Goal: Task Accomplishment & Management: Manage account settings

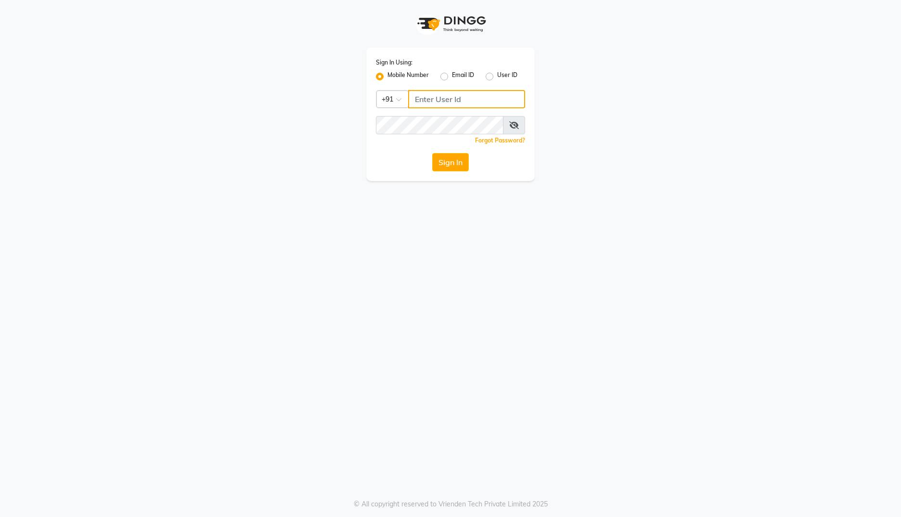
click at [438, 104] on input "Username" at bounding box center [466, 99] width 117 height 18
type input "9867429173"
click at [453, 99] on input "Username" at bounding box center [466, 99] width 117 height 18
type input "9867429173"
click at [447, 157] on button "Sign In" at bounding box center [450, 162] width 37 height 18
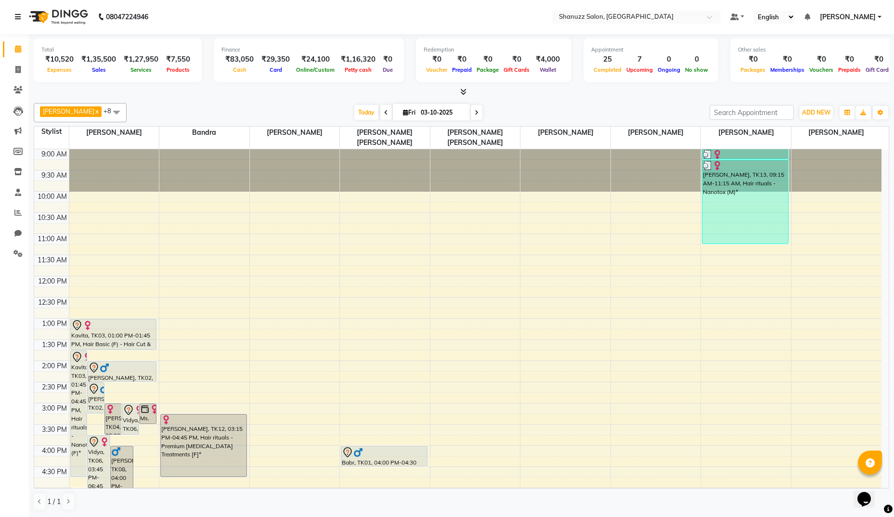
click at [18, 20] on icon at bounding box center [18, 16] width 6 height 7
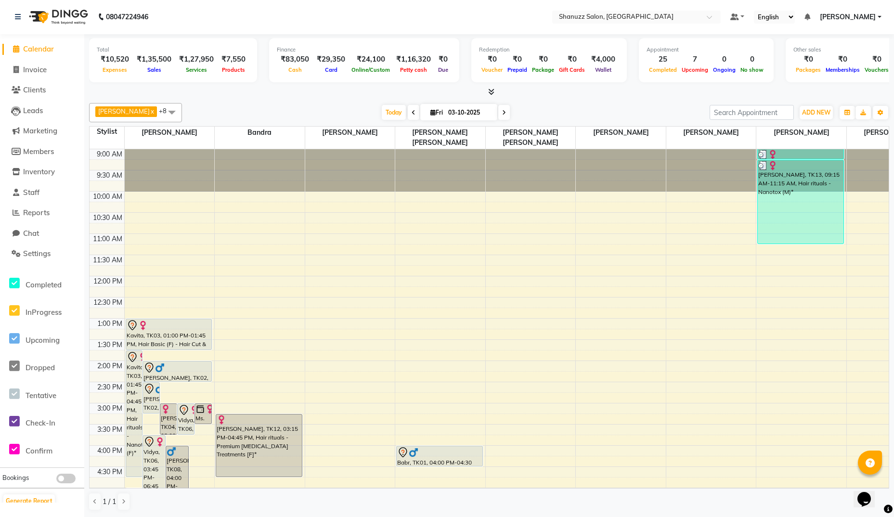
click at [487, 89] on span at bounding box center [489, 92] width 10 height 10
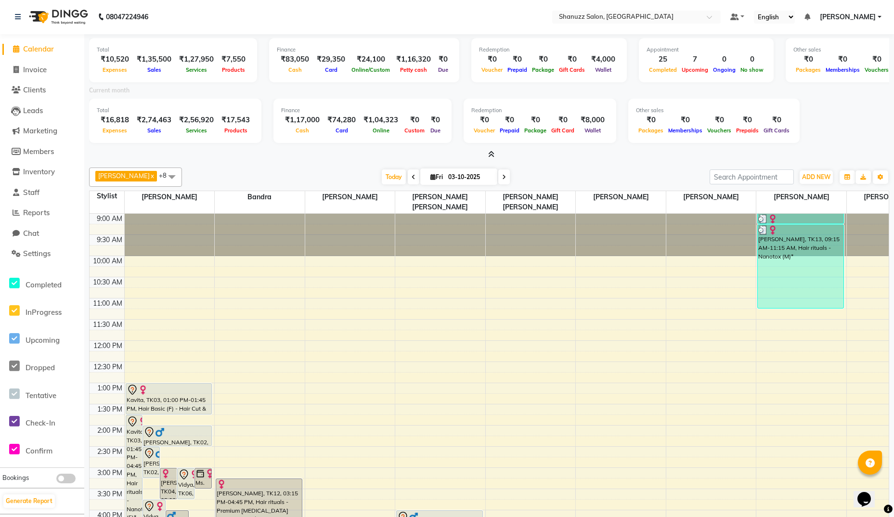
click at [490, 156] on icon at bounding box center [491, 154] width 6 height 7
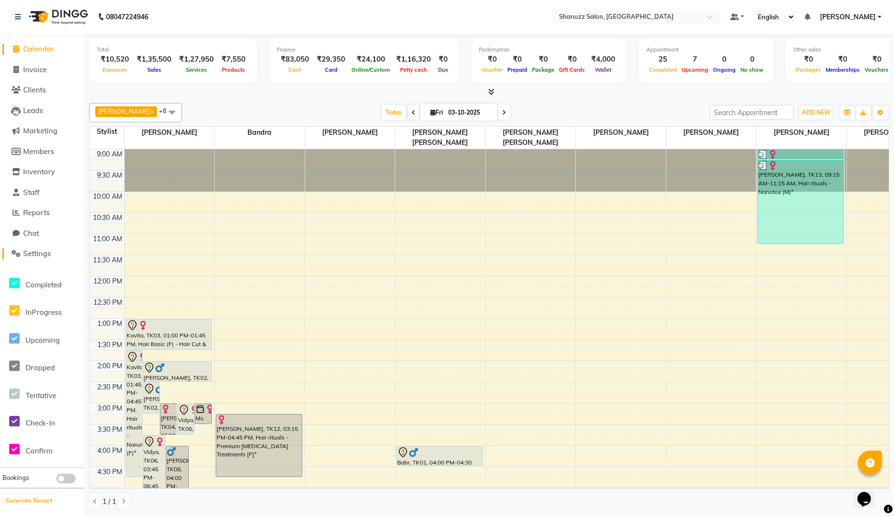
click at [39, 257] on span "Settings" at bounding box center [36, 253] width 27 height 9
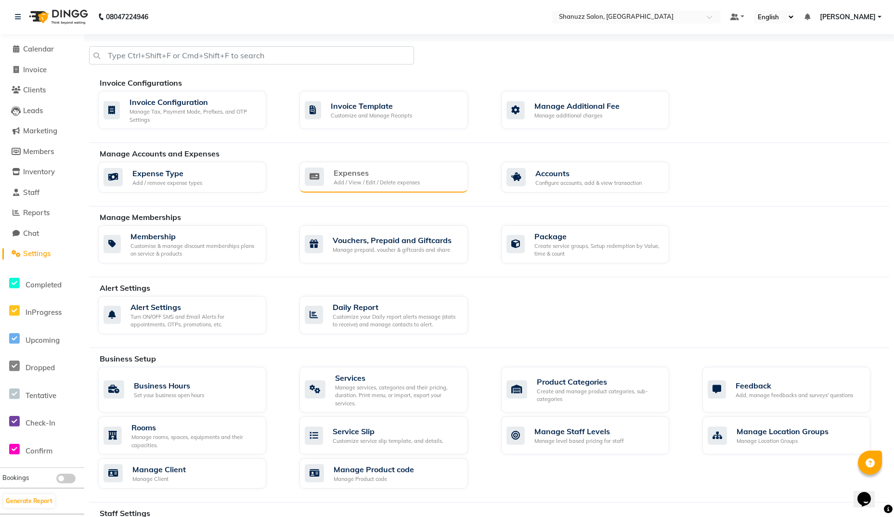
click at [374, 182] on div "Add / View / Edit / Delete expenses" at bounding box center [376, 183] width 86 height 8
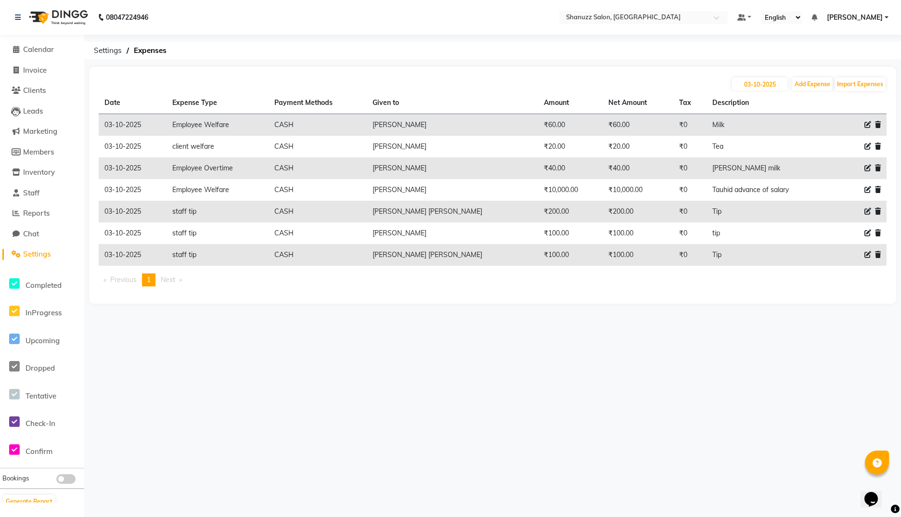
click at [63, 16] on img at bounding box center [58, 17] width 66 height 27
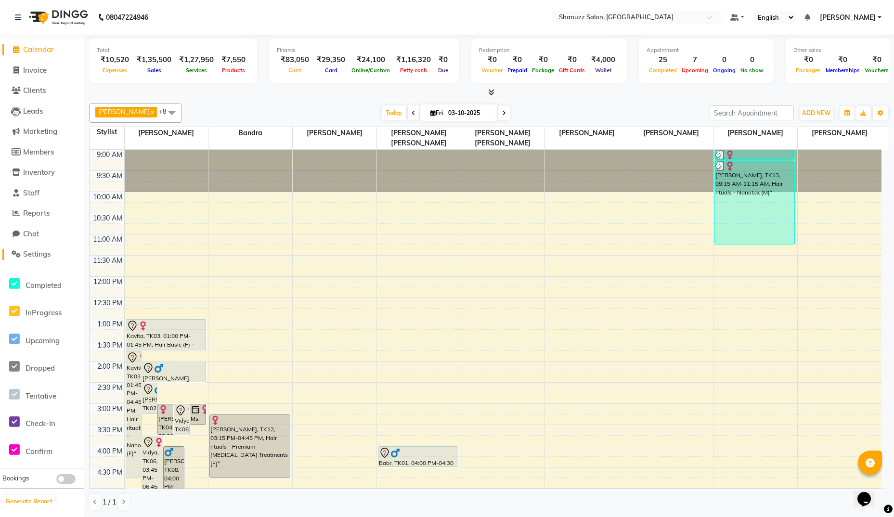
click at [37, 257] on span "Settings" at bounding box center [36, 253] width 27 height 9
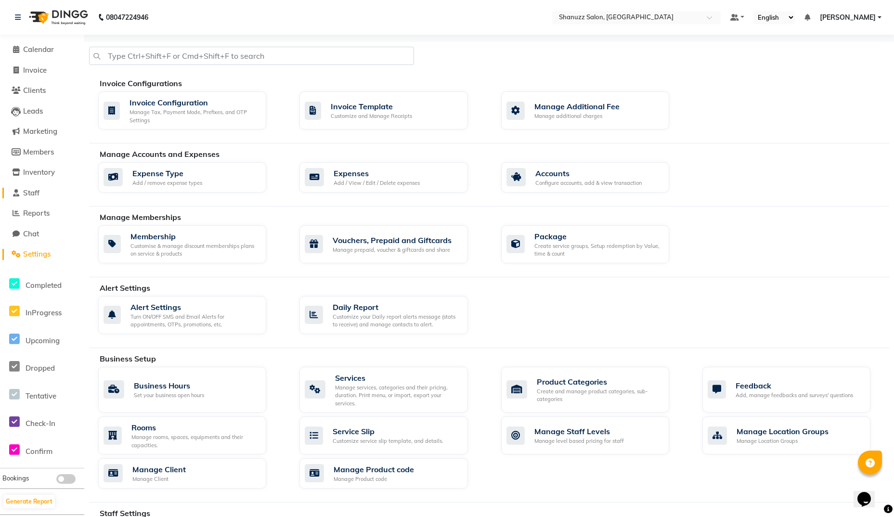
click at [31, 189] on span "Staff" at bounding box center [31, 192] width 16 height 9
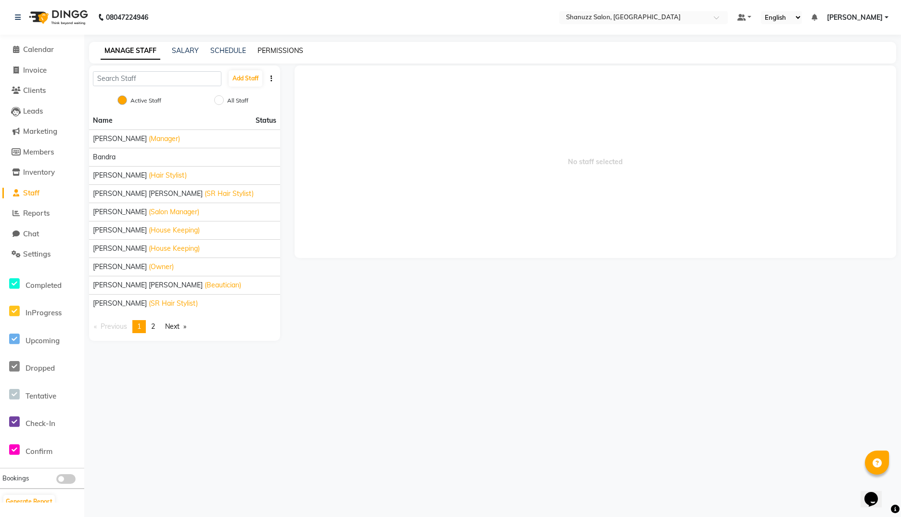
click at [276, 50] on link "PERMISSIONS" at bounding box center [280, 50] width 46 height 9
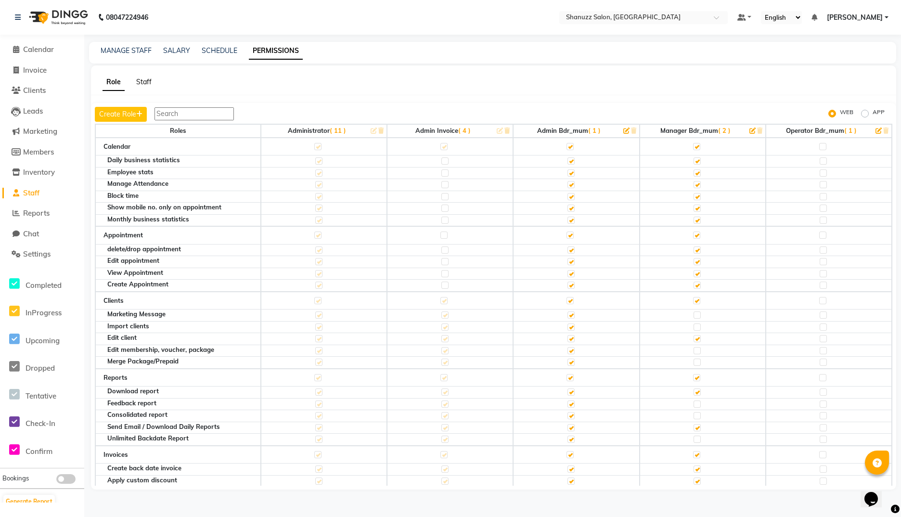
click at [140, 84] on link "Staff" at bounding box center [143, 81] width 15 height 9
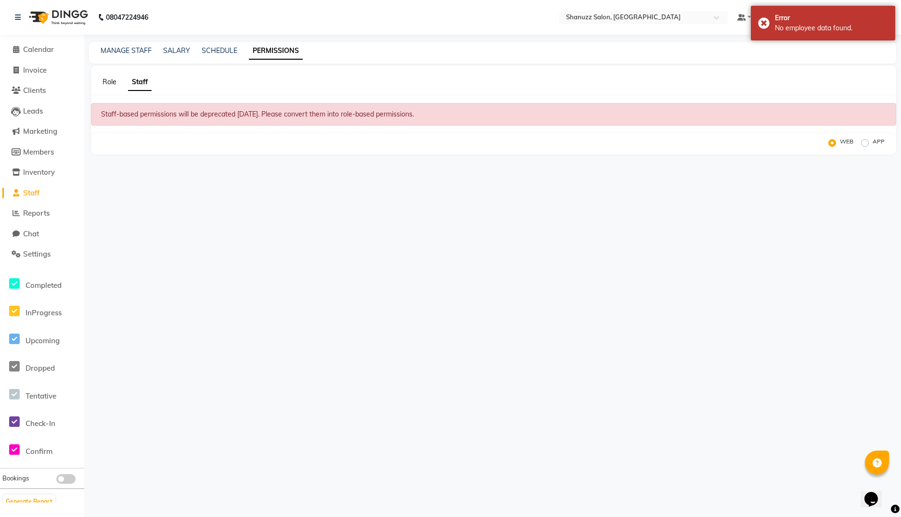
click at [106, 84] on link "Role" at bounding box center [109, 81] width 14 height 9
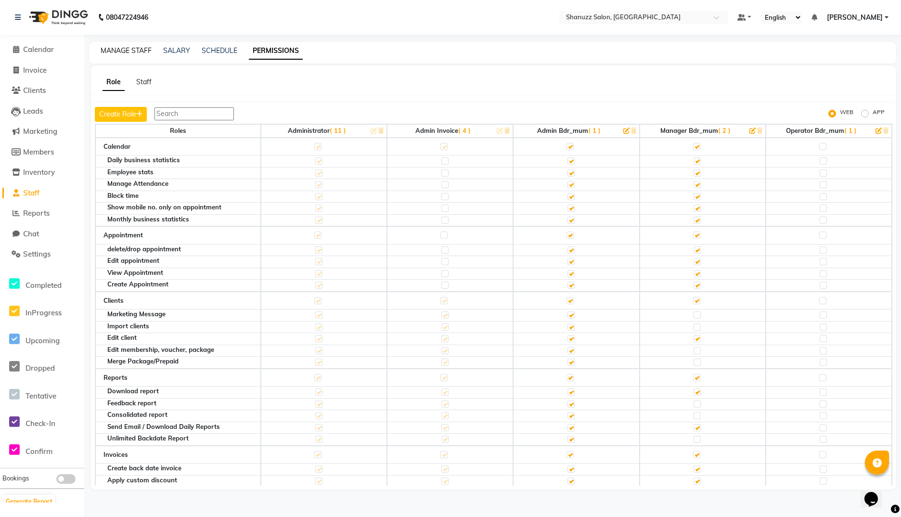
click at [128, 52] on link "MANAGE STAFF" at bounding box center [126, 50] width 51 height 9
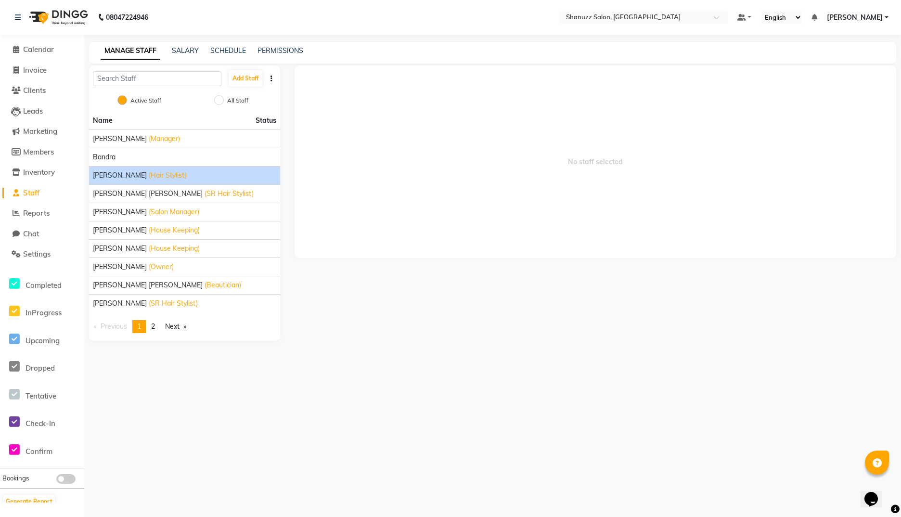
click at [149, 178] on span "(Hair Stylist)" at bounding box center [168, 175] width 38 height 10
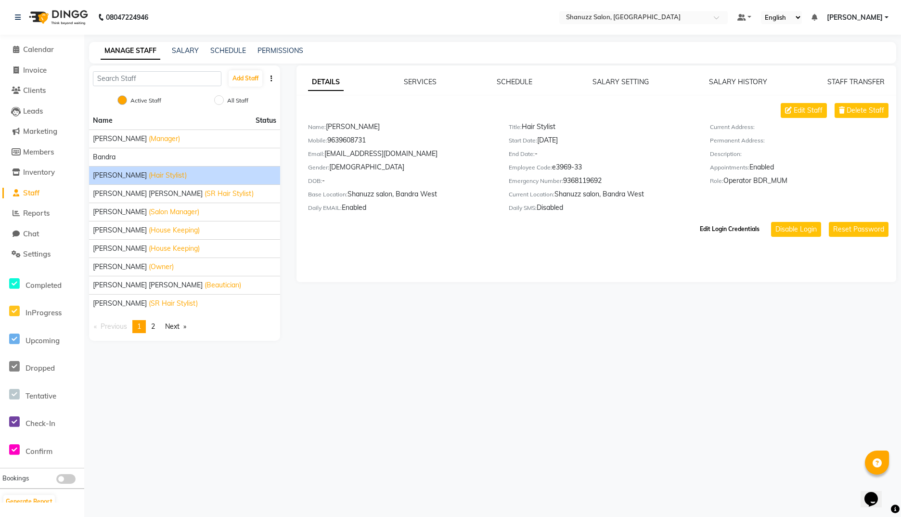
click at [713, 228] on button "Edit Login Credentials" at bounding box center [729, 229] width 67 height 16
select select "6075"
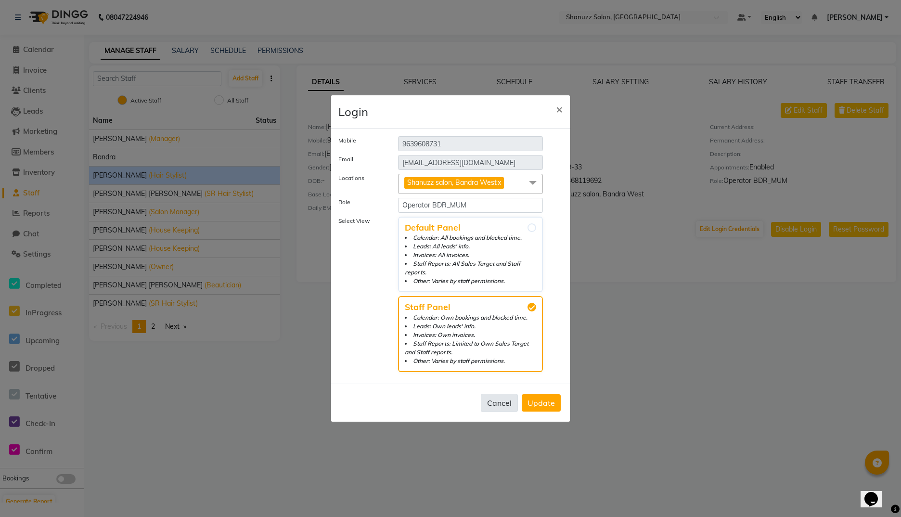
click at [497, 402] on button "Cancel" at bounding box center [499, 403] width 37 height 18
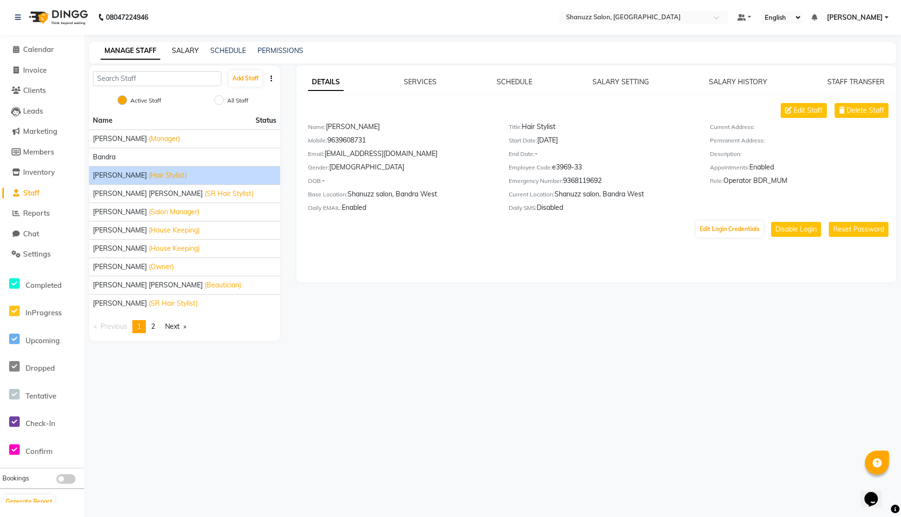
click at [188, 53] on link "SALARY" at bounding box center [185, 50] width 27 height 9
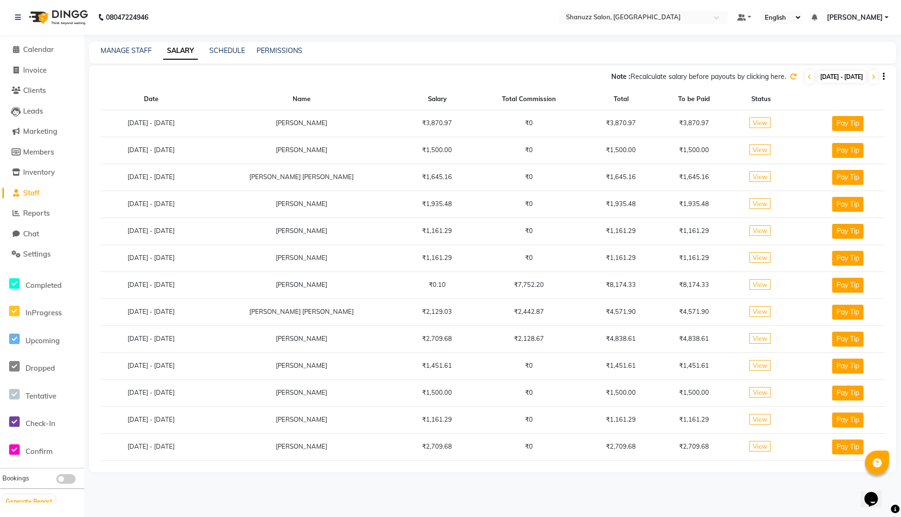
click at [713, 123] on span "View" at bounding box center [759, 122] width 21 height 11
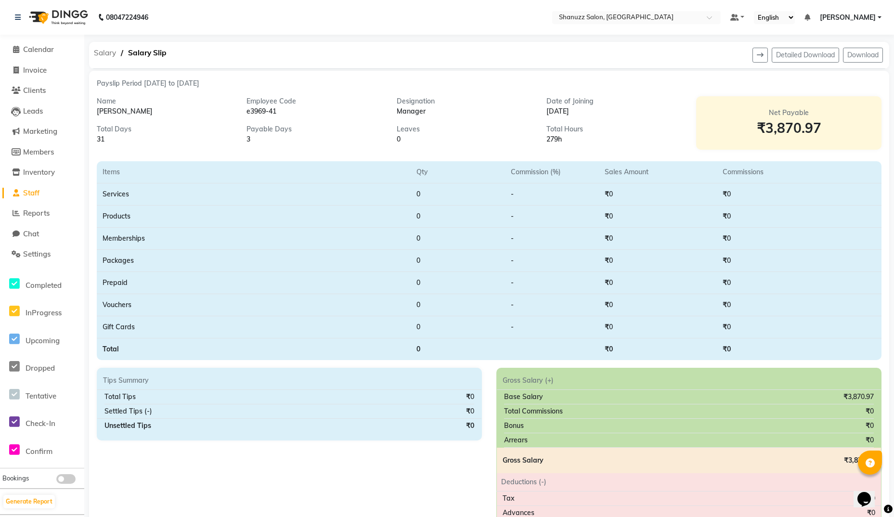
click at [102, 51] on span "Salary" at bounding box center [105, 52] width 32 height 17
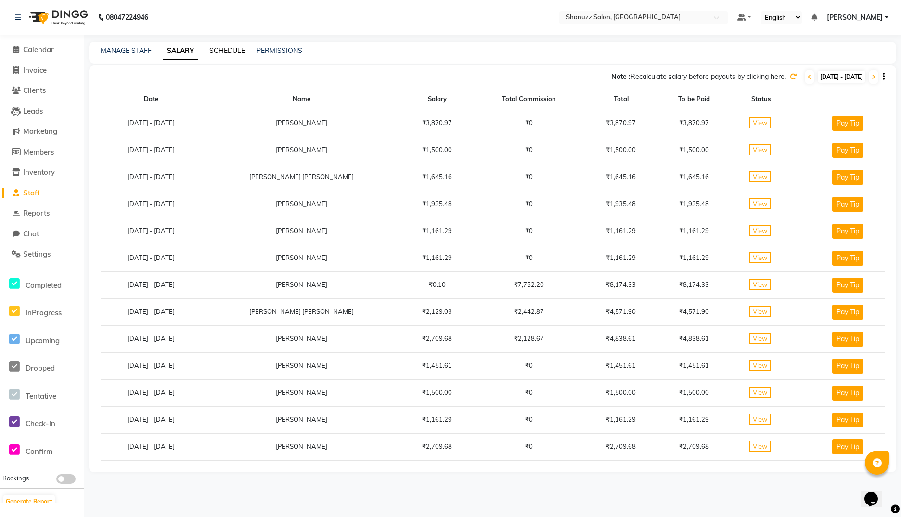
click at [229, 53] on link "SCHEDULE" at bounding box center [227, 50] width 36 height 9
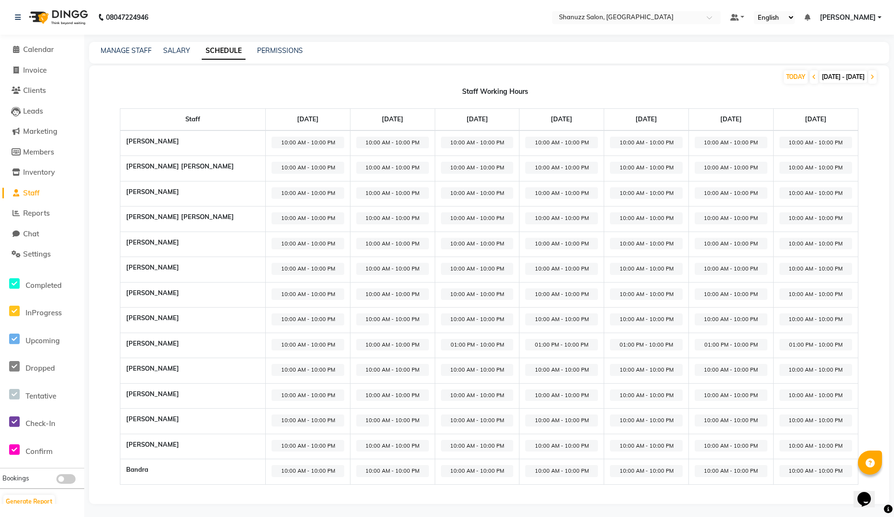
click at [294, 141] on span "10:00 AM - 10:00 PM" at bounding box center [307, 143] width 73 height 12
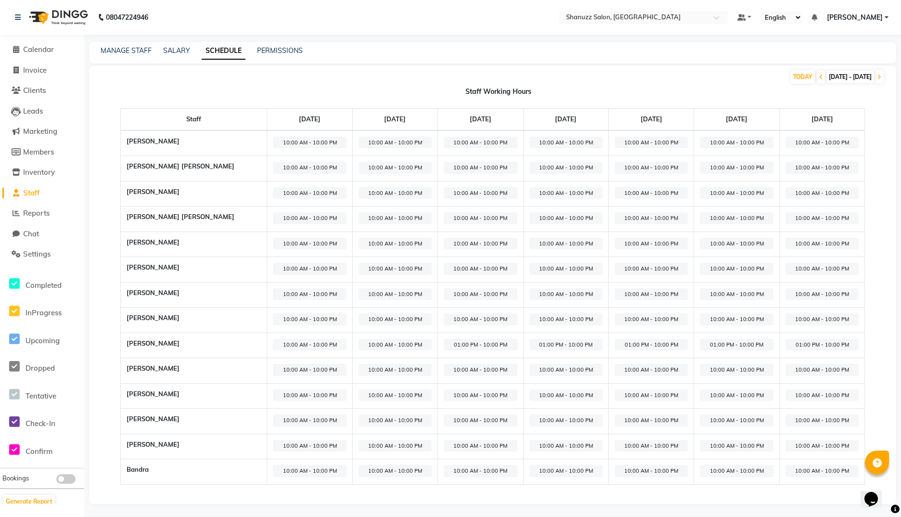
select select "10:00 AM"
select select "10:00 PM"
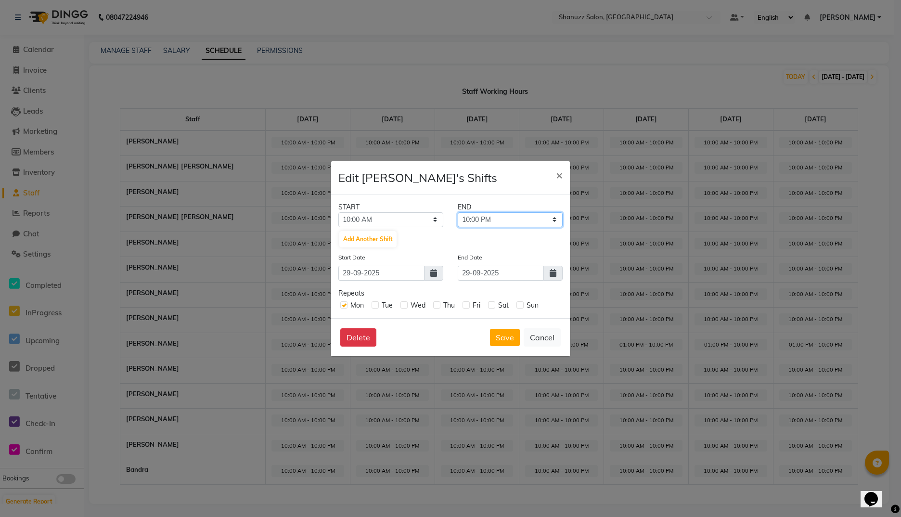
click at [501, 219] on select "10:15 AM 10:30 AM 10:45 AM 11:00 AM 11:15 AM 11:30 AM 11:45 AM 12:00 PM 12:15 P…" at bounding box center [510, 219] width 105 height 15
click at [394, 217] on select "12:00 AM 12:15 AM 12:30 AM 12:45 AM 01:00 AM 01:15 AM 01:30 AM 01:45 AM 02:00 A…" at bounding box center [390, 219] width 105 height 15
click at [400, 196] on div "START END 12:00 AM 12:15 AM 12:30 AM 12:45 AM 01:00 AM 01:15 AM 01:30 AM 01:45 …" at bounding box center [451, 256] width 240 height 124
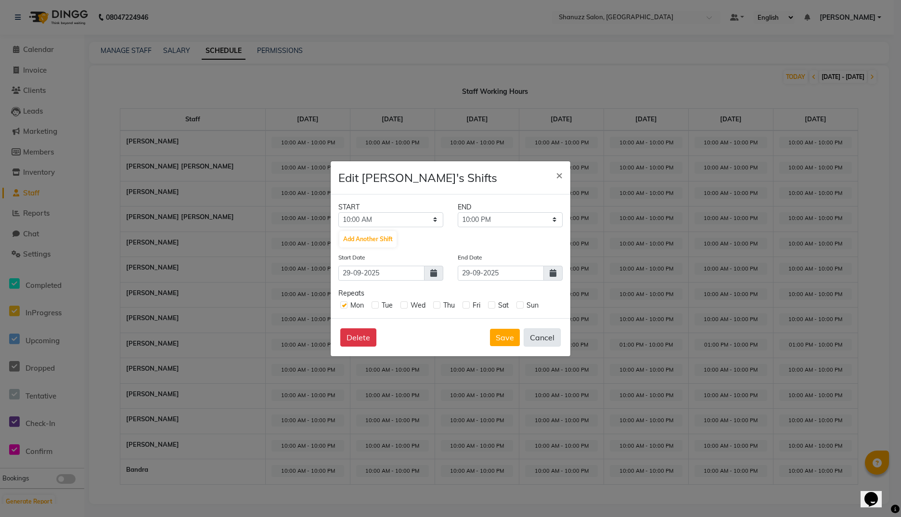
click at [544, 339] on button "Cancel" at bounding box center [542, 337] width 37 height 18
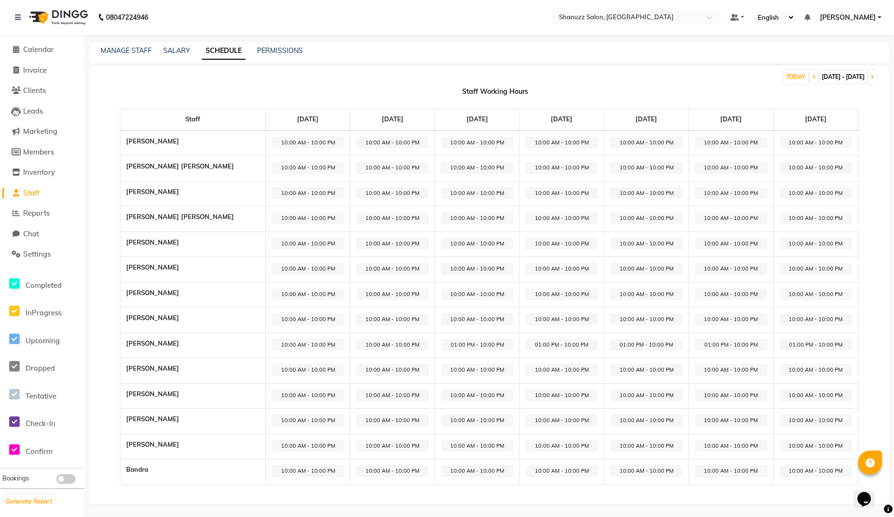
scroll to position [1, 0]
click at [36, 253] on span "Settings" at bounding box center [36, 252] width 27 height 9
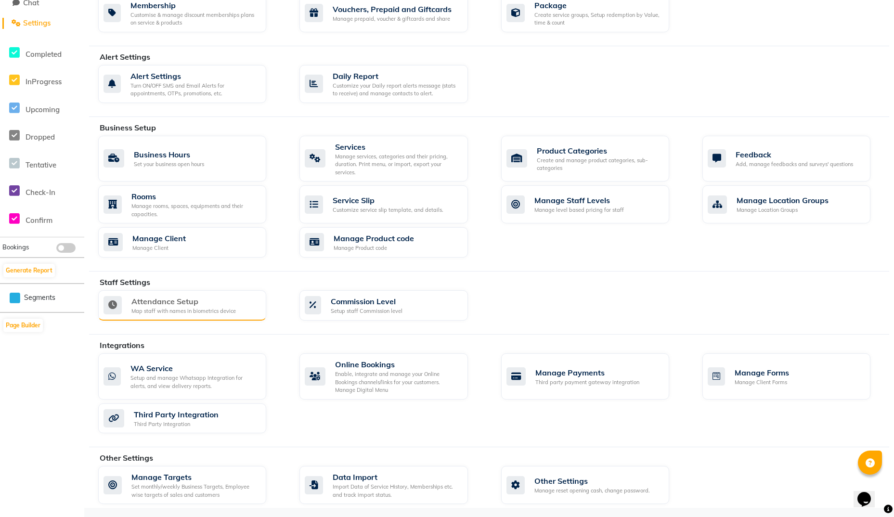
scroll to position [231, 0]
click at [195, 309] on div "Map staff with names in biometrics device" at bounding box center [183, 311] width 104 height 8
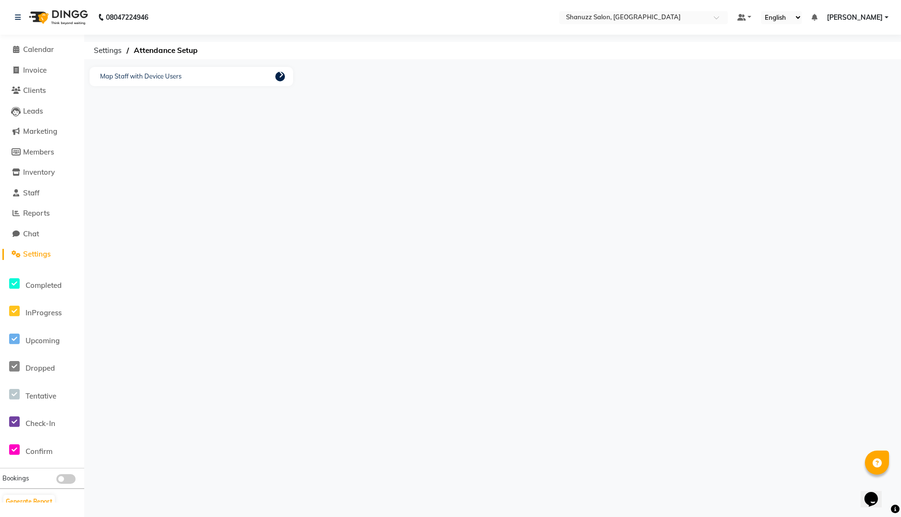
click at [279, 77] on icon at bounding box center [281, 75] width 5 height 8
click at [618, 335] on button "Close" at bounding box center [620, 333] width 26 height 15
click at [107, 53] on span "Settings" at bounding box center [108, 50] width 38 height 17
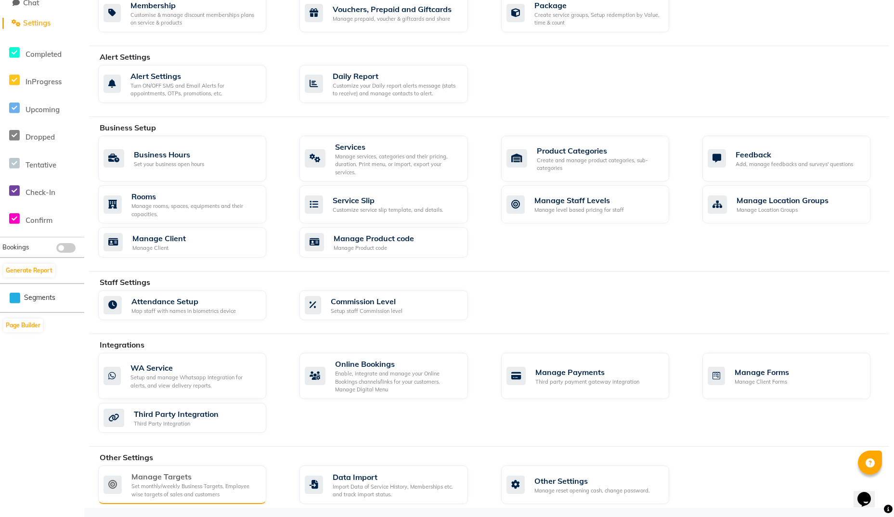
scroll to position [231, 0]
click at [155, 474] on div "Manage Targets" at bounding box center [194, 476] width 127 height 12
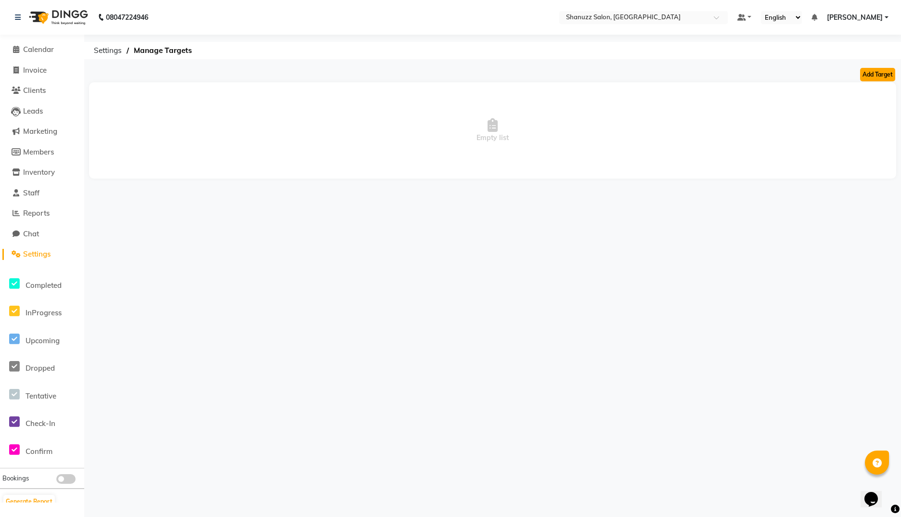
click at [713, 71] on button "Add Target" at bounding box center [877, 74] width 35 height 13
select select "monthly"
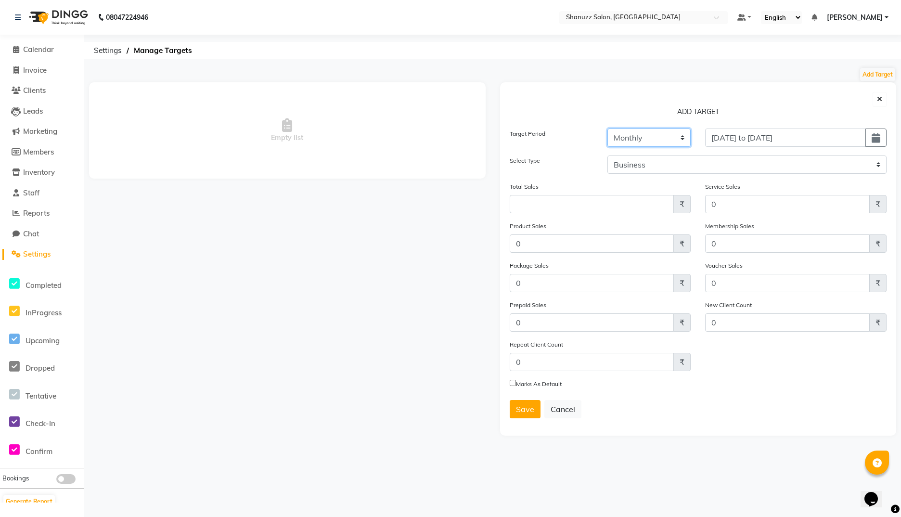
click at [649, 137] on select "Weekly Monthly" at bounding box center [648, 137] width 83 height 18
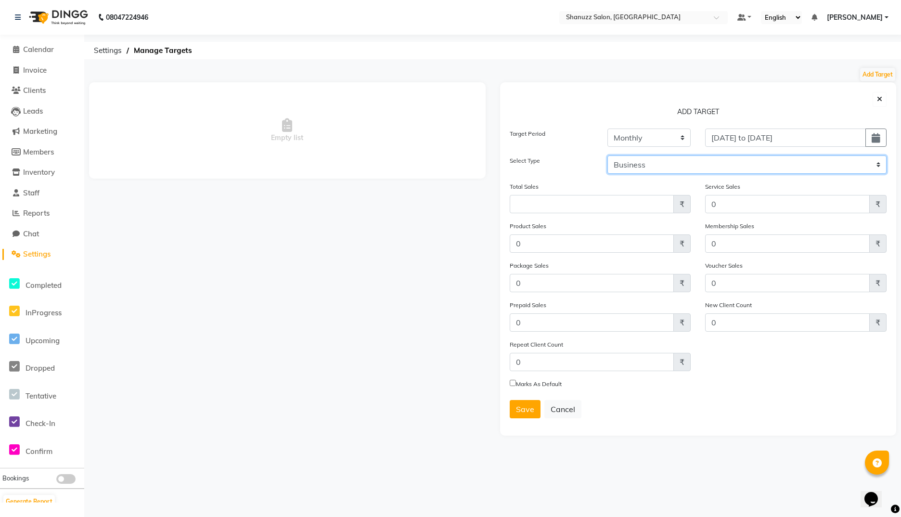
click at [637, 167] on select "Business Employee" at bounding box center [746, 164] width 279 height 18
click at [607, 155] on select "Business Employee" at bounding box center [746, 164] width 279 height 18
click at [713, 157] on select "Select Aishwarya Joshi Bandra Faijan Faizan Zakir Bagwan Junaid Alam Khushi Jai…" at bounding box center [820, 164] width 132 height 18
click at [643, 166] on select "Business Employee" at bounding box center [673, 164] width 132 height 18
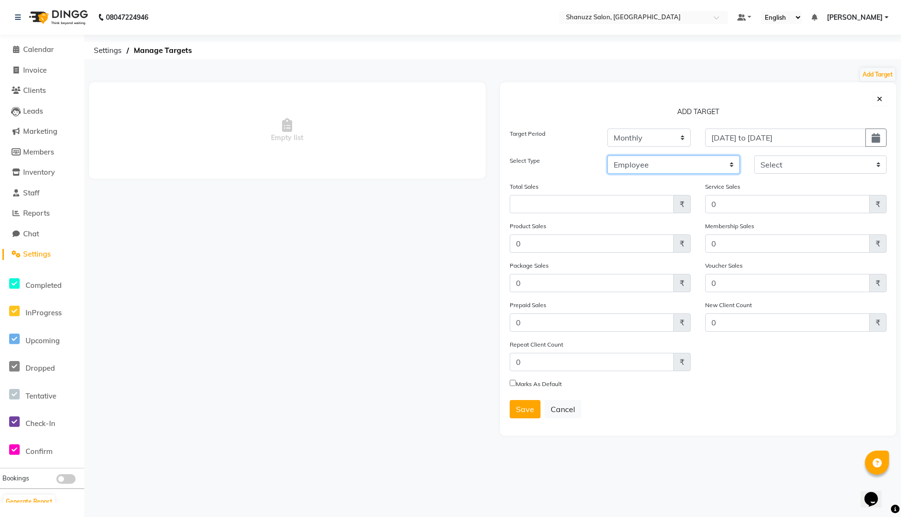
select select "business"
click at [607, 155] on select "Business Employee" at bounding box center [673, 164] width 132 height 18
click at [567, 210] on input "Amount (to the nearest dollar)" at bounding box center [592, 204] width 165 height 18
type input "2000000"
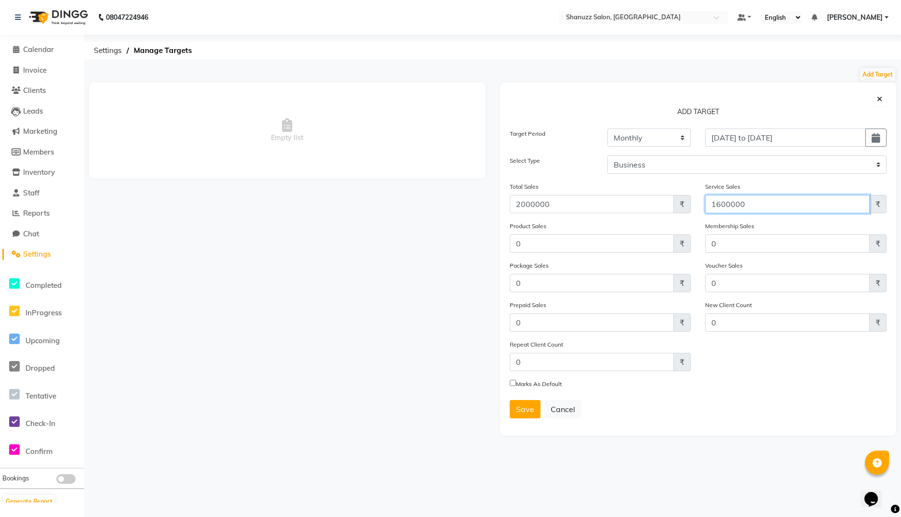
type input "1600000"
type input "4000000"
click at [512, 383] on input "Marks As Default" at bounding box center [513, 383] width 6 height 6
checkbox input "true"
drag, startPoint x: 512, startPoint y: 383, endPoint x: 521, endPoint y: 405, distance: 24.4
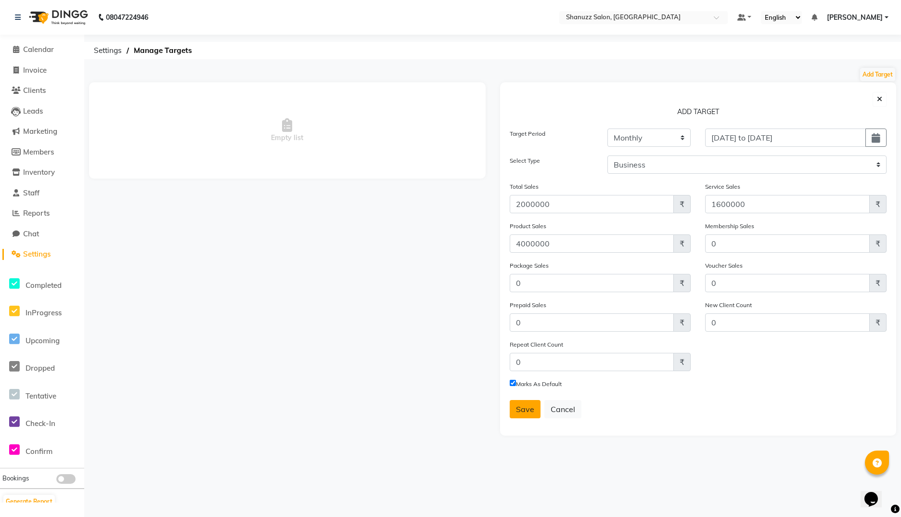
click at [521, 405] on form "Target Period Weekly Monthly 01-10-2025 to 31-10-2025 Select Type Business Empl…" at bounding box center [698, 276] width 377 height 297
click at [521, 405] on span "Save" at bounding box center [525, 409] width 18 height 10
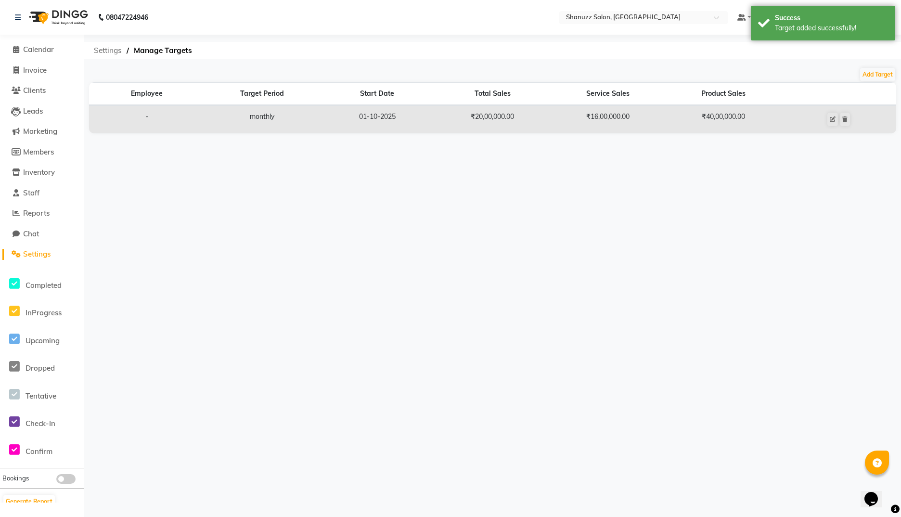
click at [110, 47] on span "Settings" at bounding box center [108, 50] width 38 height 17
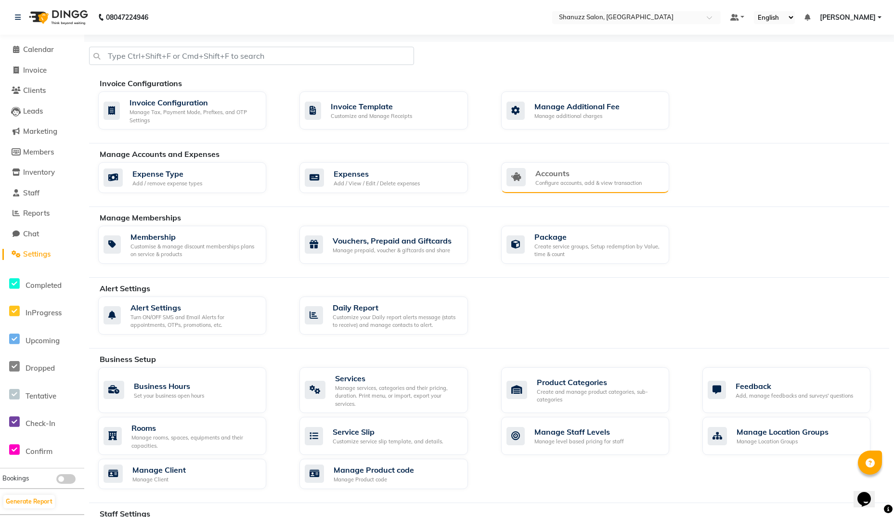
click at [557, 182] on div "Configure accounts, add & view transaction" at bounding box center [588, 183] width 106 height 8
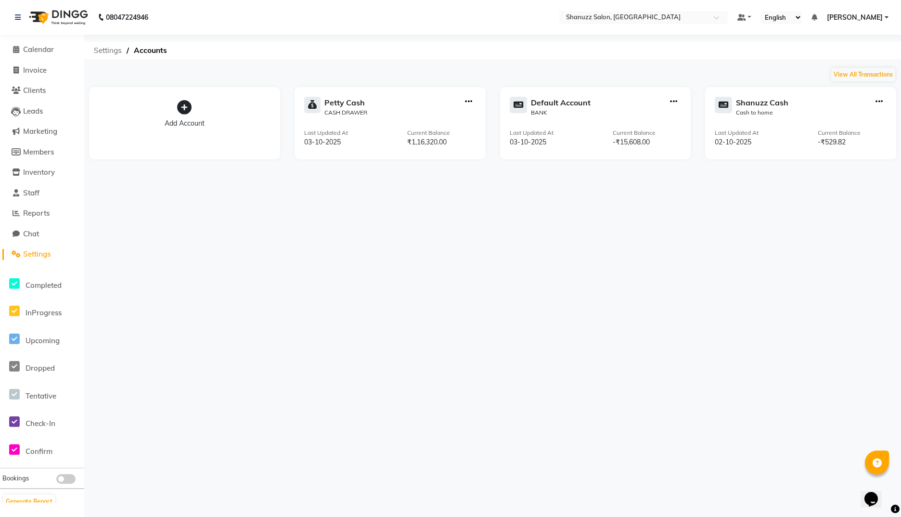
click at [101, 52] on span "Settings" at bounding box center [108, 50] width 38 height 17
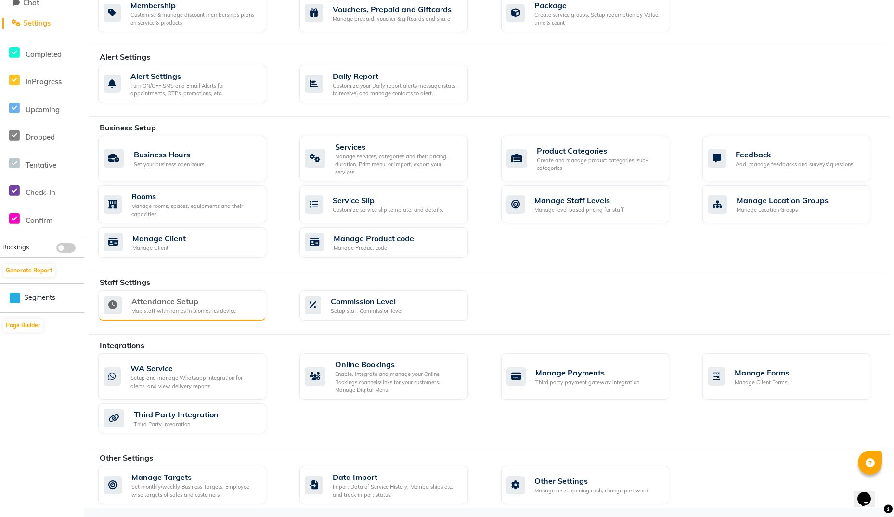
scroll to position [231, 0]
click at [185, 305] on div "Attendance Setup" at bounding box center [183, 301] width 104 height 12
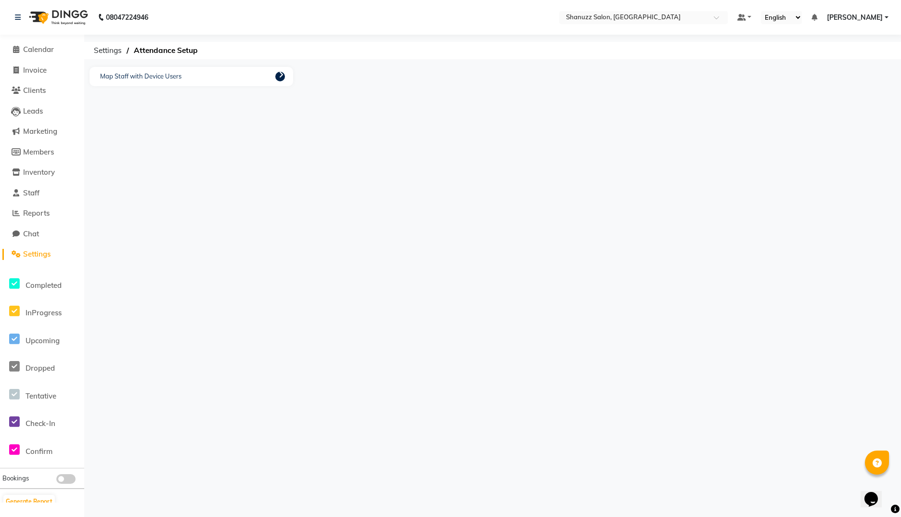
click at [280, 79] on link at bounding box center [280, 77] width 10 height 10
click at [281, 73] on icon at bounding box center [281, 75] width 5 height 8
click at [112, 50] on ngb-modal-window "Perform Mapping Device Id User Id User Name No Mappings Save Close" at bounding box center [450, 258] width 901 height 517
click at [615, 337] on button "Close" at bounding box center [620, 333] width 26 height 15
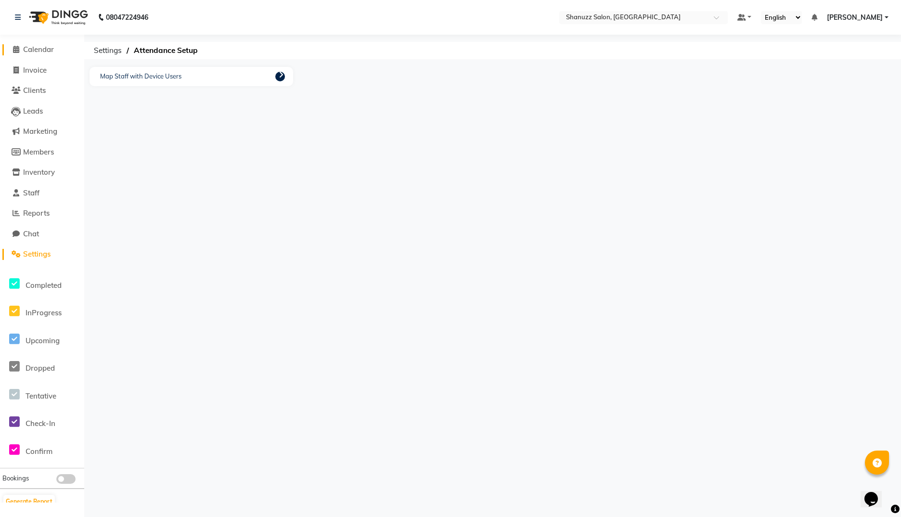
click at [32, 51] on span "Calendar" at bounding box center [38, 49] width 31 height 9
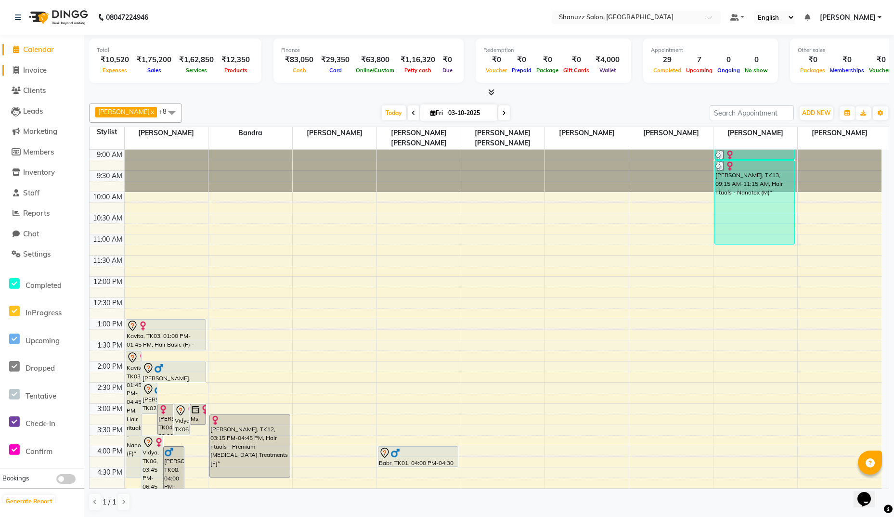
click at [32, 69] on span "Invoice" at bounding box center [35, 69] width 24 height 9
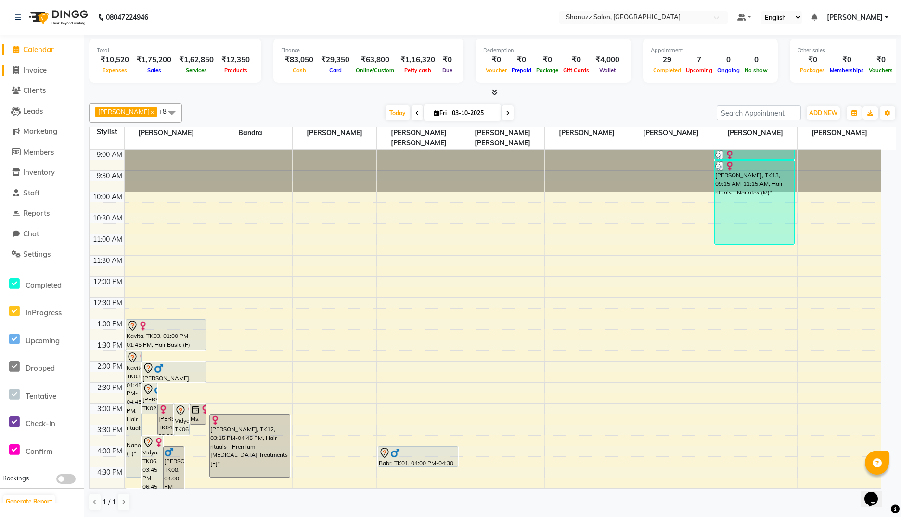
select select "service"
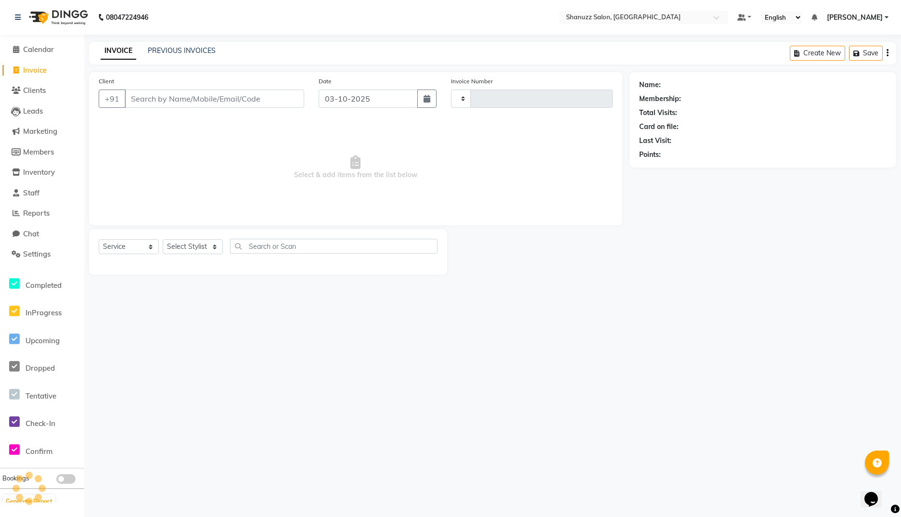
type input "1898"
select select "9055"
click at [194, 52] on link "PREVIOUS INVOICES" at bounding box center [182, 50] width 68 height 9
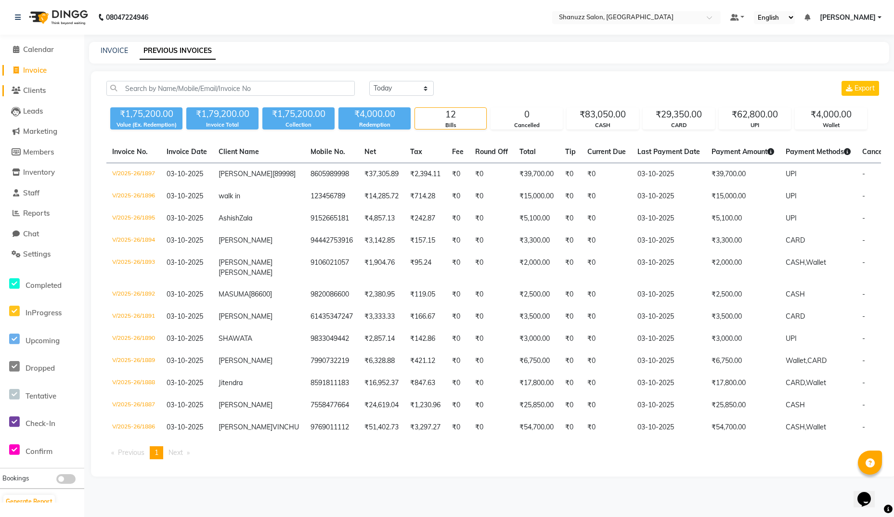
click at [38, 93] on span "Clients" at bounding box center [34, 90] width 23 height 9
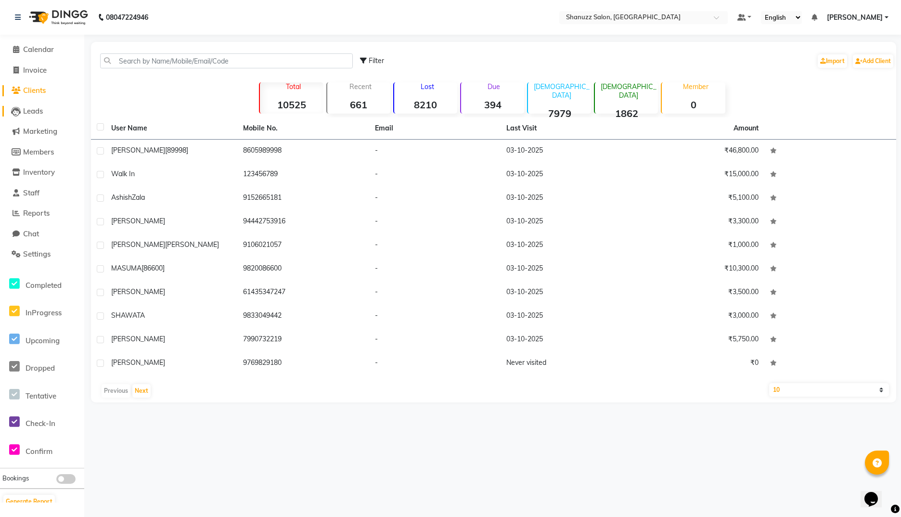
click at [37, 115] on span "Leads" at bounding box center [33, 110] width 20 height 9
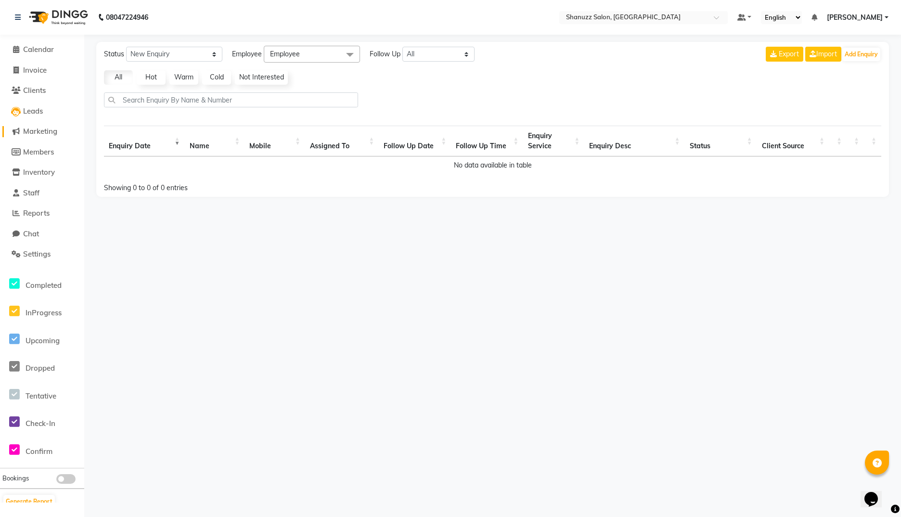
click at [34, 129] on span "Marketing" at bounding box center [40, 131] width 34 height 9
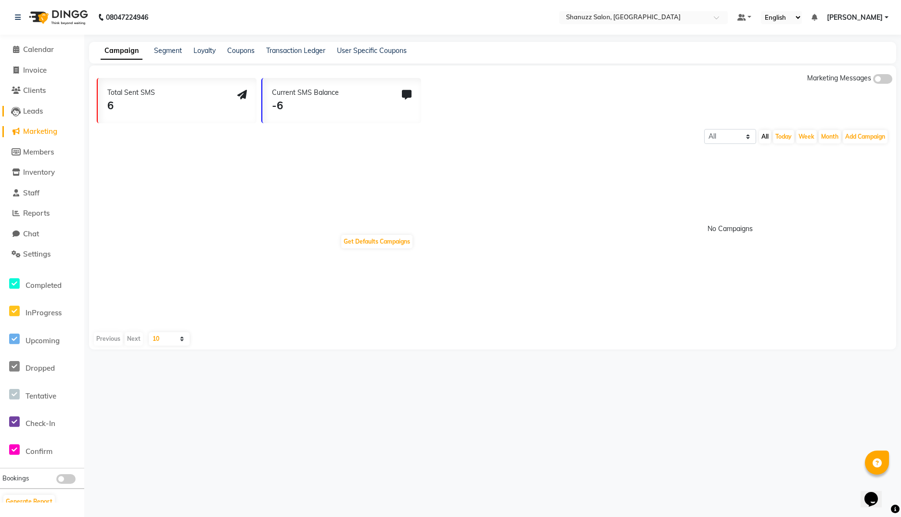
click at [39, 113] on span "Leads" at bounding box center [33, 110] width 20 height 9
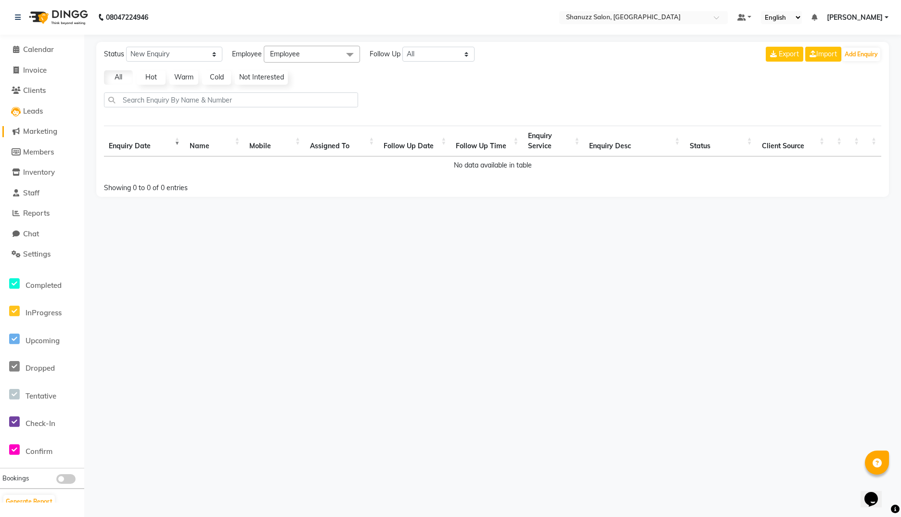
click at [39, 129] on span "Marketing" at bounding box center [40, 131] width 34 height 9
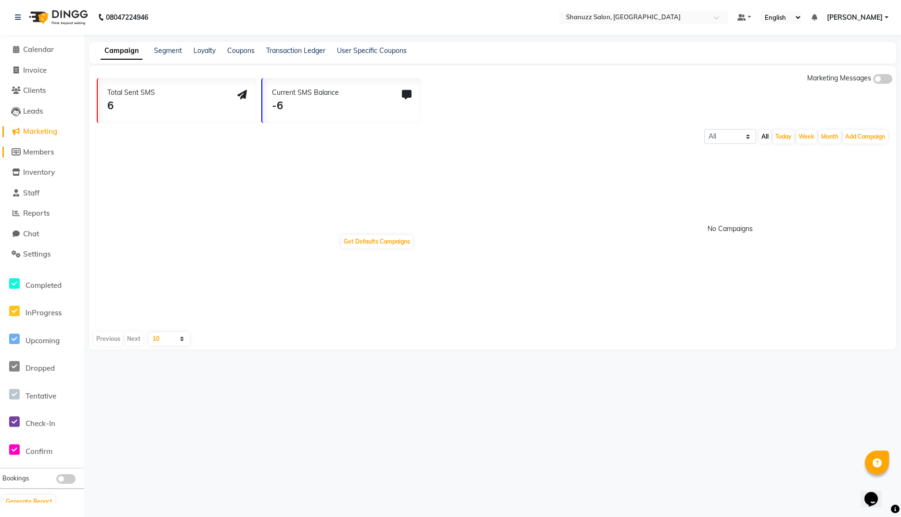
click at [39, 148] on span "Members" at bounding box center [38, 151] width 31 height 9
select select
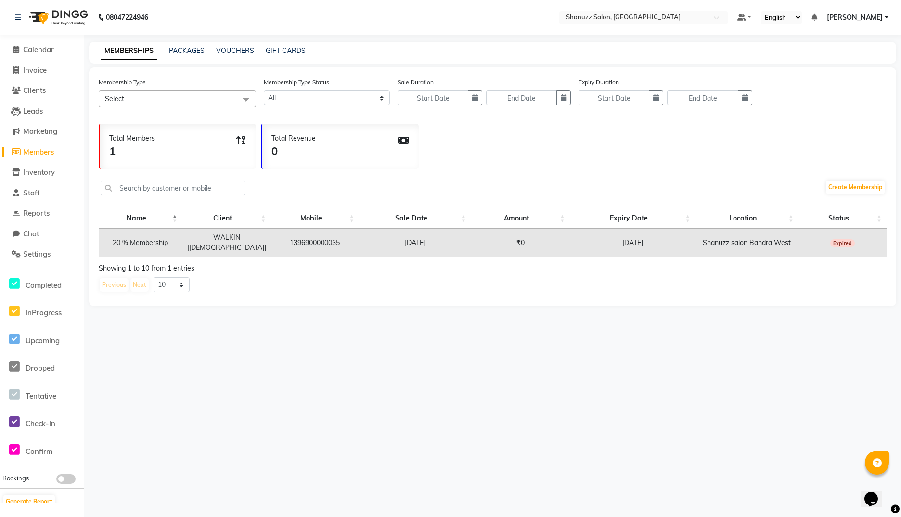
click at [129, 145] on div "1" at bounding box center [132, 151] width 46 height 16
click at [45, 172] on span "Inventory" at bounding box center [39, 171] width 32 height 9
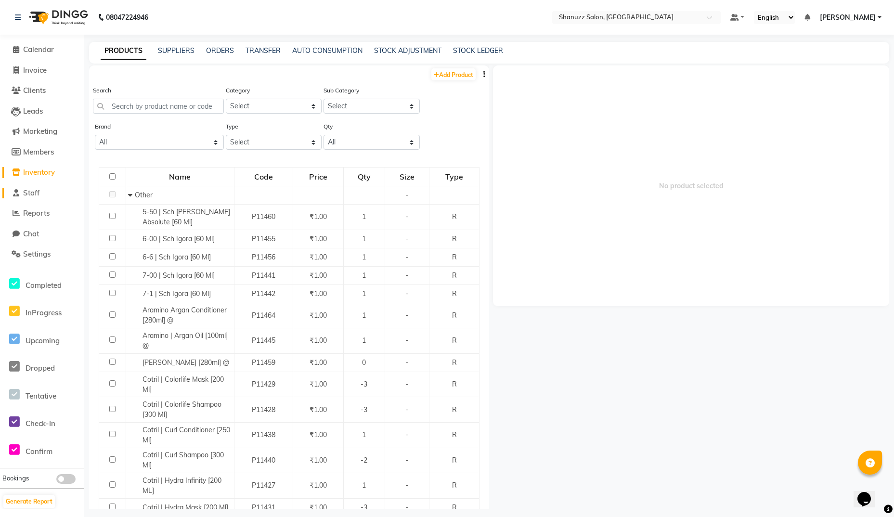
click at [26, 188] on span "Staff" at bounding box center [31, 192] width 16 height 9
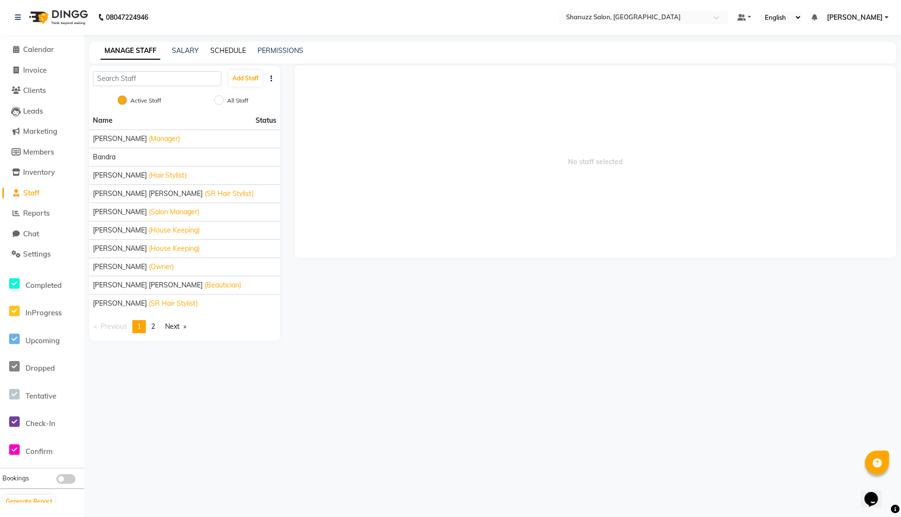
click at [213, 51] on link "SCHEDULE" at bounding box center [228, 50] width 36 height 9
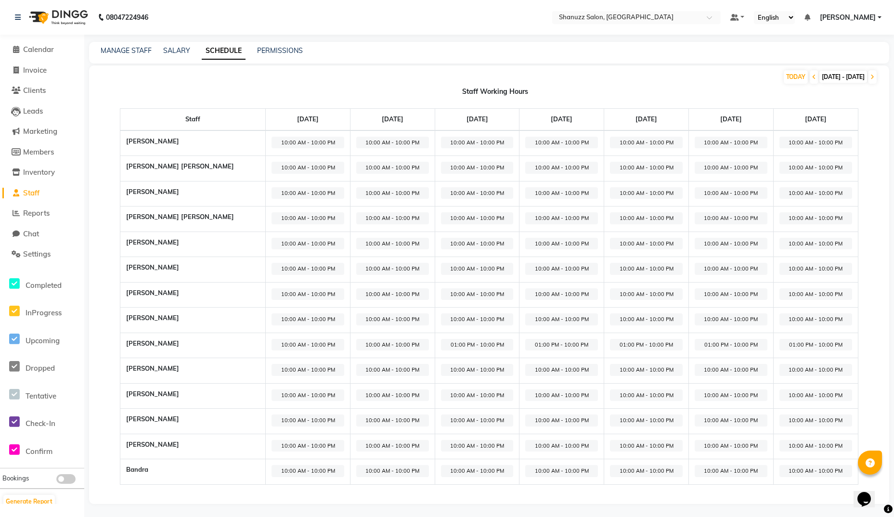
click at [321, 140] on span "10:00 AM - 10:00 PM" at bounding box center [307, 143] width 73 height 12
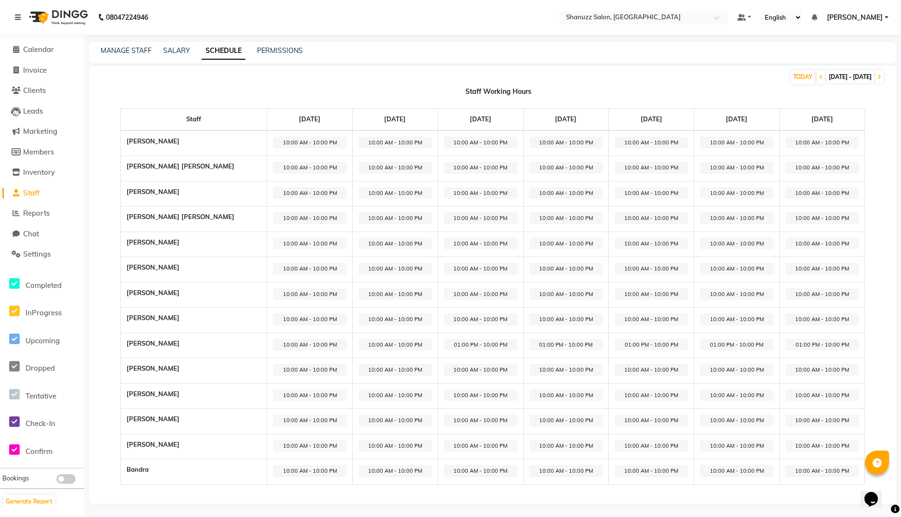
select select "10:00 AM"
select select "10:00 PM"
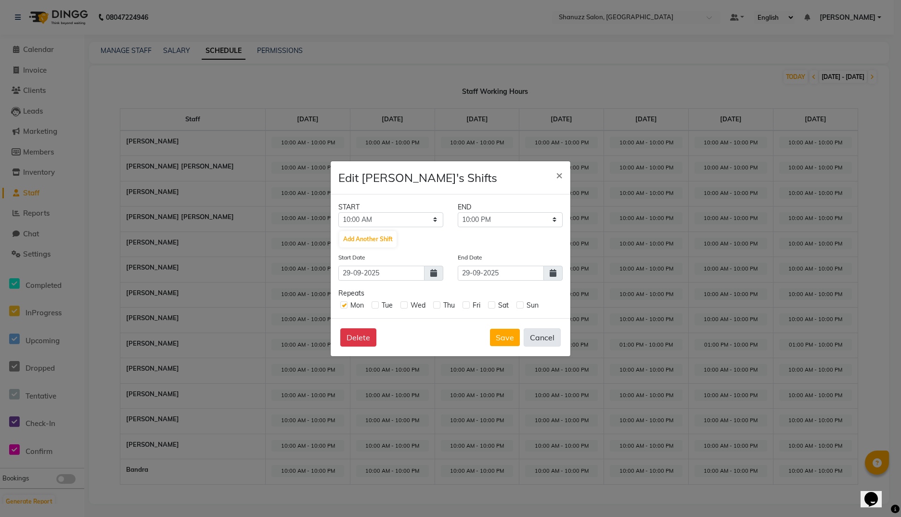
click at [545, 336] on button "Cancel" at bounding box center [542, 337] width 37 height 18
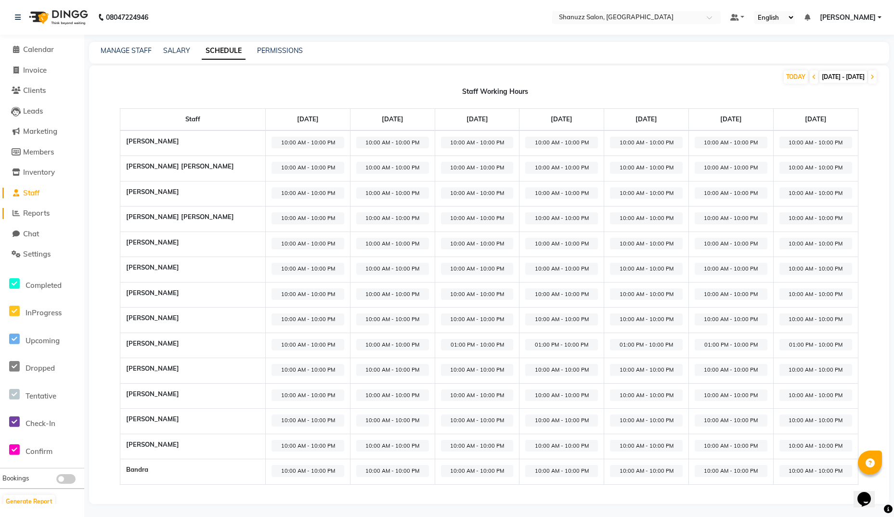
click at [37, 212] on span "Reports" at bounding box center [36, 212] width 26 height 9
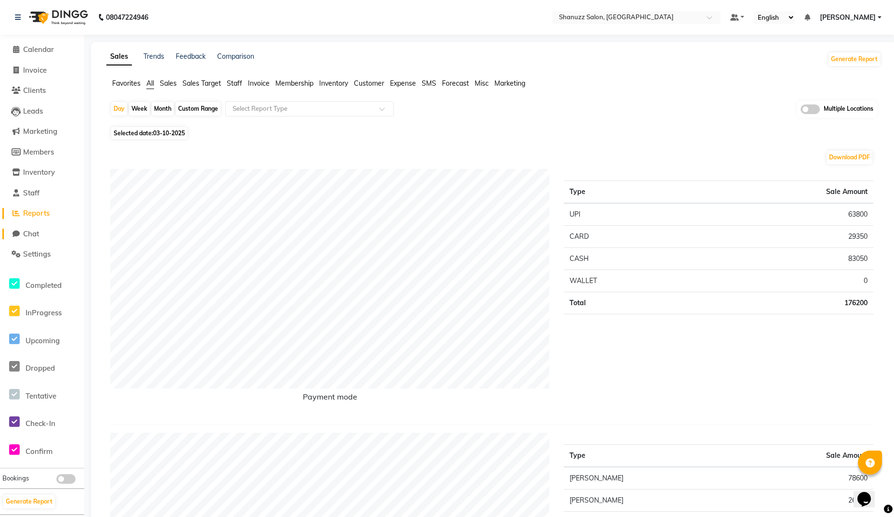
click at [34, 231] on span "Chat" at bounding box center [31, 233] width 16 height 9
select select "100"
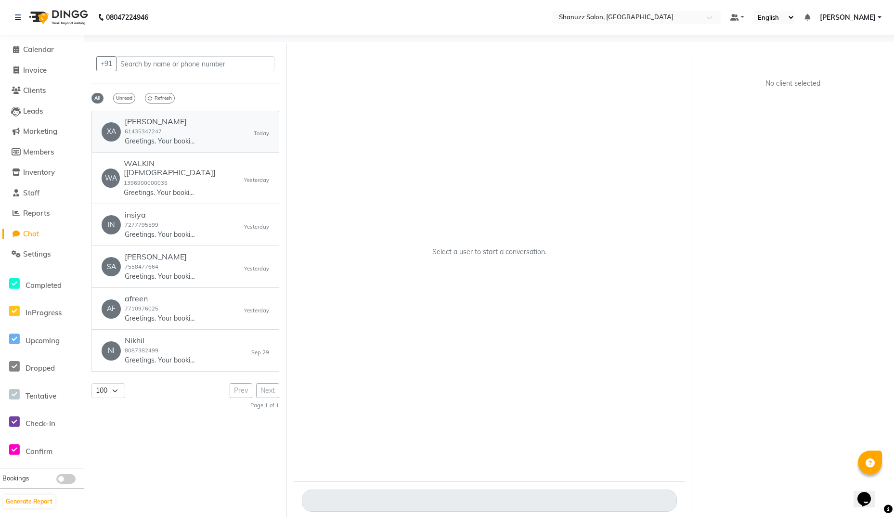
click at [170, 144] on p "Greetings. Your booking with Shanuzz salon at 7:00 pm is confirmed. Call # 8369…" at bounding box center [161, 141] width 72 height 10
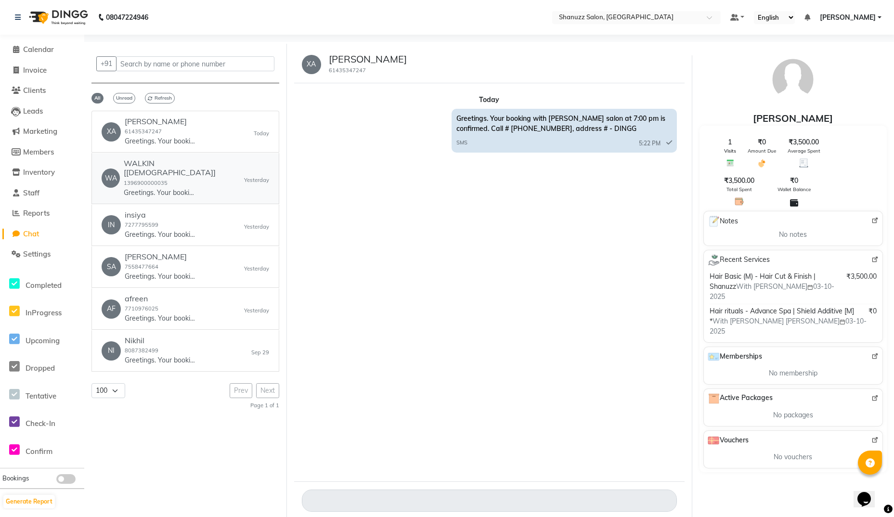
click at [191, 171] on div "WALKIN [MALE] 1396900000035 Greetings. Your booking with Shanuzz salon at 10:00…" at bounding box center [184, 178] width 120 height 38
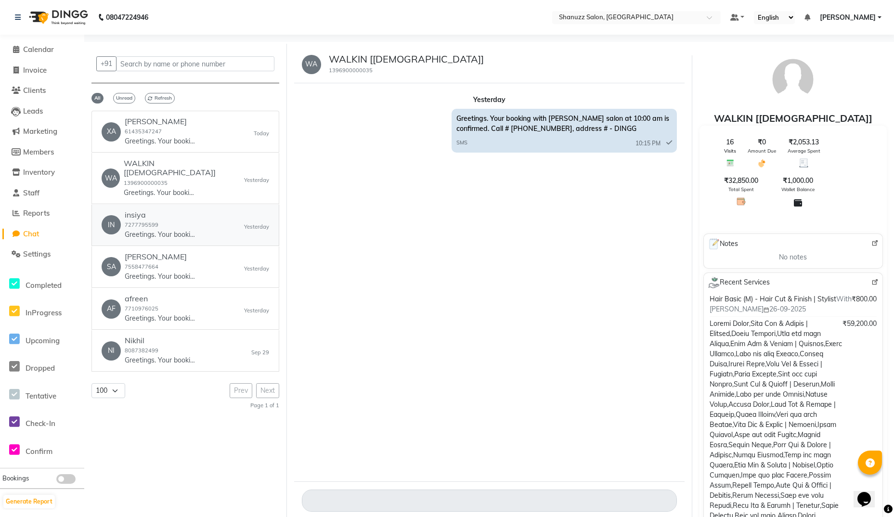
click at [168, 210] on h6 "insiya" at bounding box center [161, 214] width 72 height 9
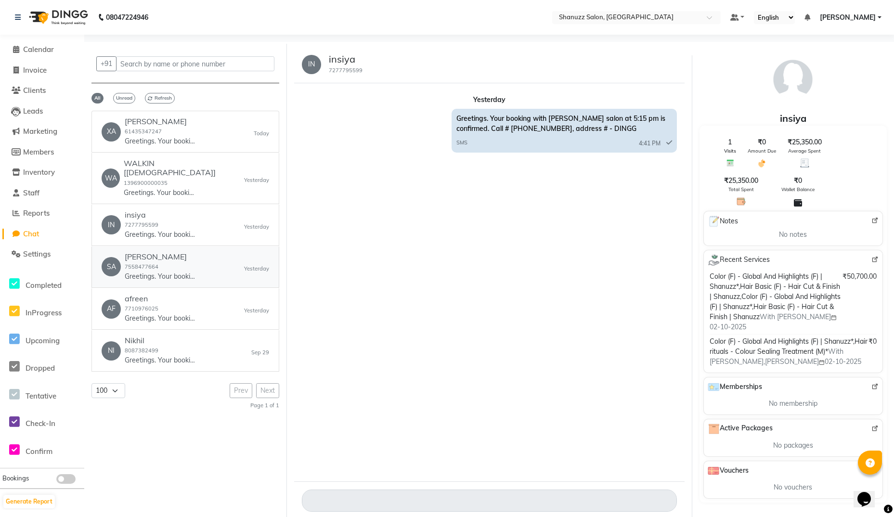
click at [162, 255] on div "sanchana 7558477664 Greetings. Your booking with Shanuzz salon at 6:00 pm is co…" at bounding box center [161, 266] width 72 height 29
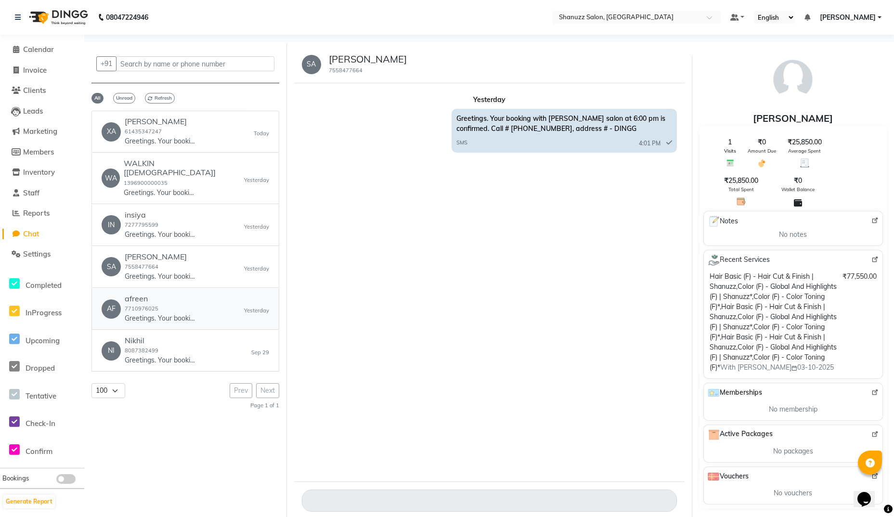
click at [157, 297] on div "afreen 7710976025 Greetings. Your booking with Shanuzz salon at 6:45 pm is conf…" at bounding box center [161, 308] width 72 height 29
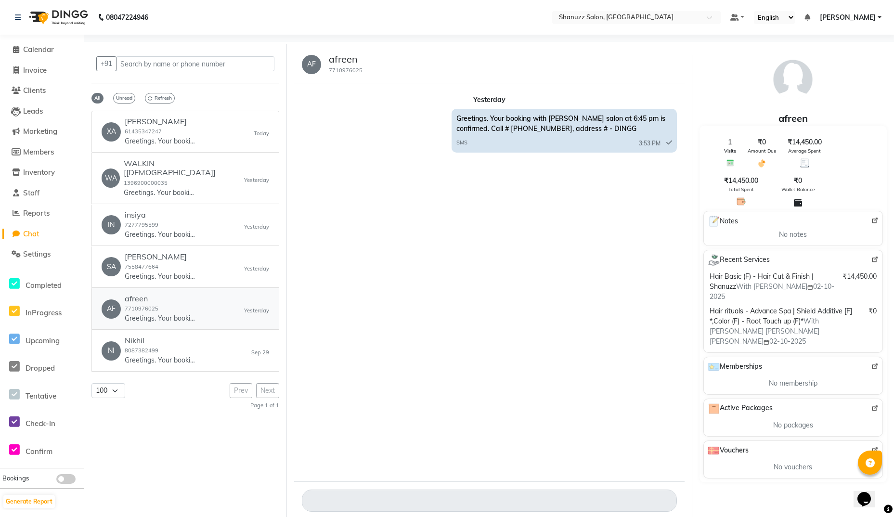
scroll to position [7, 0]
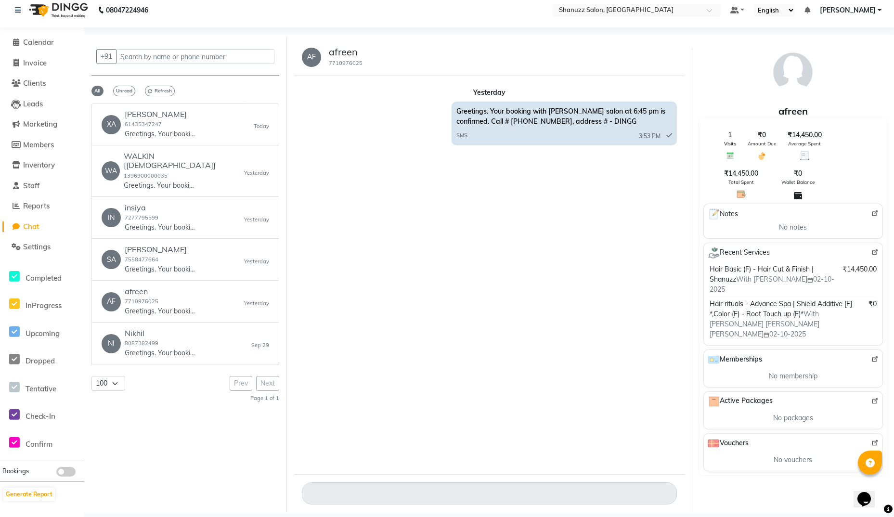
click at [265, 376] on div "Prev Next" at bounding box center [255, 383] width 50 height 15
click at [189, 332] on div "Nikhil 8087382499 Greetings. Your booking with Shanuzz salon at 5:00 pm is conf…" at bounding box center [161, 343] width 72 height 29
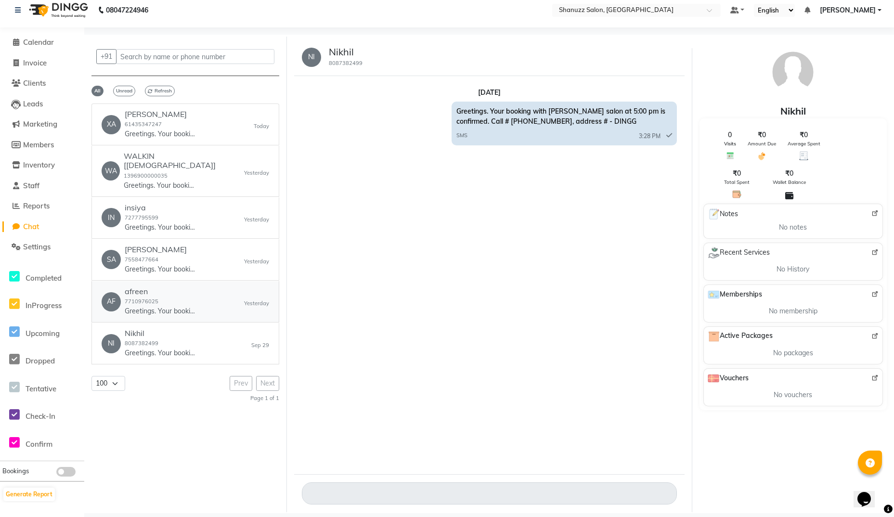
click at [188, 306] on p "Greetings. Your booking with Shanuzz salon at 6:45 pm is confirmed. Call # 8369…" at bounding box center [161, 311] width 72 height 10
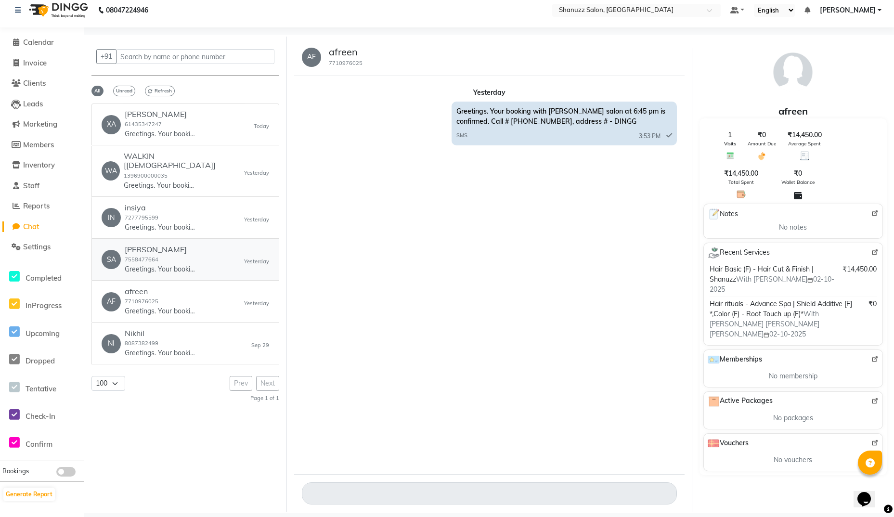
click at [172, 247] on div "sanchana 7558477664 Greetings. Your booking with Shanuzz salon at 6:00 pm is co…" at bounding box center [161, 259] width 72 height 29
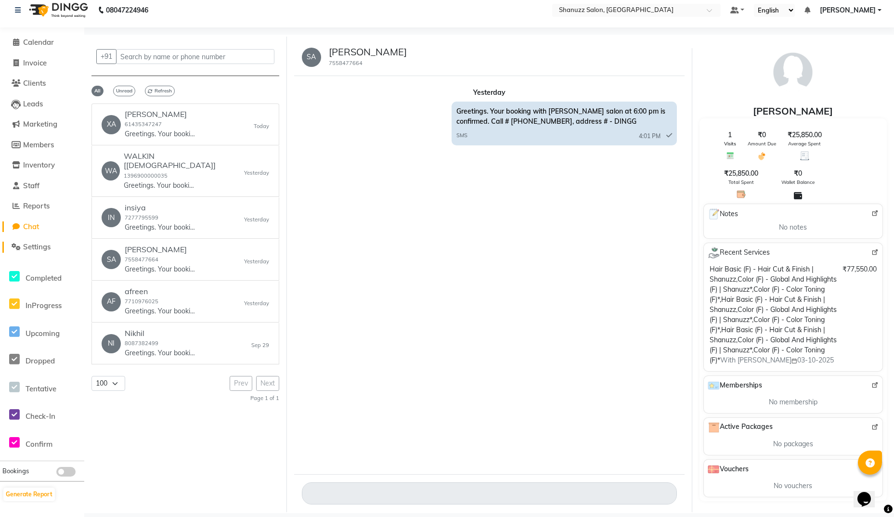
click at [38, 247] on span "Settings" at bounding box center [36, 246] width 27 height 9
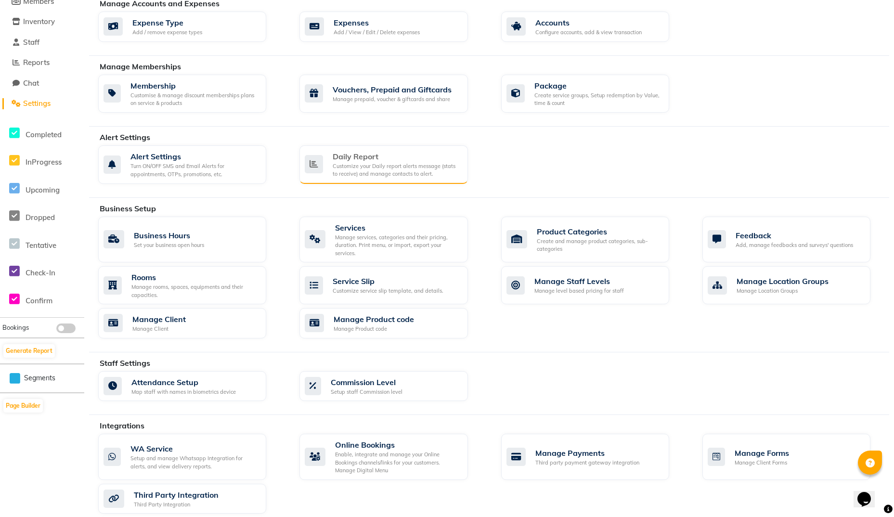
scroll to position [151, 0]
click at [233, 317] on div "Manage Client Manage Client" at bounding box center [180, 322] width 155 height 20
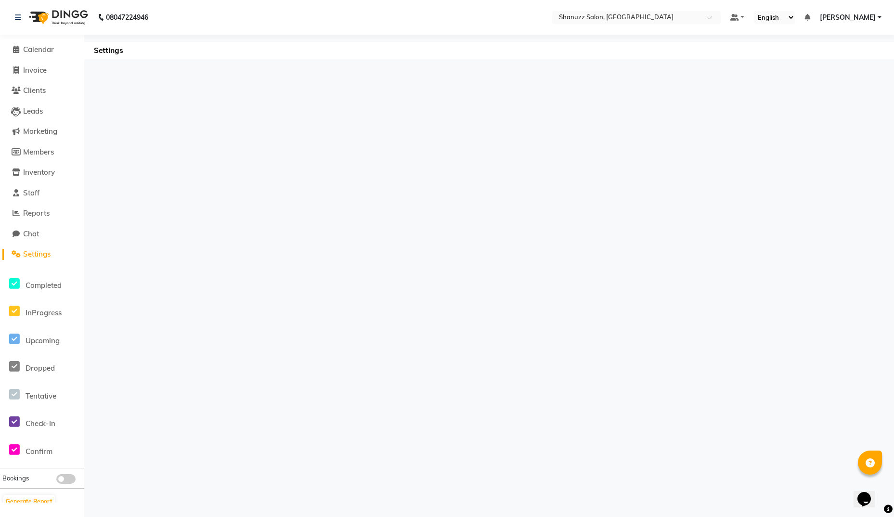
scroll to position [0, 0]
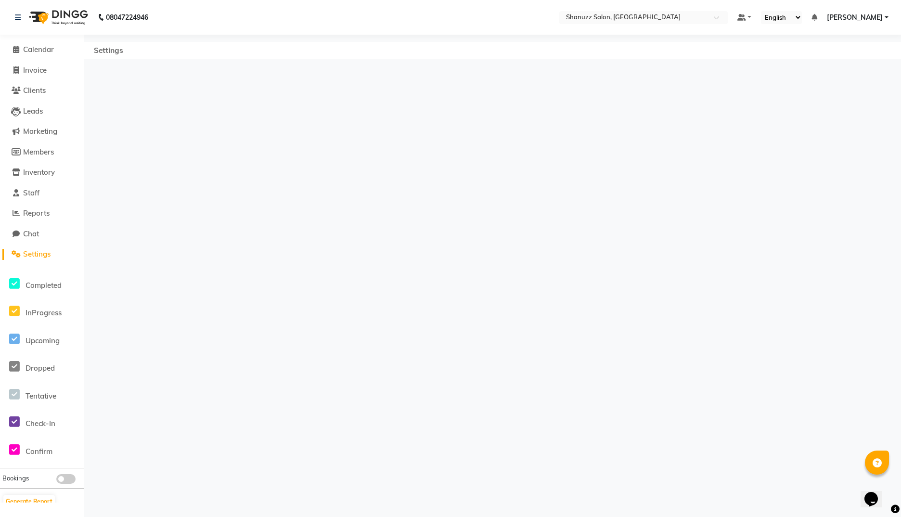
click at [106, 48] on span "Settings" at bounding box center [108, 50] width 39 height 17
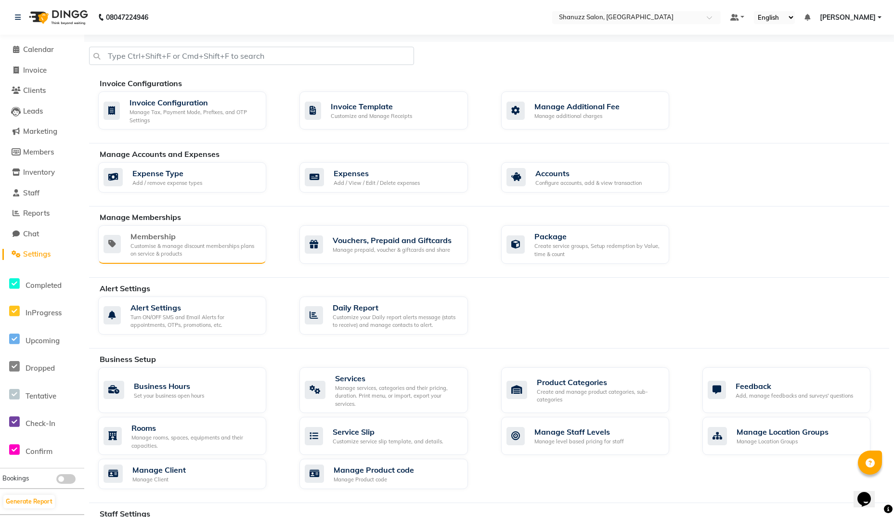
scroll to position [51, 0]
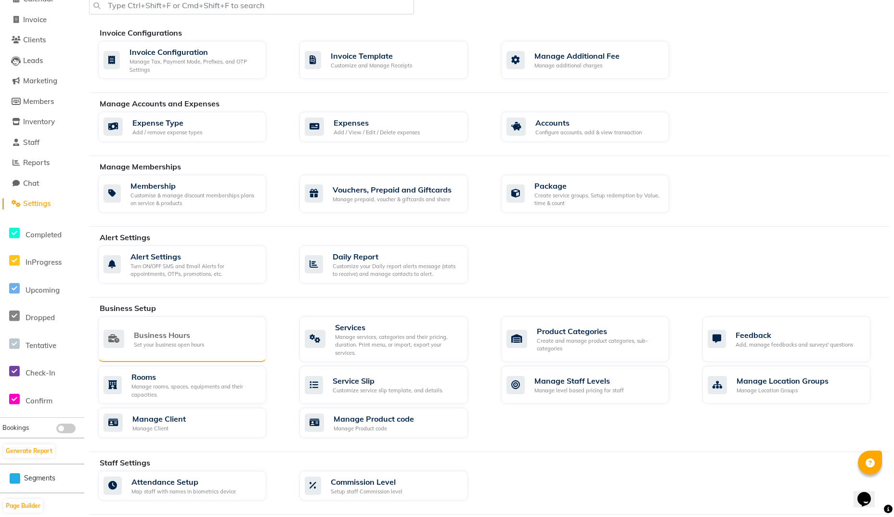
click at [211, 339] on div "Business Hours Set your business open hours" at bounding box center [180, 339] width 155 height 20
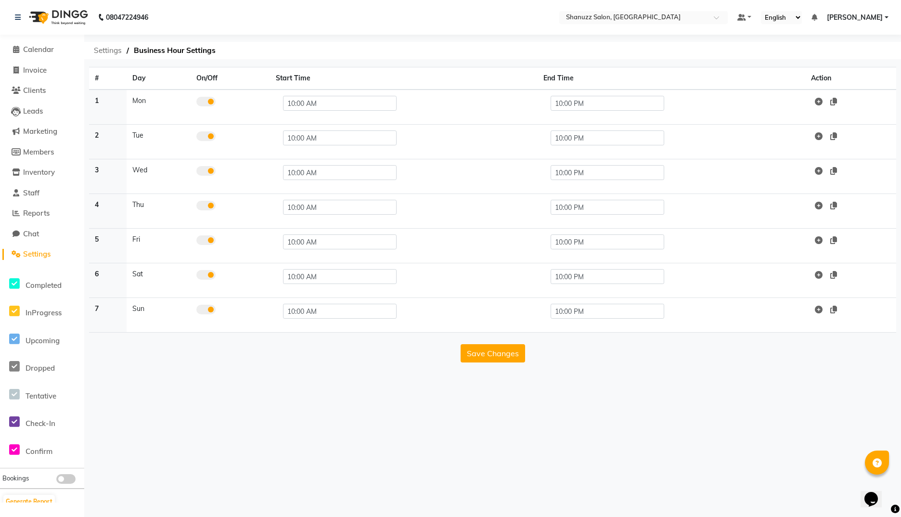
click at [116, 54] on span "Settings" at bounding box center [108, 50] width 38 height 17
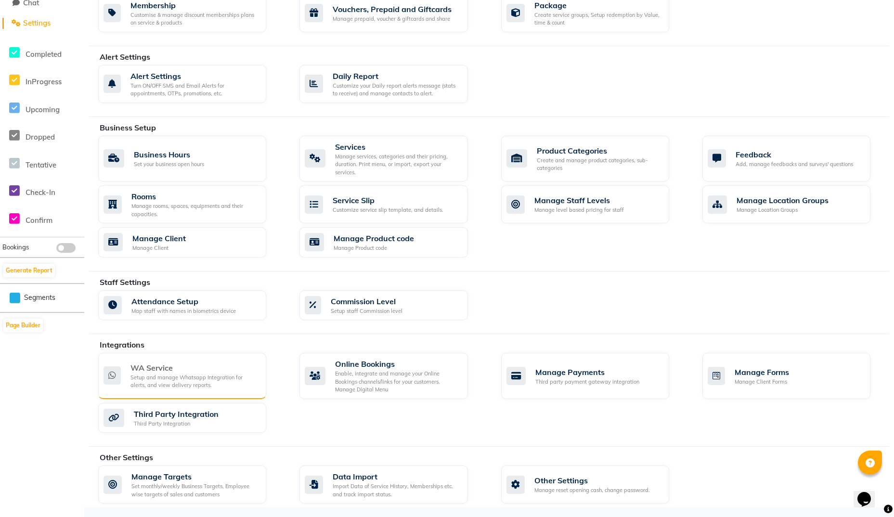
scroll to position [231, 0]
click at [184, 369] on div "WA Service" at bounding box center [194, 368] width 128 height 12
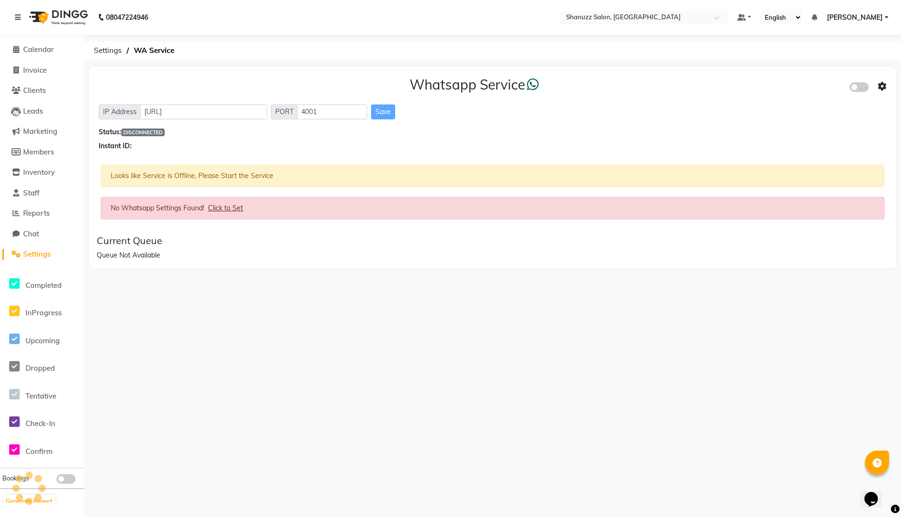
click at [228, 177] on div "Whatsapp Service IP Address http://localhost PORT 4001 Save Status: DISCONNECTE…" at bounding box center [492, 167] width 807 height 201
click at [713, 87] on span at bounding box center [858, 87] width 19 height 10
click at [713, 89] on input "checkbox" at bounding box center [856, 89] width 0 height 0
click at [713, 88] on icon at bounding box center [882, 86] width 9 height 9
click at [713, 75] on div "Whatsapp Settings" at bounding box center [812, 76] width 110 height 12
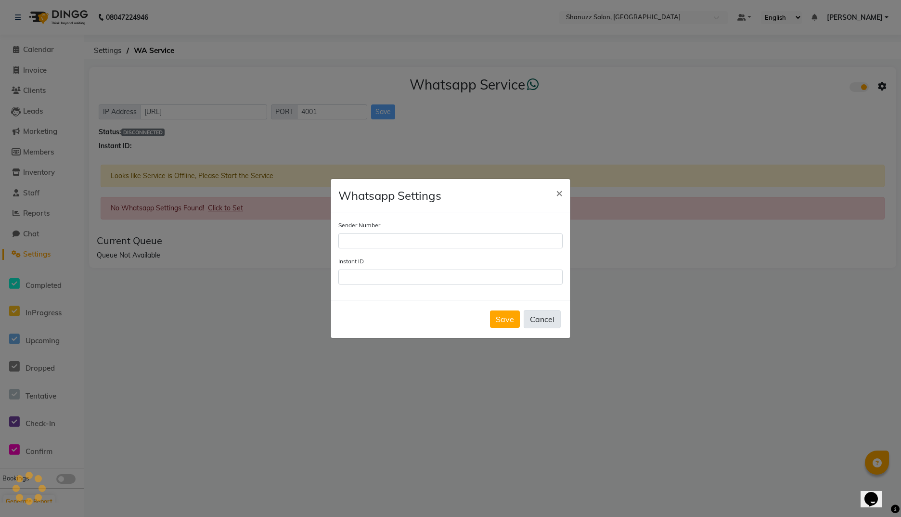
click at [539, 321] on button "Cancel" at bounding box center [542, 319] width 37 height 18
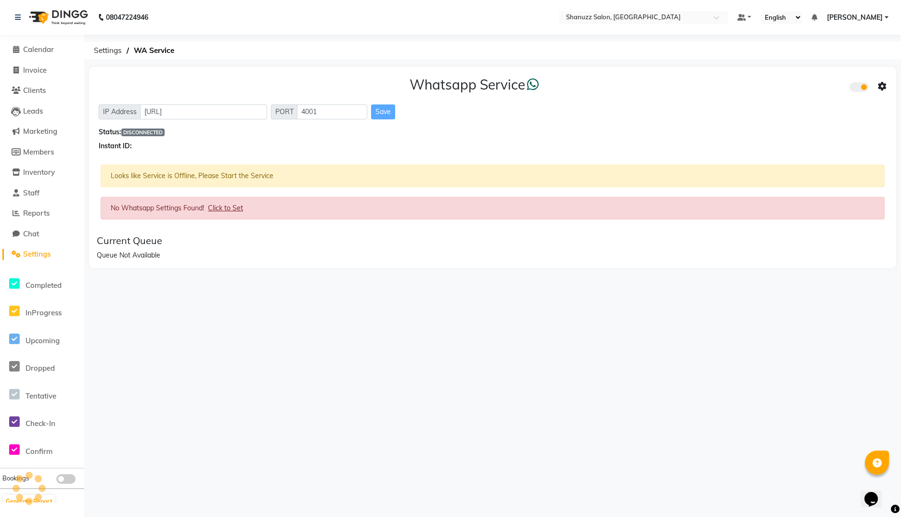
click at [713, 86] on span at bounding box center [858, 87] width 19 height 10
click at [713, 89] on input "checkbox" at bounding box center [856, 89] width 0 height 0
click at [103, 46] on span "Settings" at bounding box center [108, 50] width 38 height 17
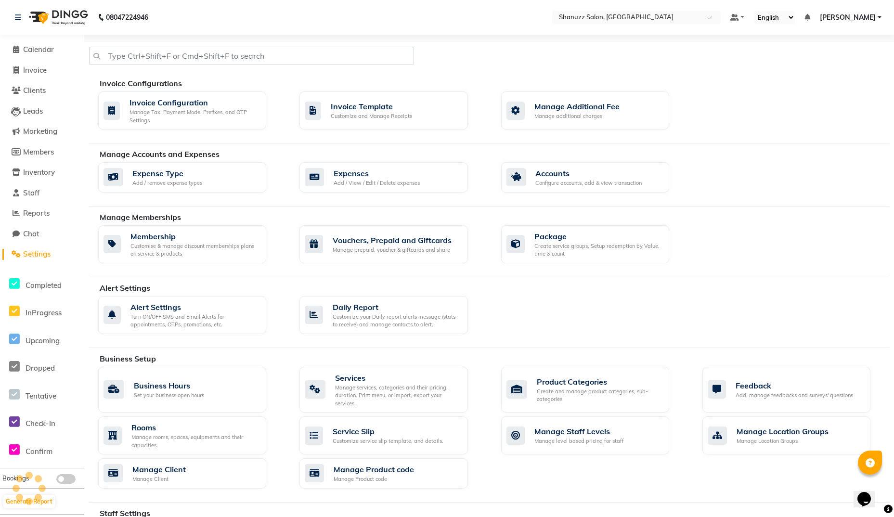
scroll to position [231, 0]
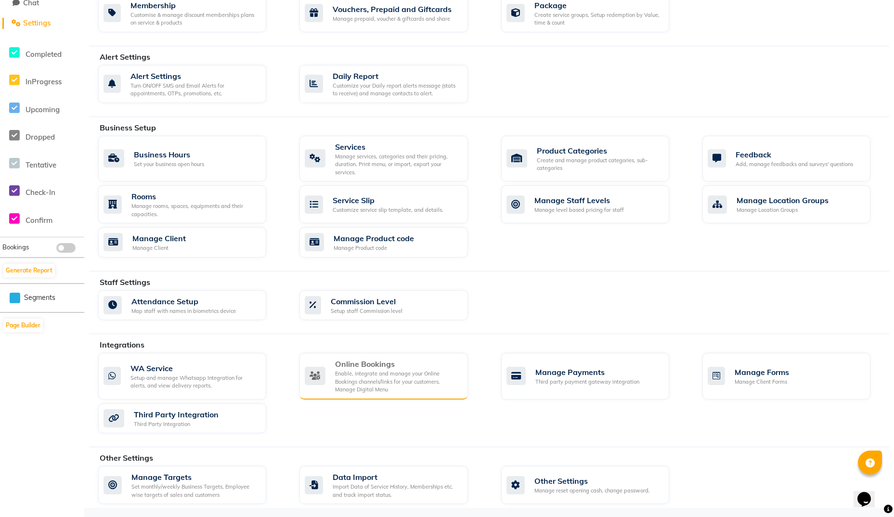
click at [349, 374] on div "Enable, integrate and manage your Online Bookings channels/links for your custo…" at bounding box center [397, 382] width 125 height 24
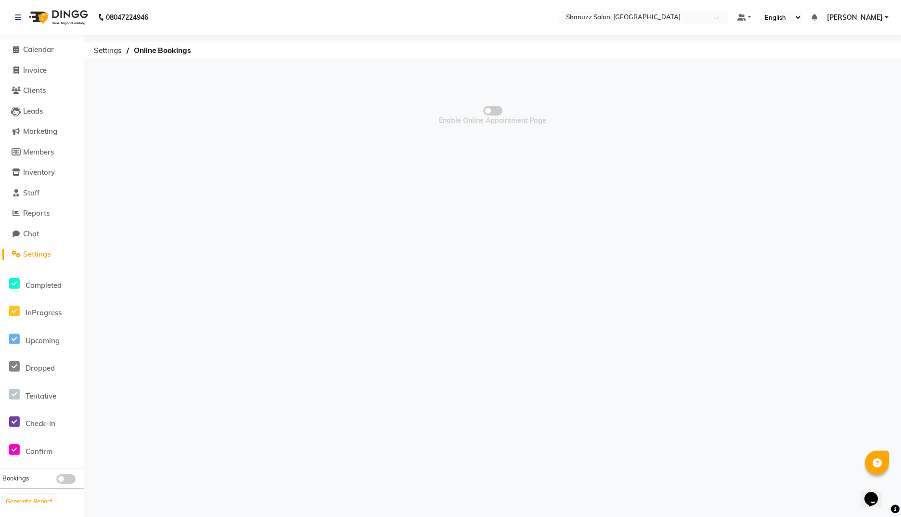
click at [496, 108] on span at bounding box center [492, 111] width 19 height 10
click at [493, 112] on input "checkbox" at bounding box center [493, 112] width 0 height 0
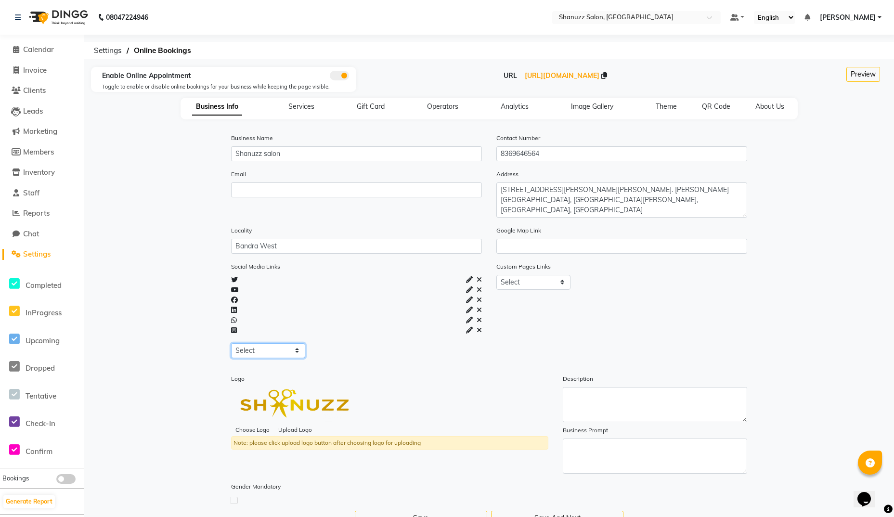
click at [252, 349] on select "Select Facebook Instagram Linkedin Twitter Whatsapp Youtube" at bounding box center [268, 350] width 74 height 15
select select "facebook"
click at [231, 343] on select "Select Facebook Instagram Linkedin Twitter Whatsapp Youtube" at bounding box center [268, 350] width 74 height 15
click at [551, 76] on span "https://dingg.app/booking/shanuzz-salon-bandra-west" at bounding box center [561, 75] width 75 height 9
click at [290, 147] on input "Shanuzz salon" at bounding box center [356, 153] width 251 height 15
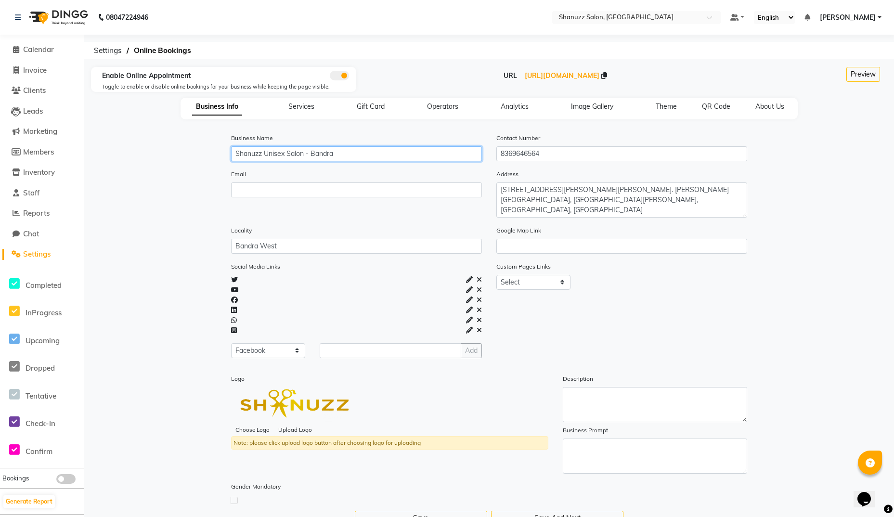
type input "Shanuzz Unisex Salon - Bandra"
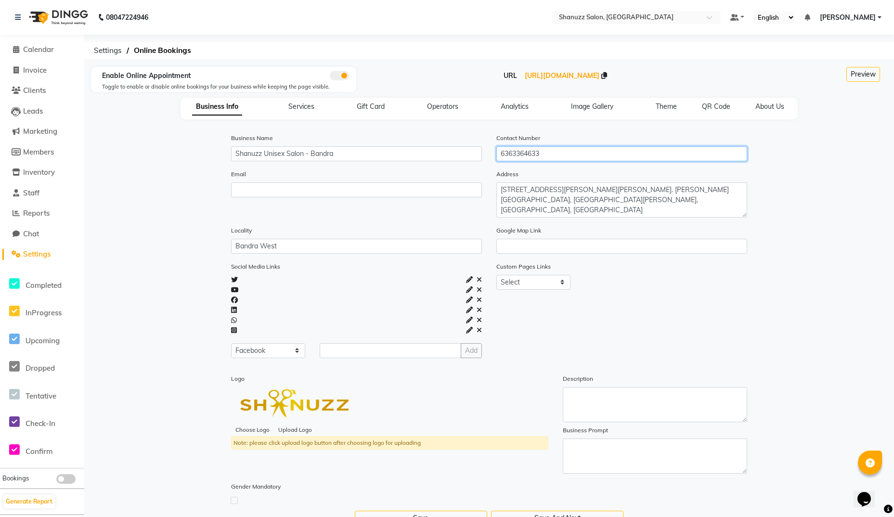
type input "6363364633"
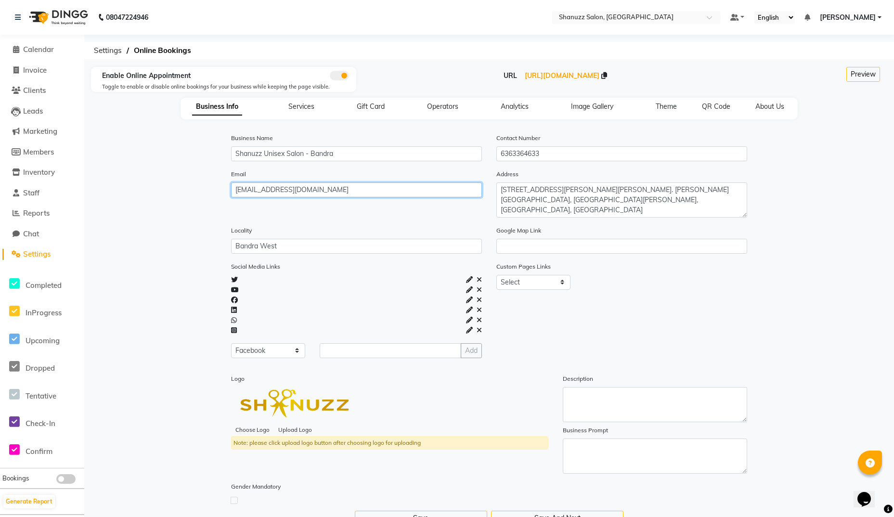
type input "bandra-salon@shanuzz.com"
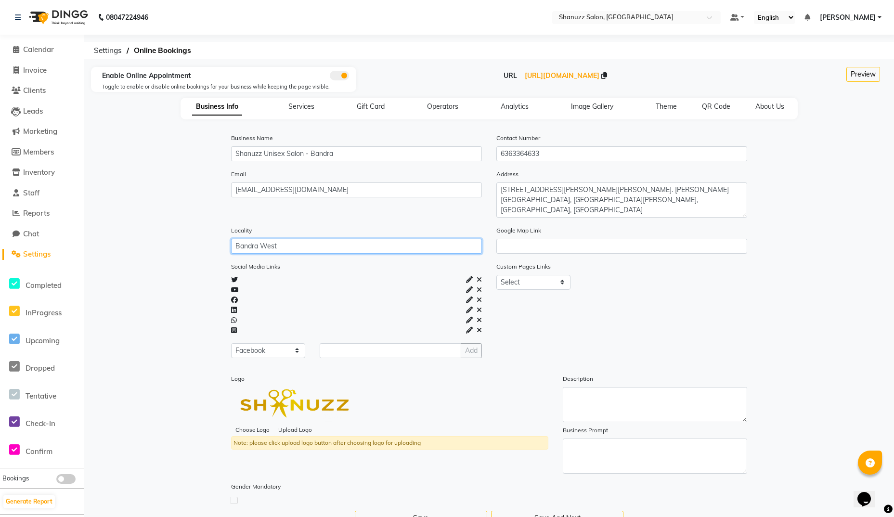
click at [295, 248] on input "Bandra West" at bounding box center [356, 246] width 251 height 15
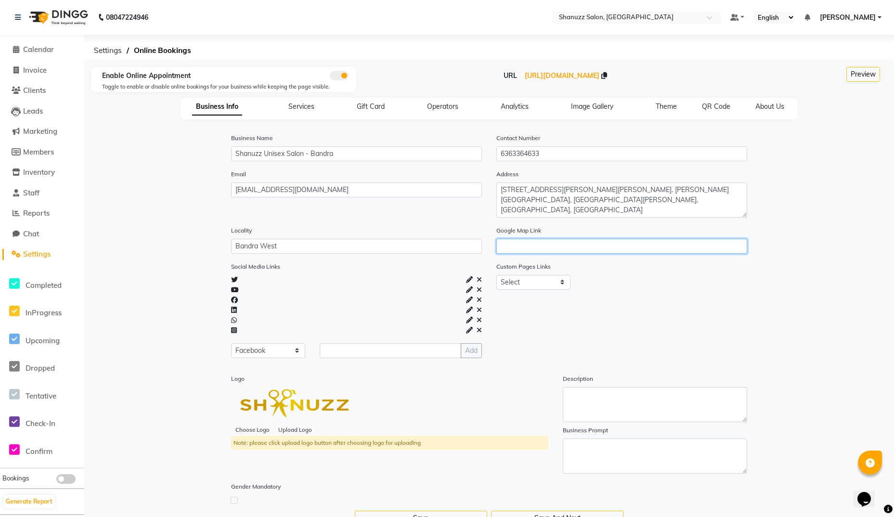
click at [518, 245] on input "url" at bounding box center [621, 246] width 251 height 15
paste input "https://maps.app.goo.gl/YTVbKhL8MFtS5RJ58"
type input "https://maps.app.goo.gl/YTVbKhL8MFtS5RJ58"
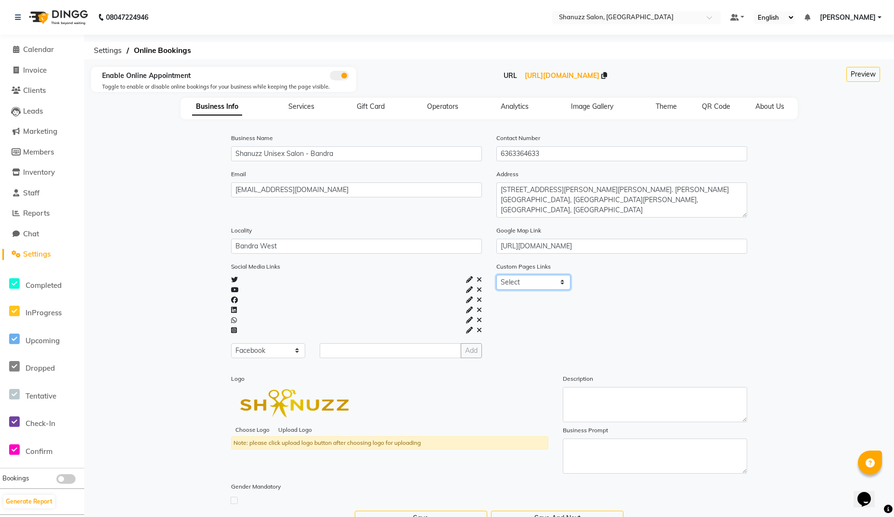
click at [529, 280] on select "Select About_us Memberships Products" at bounding box center [533, 282] width 74 height 15
click at [496, 275] on select "Select About_us Memberships Products" at bounding box center [533, 282] width 74 height 15
click at [539, 282] on select "Select About_us Memberships Products" at bounding box center [533, 282] width 74 height 15
click at [496, 275] on select "Select About_us Memberships Products" at bounding box center [533, 282] width 74 height 15
click at [537, 283] on select "Select About_us Memberships Products" at bounding box center [533, 282] width 74 height 15
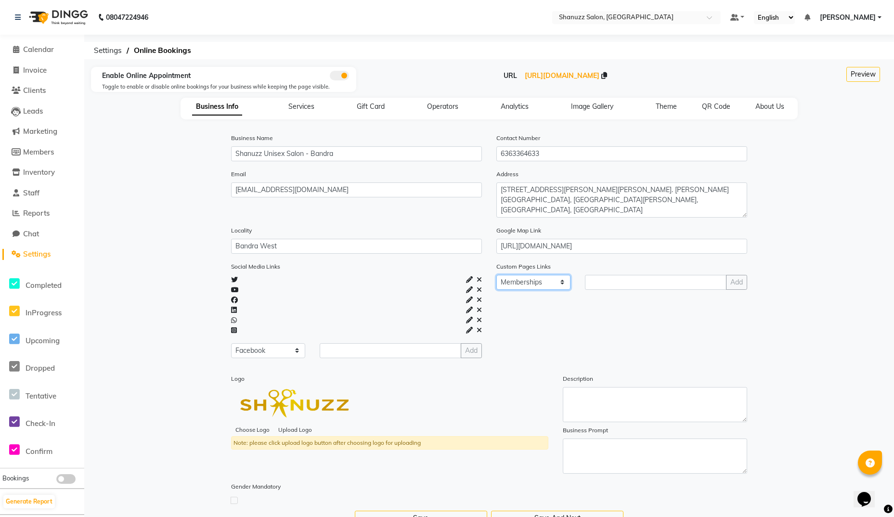
select select "products"
click at [496, 275] on select "Select About_us Memberships Products" at bounding box center [533, 282] width 74 height 15
click at [611, 285] on input "text" at bounding box center [655, 282] width 141 height 15
paste input "https://shop.shanuzz.com/"
type input "https://shop.shanuzz.com/"
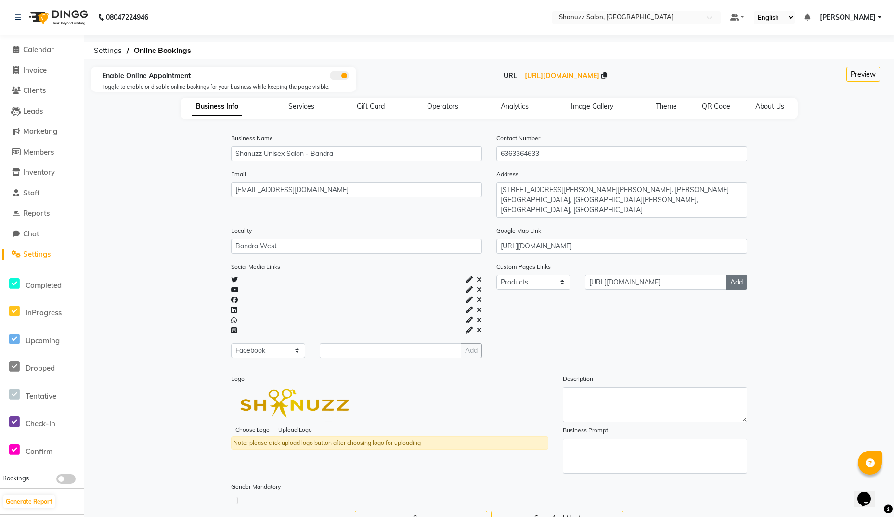
click at [713, 282] on button "Add" at bounding box center [736, 282] width 21 height 15
select select
click at [520, 301] on select "Select About_us Memberships Products" at bounding box center [533, 300] width 74 height 15
click at [713, 320] on div "Social Media Links Select Facebook Instagram Linkedin Twitter Whatsapp Youtube …" at bounding box center [488, 371] width 795 height 220
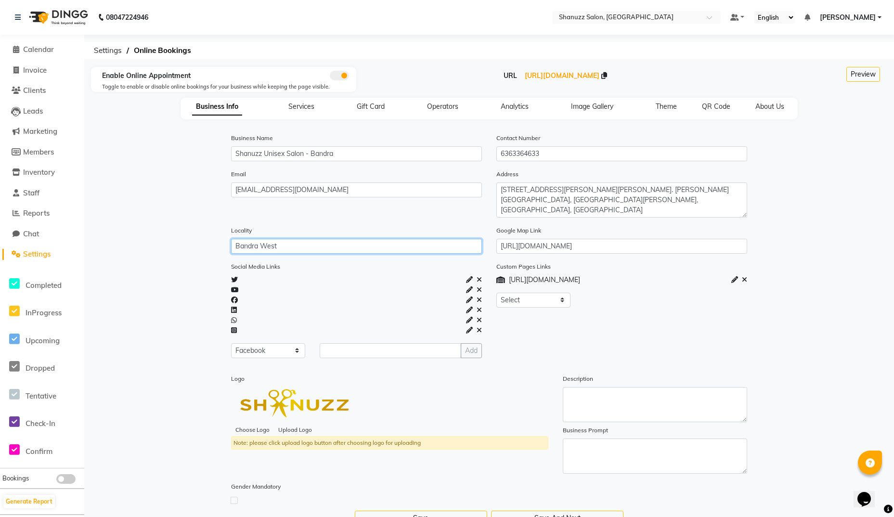
click at [339, 250] on input "Bandra West" at bounding box center [356, 246] width 251 height 15
click at [479, 279] on icon at bounding box center [478, 279] width 5 height 7
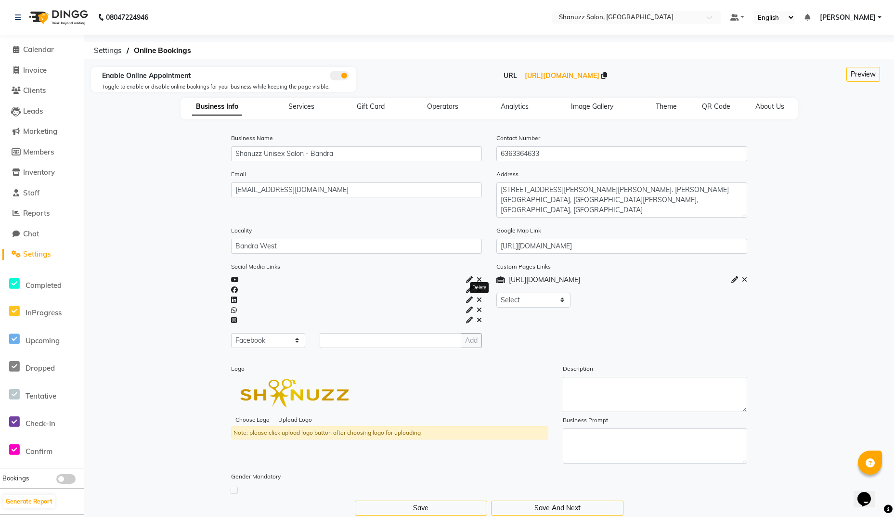
click at [478, 299] on icon at bounding box center [478, 299] width 5 height 7
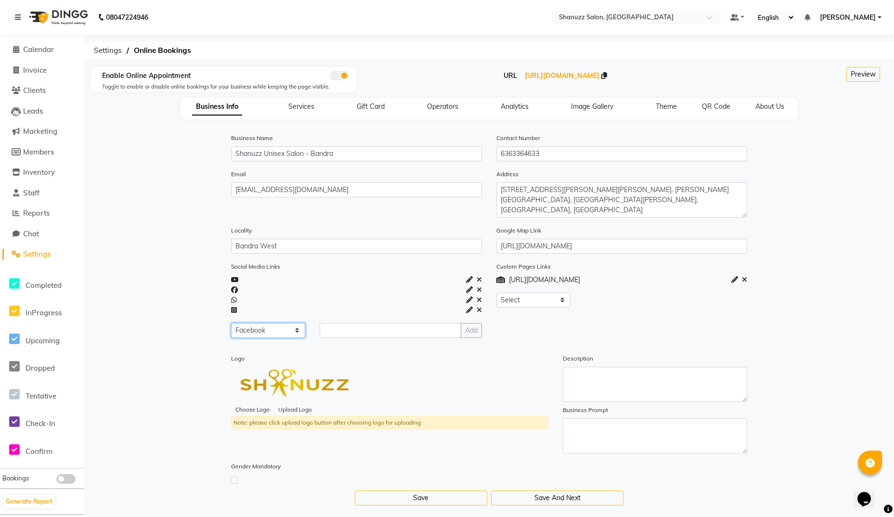
click at [245, 331] on select "Select Facebook Instagram Linkedin Twitter Whatsapp Youtube" at bounding box center [268, 330] width 74 height 15
click at [231, 323] on select "Select Facebook Instagram Linkedin Twitter Whatsapp Youtube" at bounding box center [268, 330] width 74 height 15
click at [468, 279] on icon at bounding box center [469, 279] width 7 height 7
select select "youtube"
click at [336, 333] on input "text" at bounding box center [384, 330] width 131 height 15
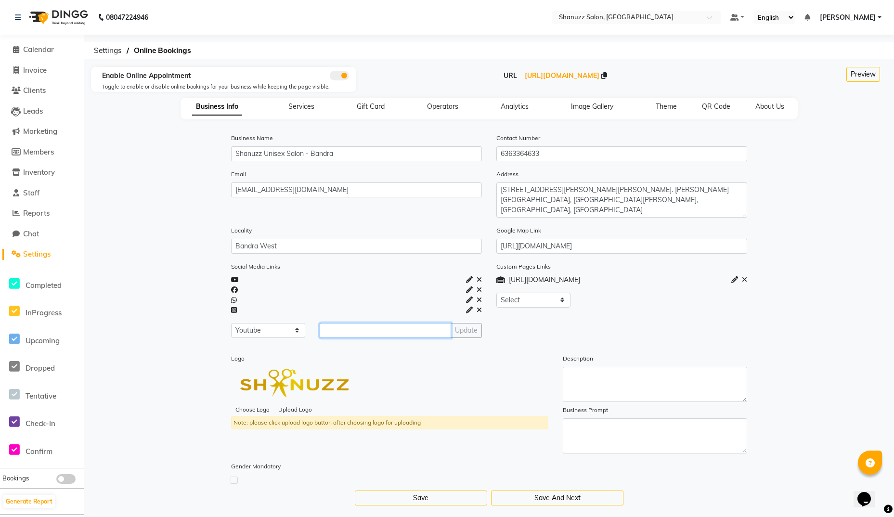
paste input "https://youtube.com/@shanuzzsalon07?si=RYFVwVs1ZS906GF8"
type input "https://youtube.com/@shanuzzsalon07?si=RYFVwVs1ZS906GF8"
click at [467, 330] on button "Update" at bounding box center [465, 330] width 31 height 15
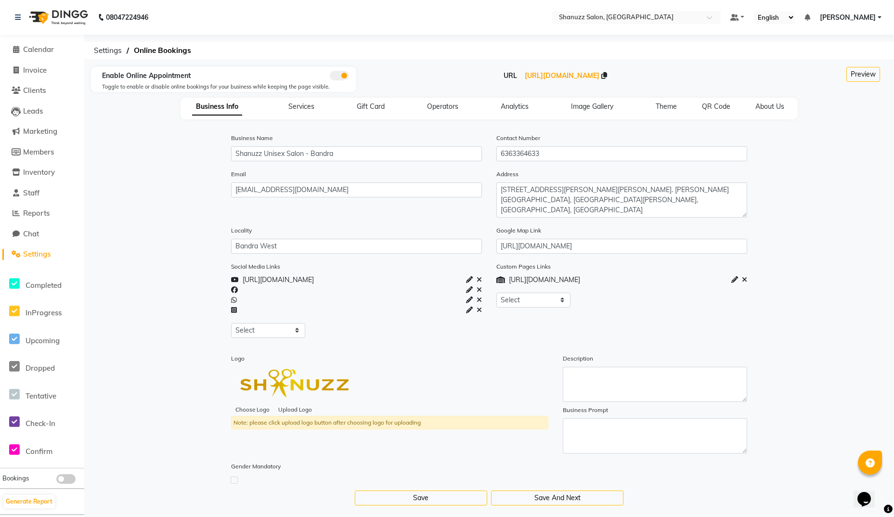
click at [469, 288] on icon at bounding box center [469, 289] width 7 height 7
select select "facebook"
click at [339, 327] on input "text" at bounding box center [384, 330] width 131 height 15
paste input "https://www.facebook.com/shanuzzsalonofficial/"
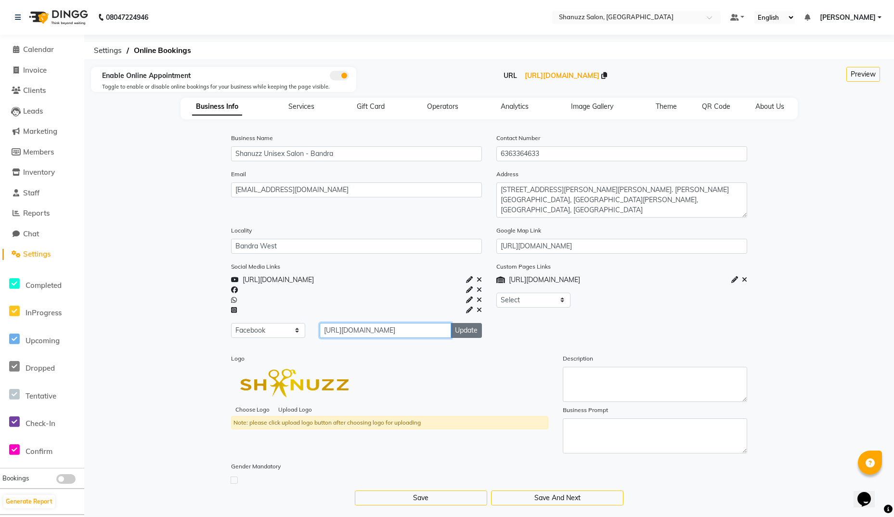
type input "https://www.facebook.com/shanuzzsalonofficial/"
click at [470, 332] on button "Update" at bounding box center [465, 330] width 31 height 15
click at [468, 300] on icon at bounding box center [469, 299] width 7 height 7
select select "whatsapp"
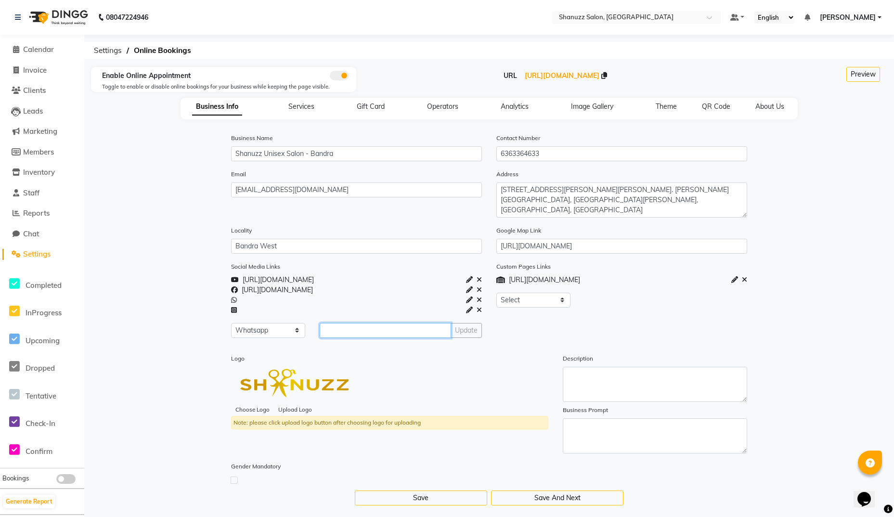
paste input "http://wa.me/916363364633"
click at [353, 333] on input "text" at bounding box center [384, 330] width 131 height 15
type input "http://wa.me/916363364633"
click at [471, 331] on button "Update" at bounding box center [465, 330] width 31 height 15
click at [471, 312] on icon at bounding box center [469, 310] width 7 height 7
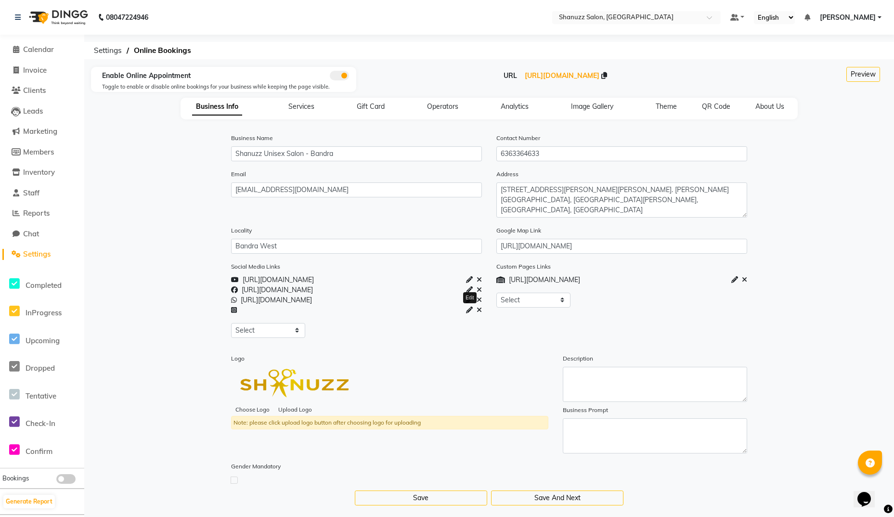
select select "instagram"
click at [386, 325] on input "text" at bounding box center [384, 330] width 131 height 15
paste input "https://www.instagram.com/shanuzzsalon07/"
type input "https://www.instagram.com/shanuzzsalon07/"
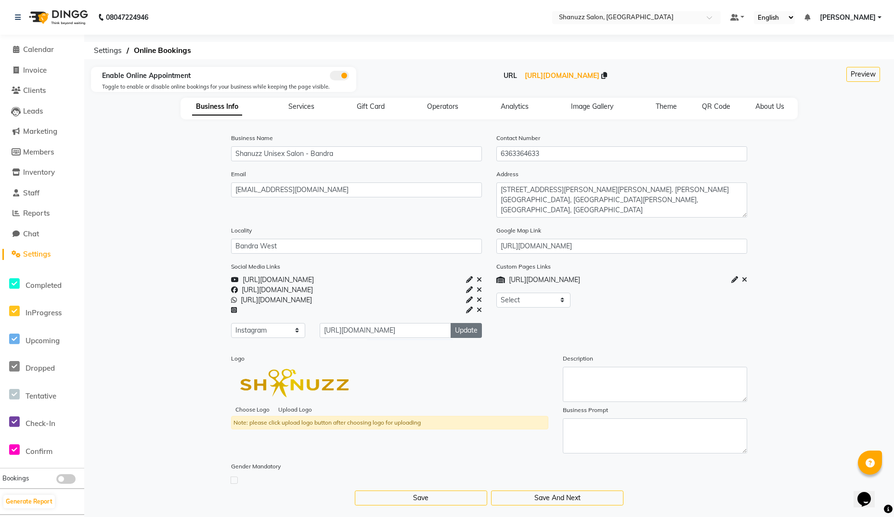
scroll to position [0, 0]
click at [462, 332] on button "Update" at bounding box center [465, 330] width 31 height 15
select select
click at [525, 305] on select "Select About_us Memberships Products" at bounding box center [533, 300] width 74 height 15
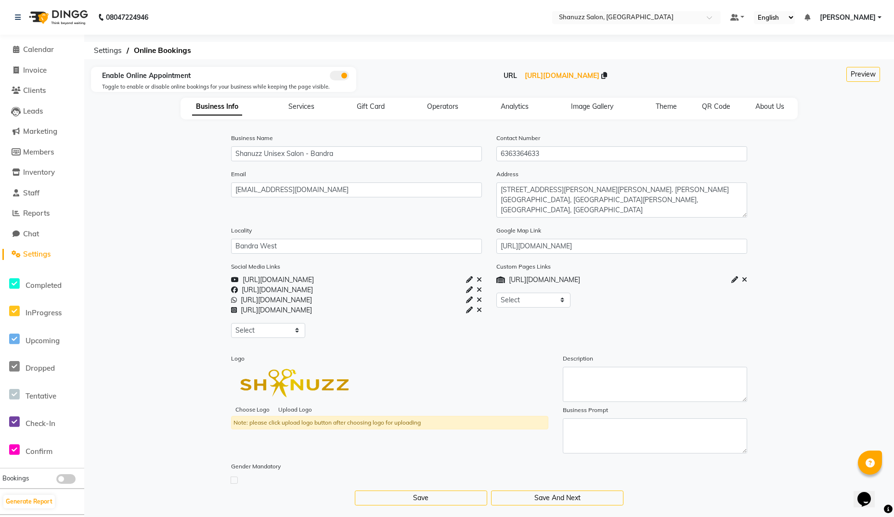
click at [638, 342] on div "Custom Pages Links https://shop.shanuzz.com/ Select About_us Memberships Produc…" at bounding box center [621, 303] width 265 height 84
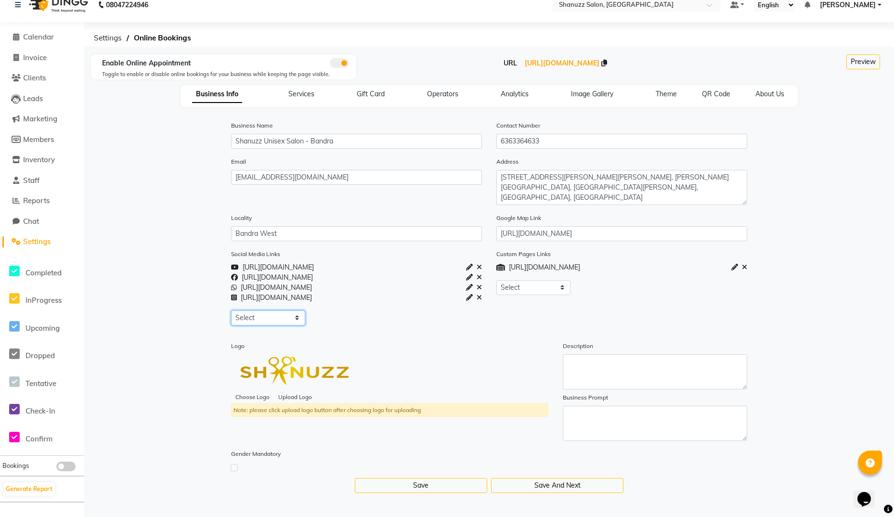
click at [279, 318] on select "Select Facebook Instagram Linkedin Twitter Whatsapp Youtube" at bounding box center [268, 317] width 74 height 15
click at [236, 467] on label at bounding box center [233, 467] width 7 height 7
click at [236, 467] on input "checkbox" at bounding box center [234, 467] width 6 height 6
checkbox input "true"
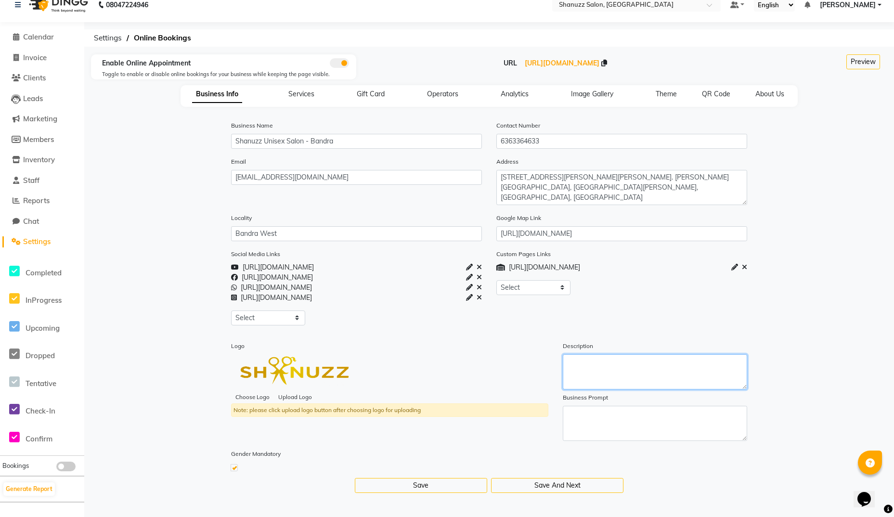
click at [603, 368] on textarea at bounding box center [654, 371] width 184 height 35
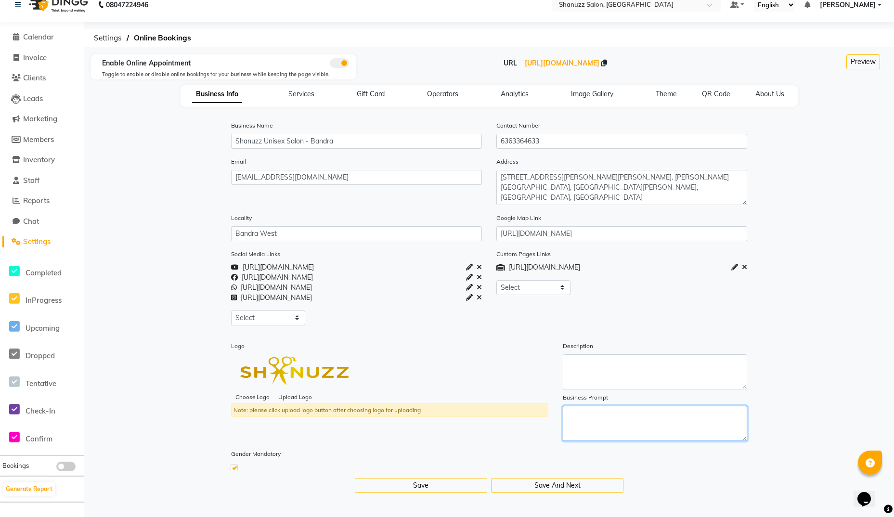
click at [591, 419] on textarea at bounding box center [654, 423] width 184 height 35
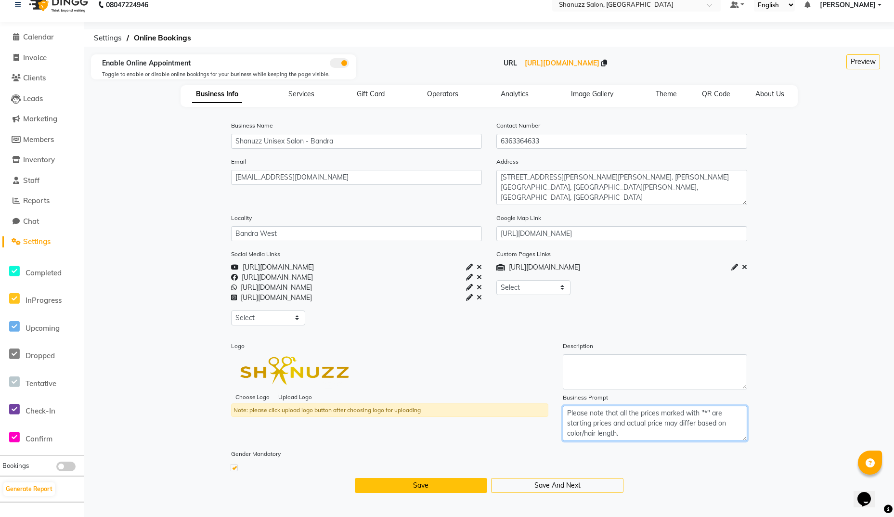
type textarea "Please note that all the prices marked with "*" are starting prices and actual …"
click at [424, 482] on button "Save" at bounding box center [421, 485] width 132 height 15
click at [596, 415] on textarea "Please note that all the prices marked with "*" are starting prices and actual …" at bounding box center [654, 423] width 184 height 35
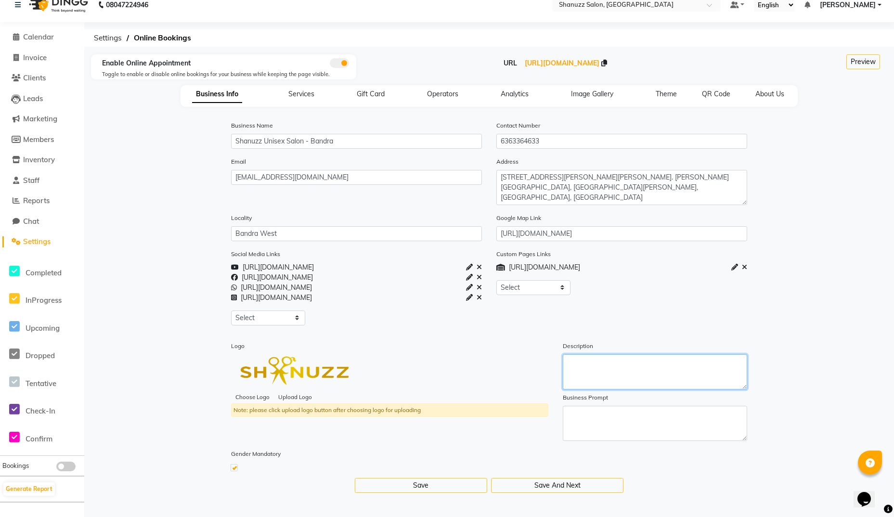
click at [591, 371] on textarea at bounding box center [654, 371] width 184 height 35
paste textarea "Please note that all the prices marked with "*" are starting prices and actual …"
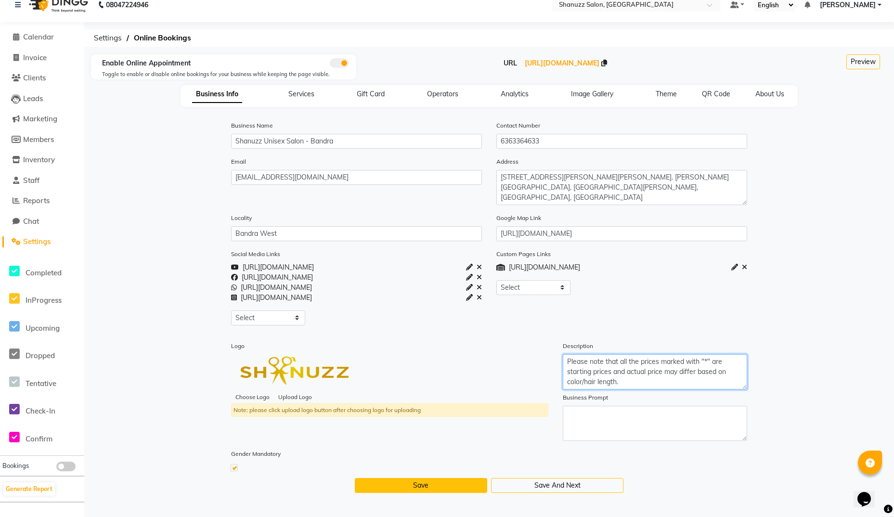
type textarea "Please note that all the prices marked with "*" are starting prices and actual …"
click at [428, 486] on button "Save" at bounding box center [421, 485] width 132 height 15
click at [579, 363] on textarea "Please note that all the prices marked with "*" are starting prices and actual …" at bounding box center [654, 371] width 184 height 35
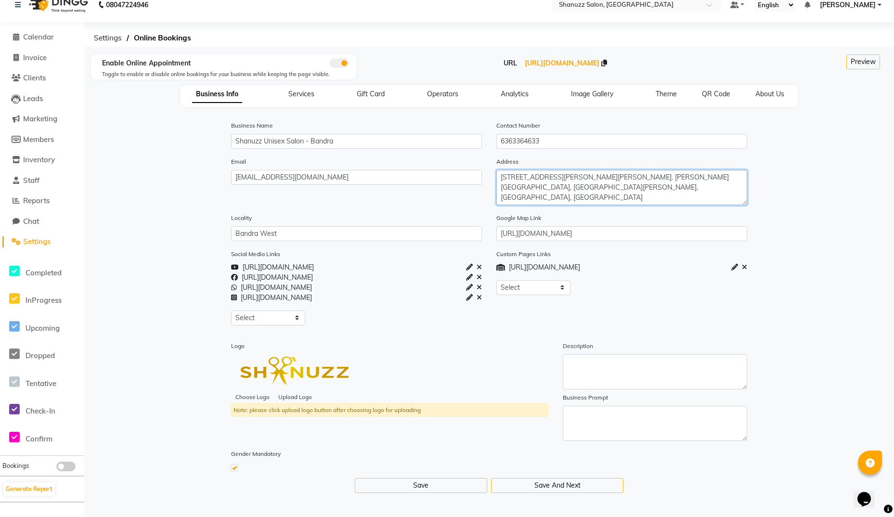
click at [680, 184] on textarea "1st Floor, Anzar Villa, 92, Hill Rd, opp. Andrews Church, Old Rajaram Wadi, Ran…" at bounding box center [621, 187] width 251 height 35
type textarea "1st Floor, Anzar Villa, 92, Hill Rd, opp. Andrews Church, Old Rajaram Wadi, Ran…"
click at [293, 93] on span "Services" at bounding box center [301, 93] width 26 height 9
select select "15: 15"
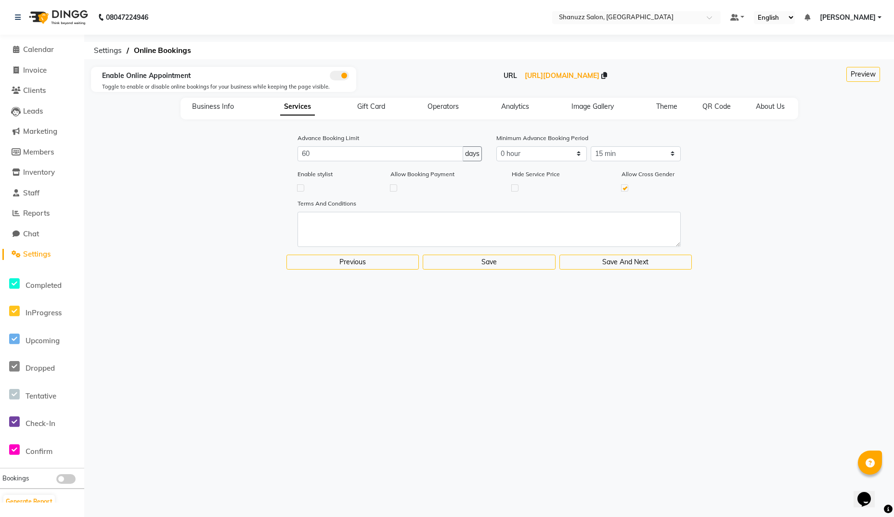
scroll to position [0, 0]
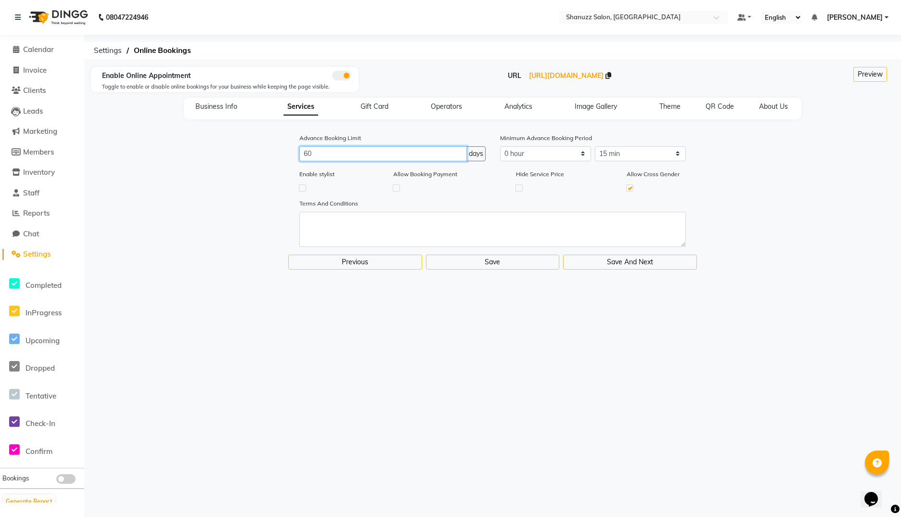
click at [352, 155] on input "60" at bounding box center [382, 153] width 167 height 15
type input "6"
type input "30"
click at [303, 186] on label at bounding box center [302, 187] width 7 height 7
click at [303, 186] on input "checkbox" at bounding box center [302, 187] width 6 height 6
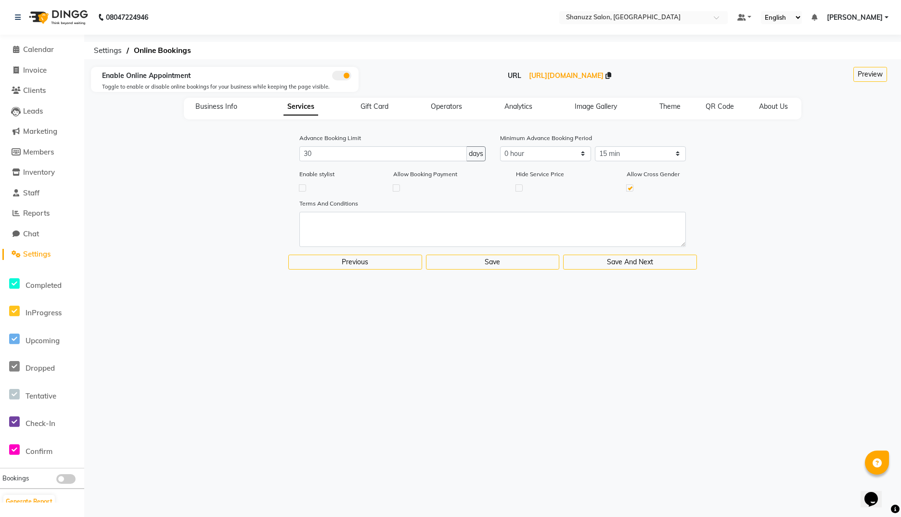
checkbox input "true"
click at [396, 188] on label at bounding box center [396, 187] width 7 height 7
click at [396, 188] on input "checkbox" at bounding box center [396, 187] width 6 height 6
checkbox input "true"
click at [518, 187] on label at bounding box center [517, 187] width 7 height 7
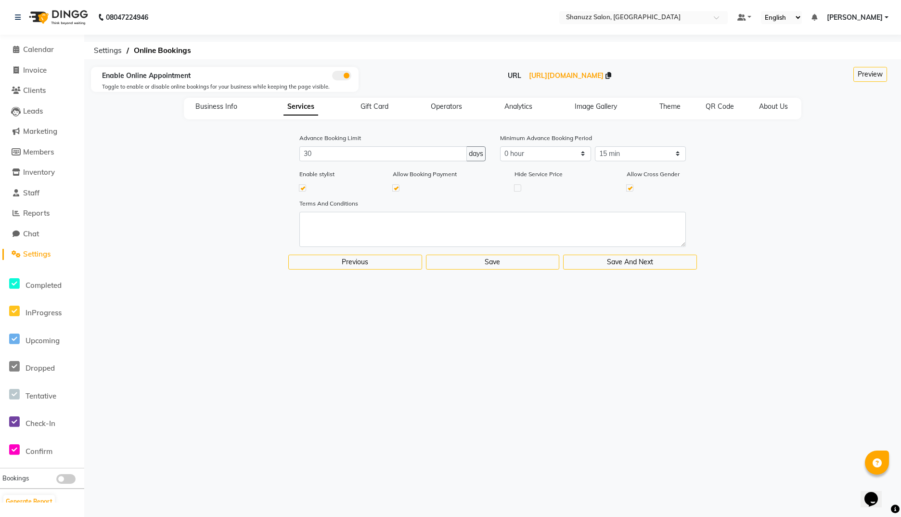
click at [518, 190] on label at bounding box center [517, 187] width 7 height 7
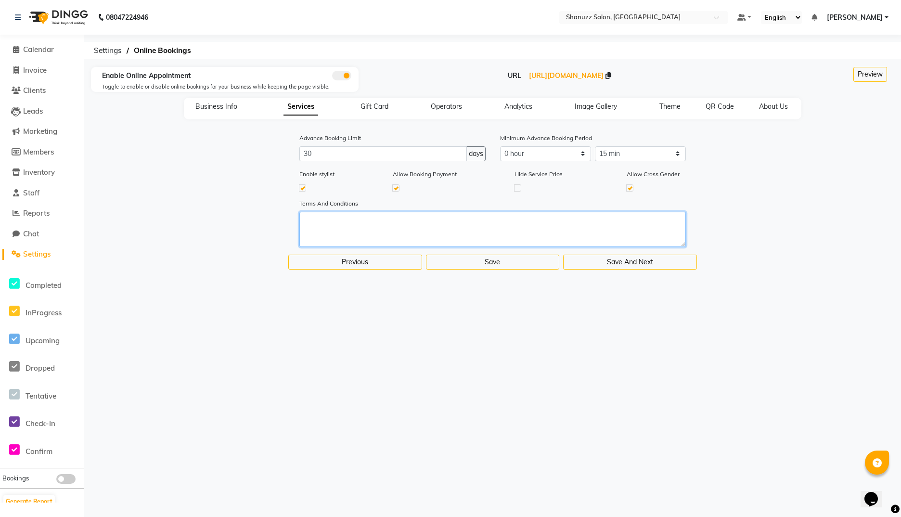
click at [412, 224] on textarea at bounding box center [492, 229] width 387 height 35
paste textarea "Please note that all the prices marked with "*" are starting prices and actual …"
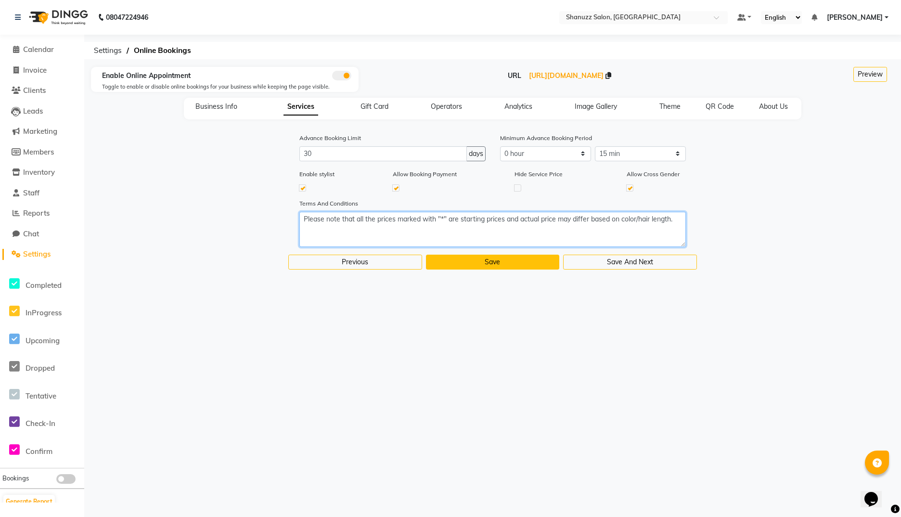
type textarea "Please note that all the prices marked with "*" are starting prices and actual …"
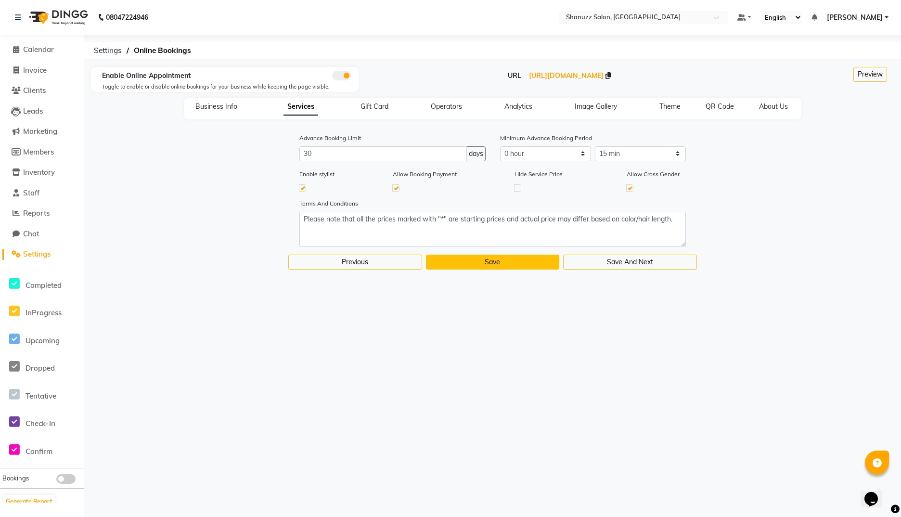
click at [481, 264] on button "Save" at bounding box center [493, 262] width 134 height 15
select select
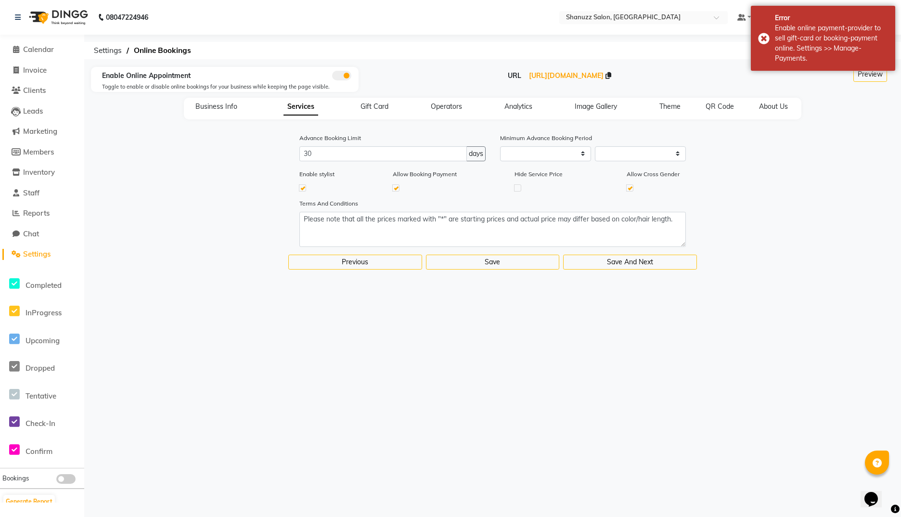
click at [398, 187] on label at bounding box center [395, 187] width 7 height 7
click at [398, 187] on input "checkbox" at bounding box center [396, 187] width 6 height 6
checkbox input "false"
click at [473, 266] on button "Save" at bounding box center [493, 262] width 134 height 15
select select "0: 0"
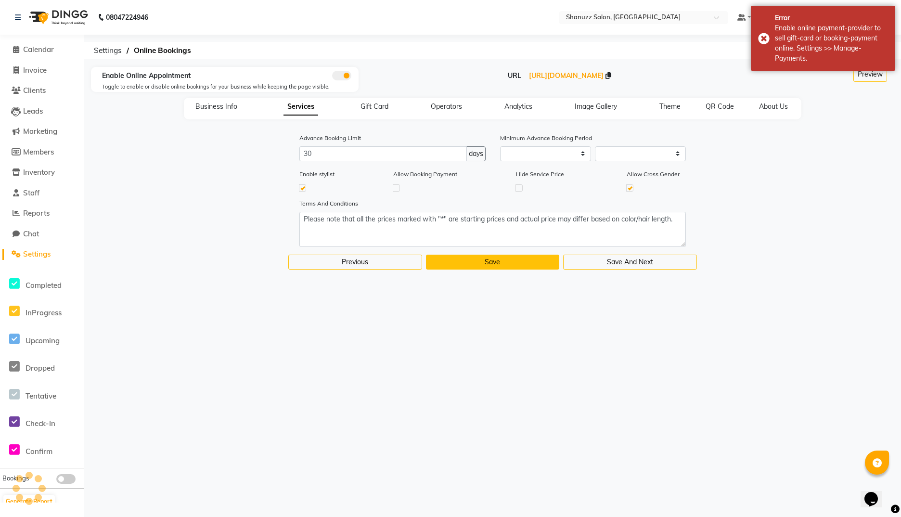
select select "15: 15"
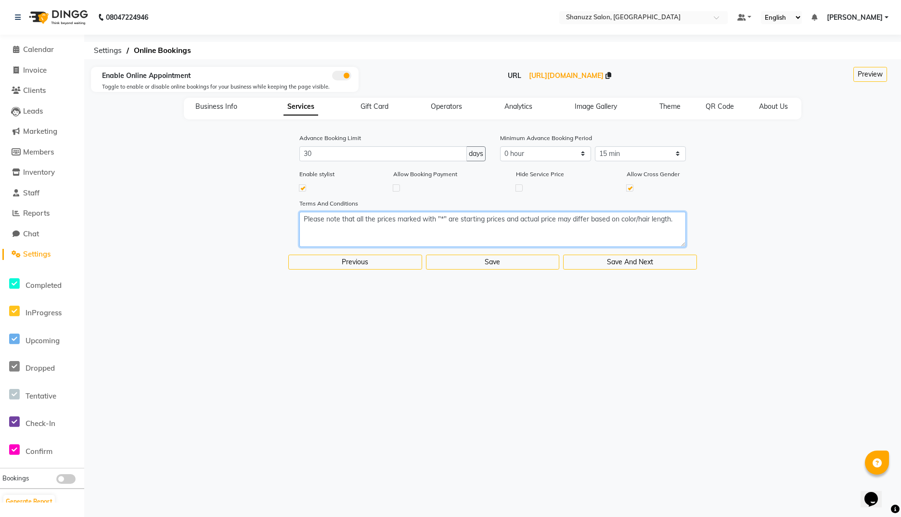
click at [394, 219] on textarea "Please note that all the prices marked with "*" are starting prices and actual …" at bounding box center [492, 229] width 387 height 35
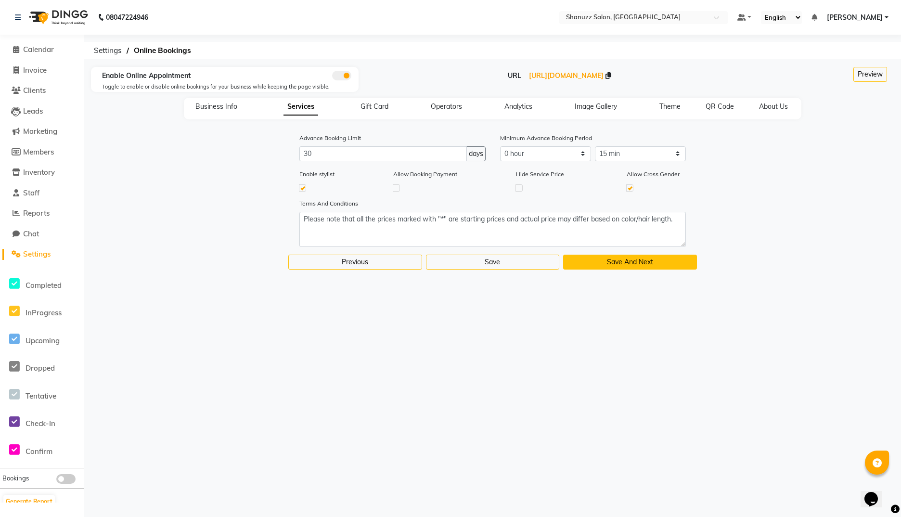
click at [612, 264] on button "Save And Next" at bounding box center [630, 262] width 134 height 15
select select
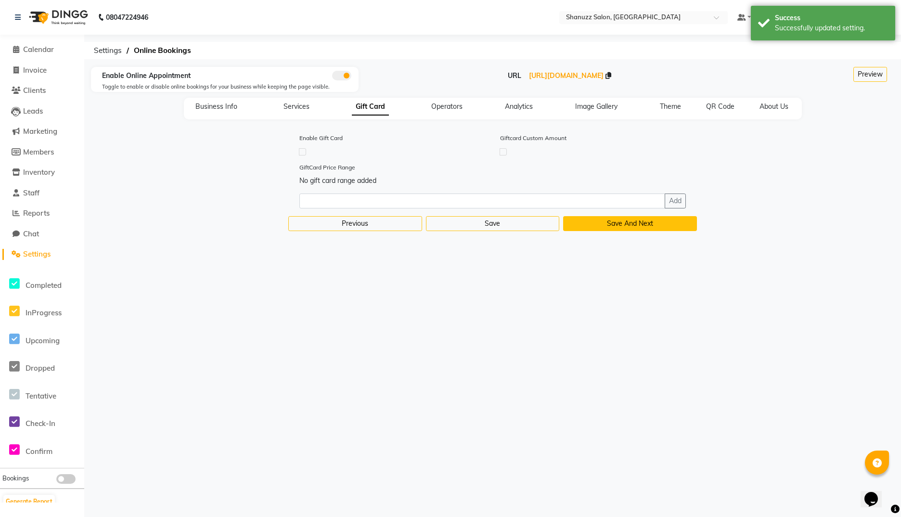
click at [597, 223] on button "Save And Next" at bounding box center [630, 223] width 134 height 15
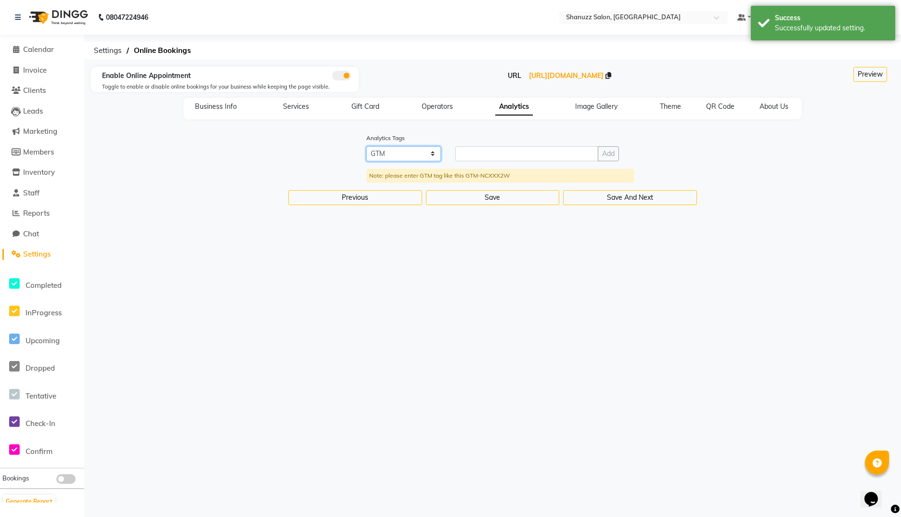
click at [387, 155] on select "GTM" at bounding box center [403, 153] width 75 height 15
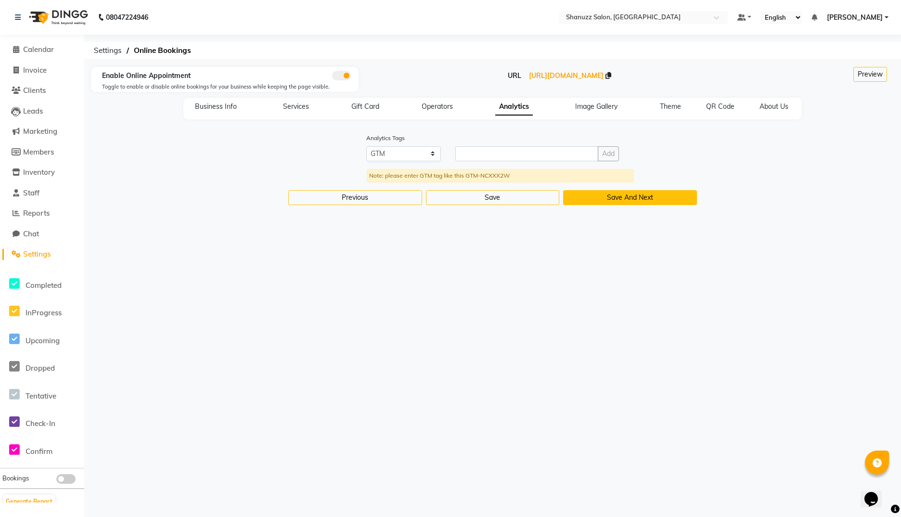
click at [598, 196] on button "Save And Next" at bounding box center [630, 197] width 134 height 15
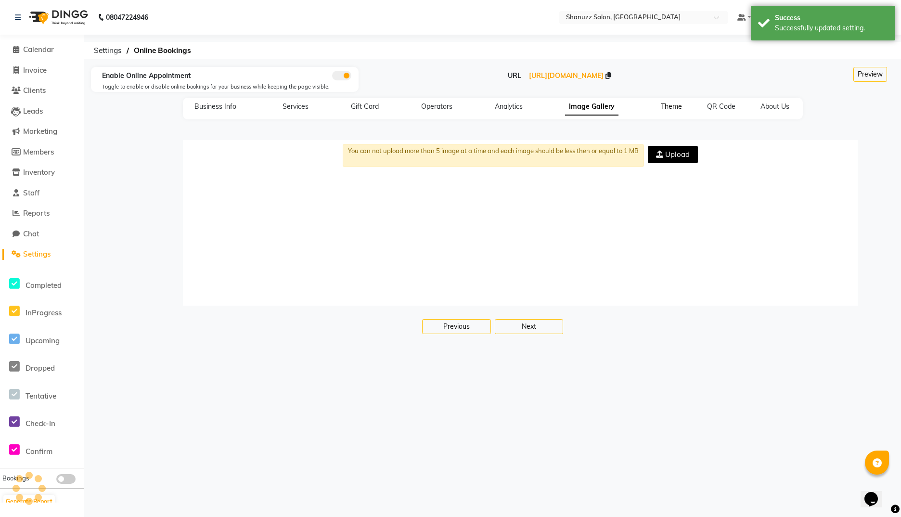
click at [668, 107] on span "Theme" at bounding box center [671, 106] width 21 height 9
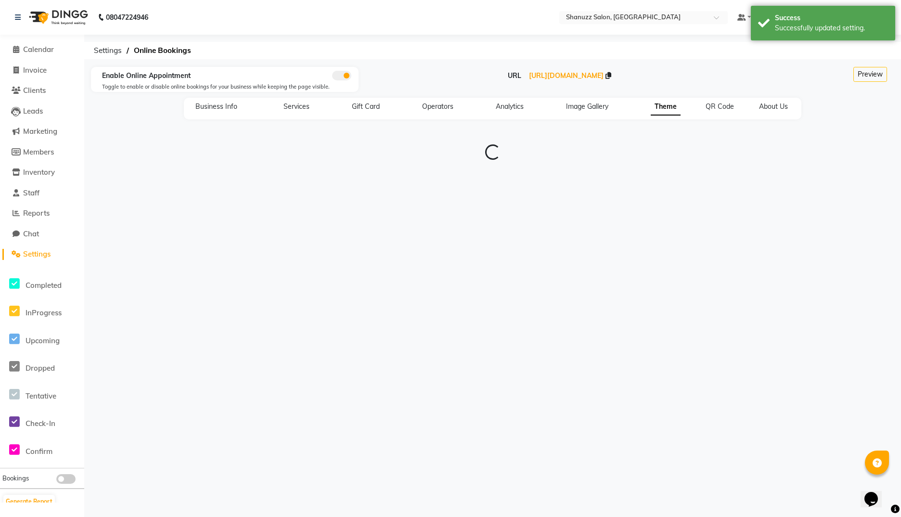
type input "#0f141a"
type input "#1e9cf1"
type input "#8dccf7"
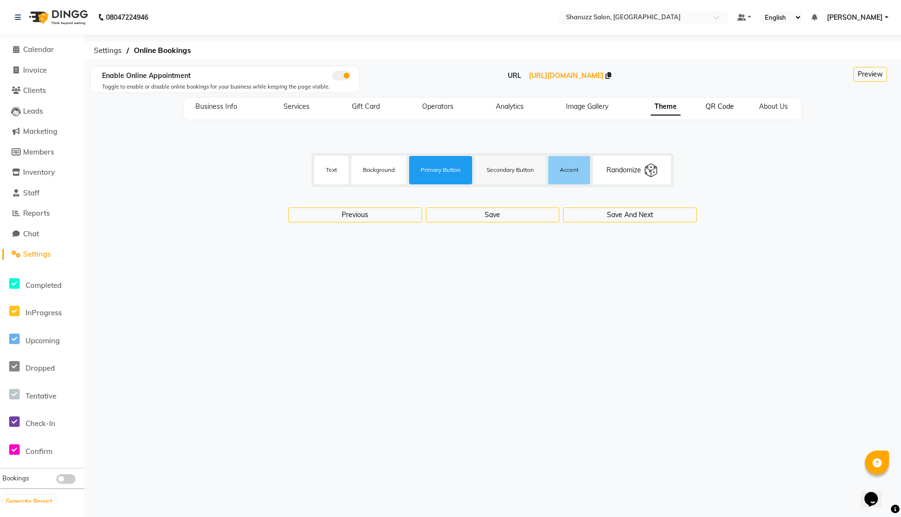
click at [712, 109] on span "QR Code" at bounding box center [719, 106] width 28 height 9
select select "256"
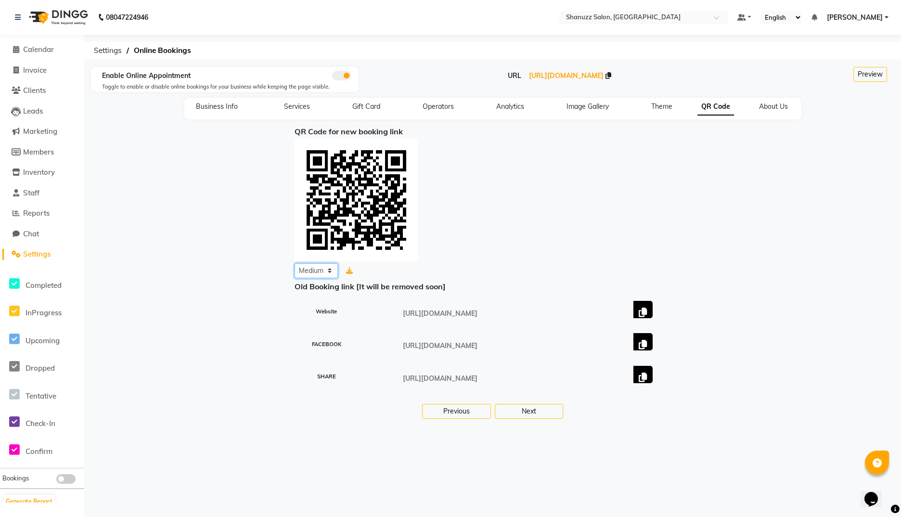
click at [310, 270] on select "Small Medium Large" at bounding box center [315, 270] width 43 height 15
click at [543, 412] on button "Next" at bounding box center [529, 411] width 68 height 15
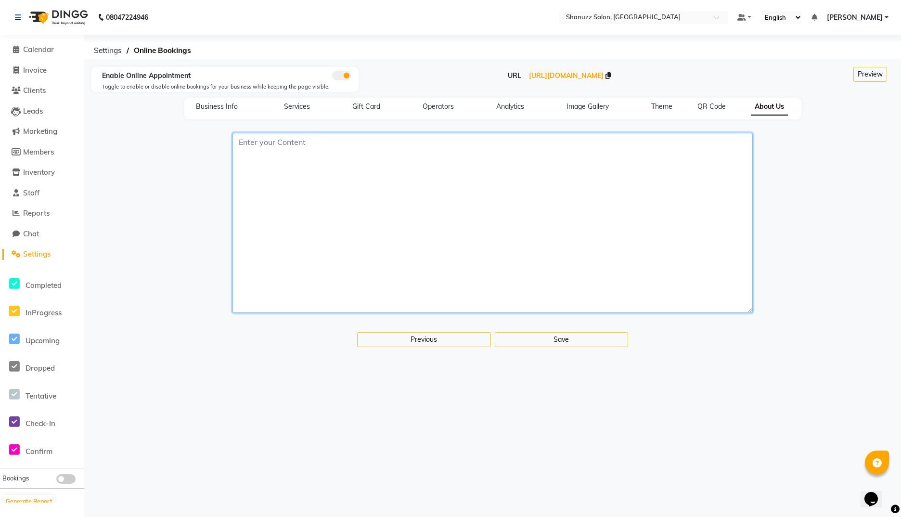
click at [322, 179] on textarea at bounding box center [492, 223] width 520 height 180
paste textarea "Please note that all the prices marked with "*" are starting prices and actual …"
type textarea "Please note that all the prices marked with "*" are starting prices and actual …"
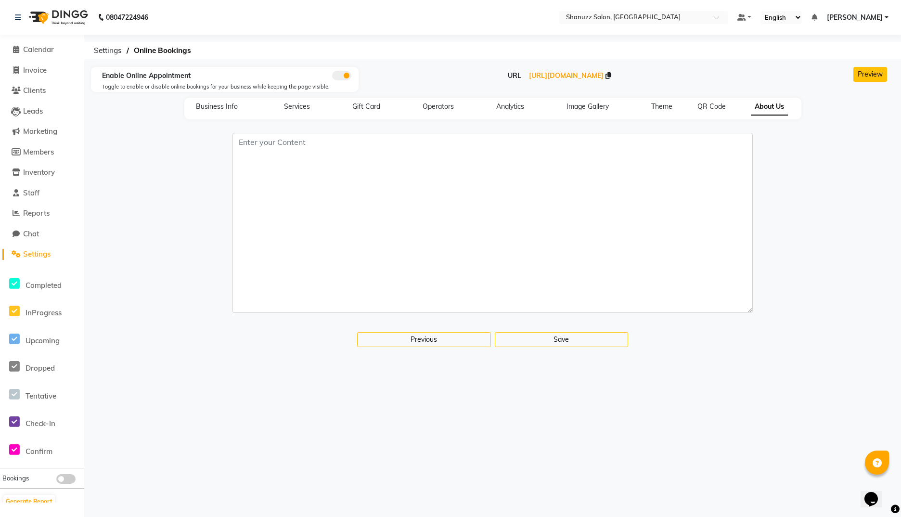
click at [713, 74] on button "Preview" at bounding box center [870, 74] width 34 height 15
click at [295, 105] on span "Services" at bounding box center [297, 106] width 26 height 9
select select "15: 15"
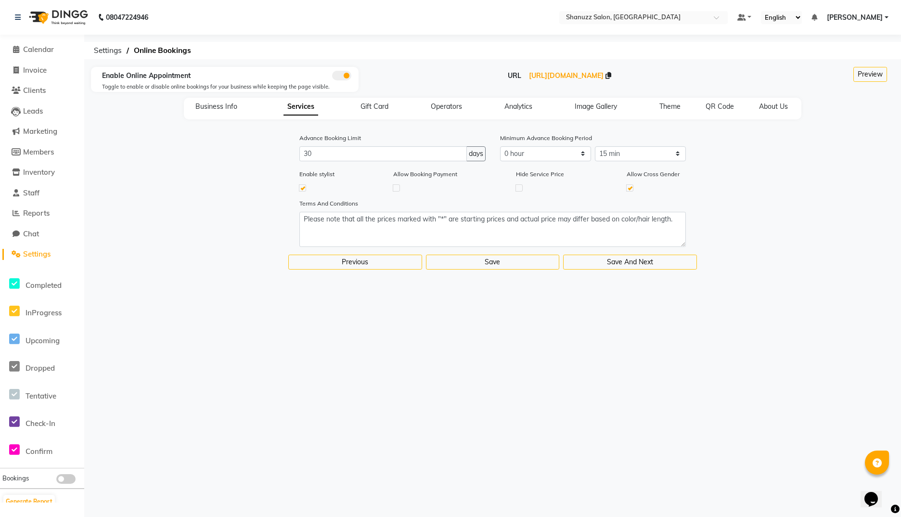
click at [517, 186] on label at bounding box center [518, 187] width 7 height 7
click at [517, 186] on input "checkbox" at bounding box center [519, 187] width 6 height 6
checkbox input "true"
click at [523, 265] on button "Save" at bounding box center [493, 262] width 134 height 15
select select
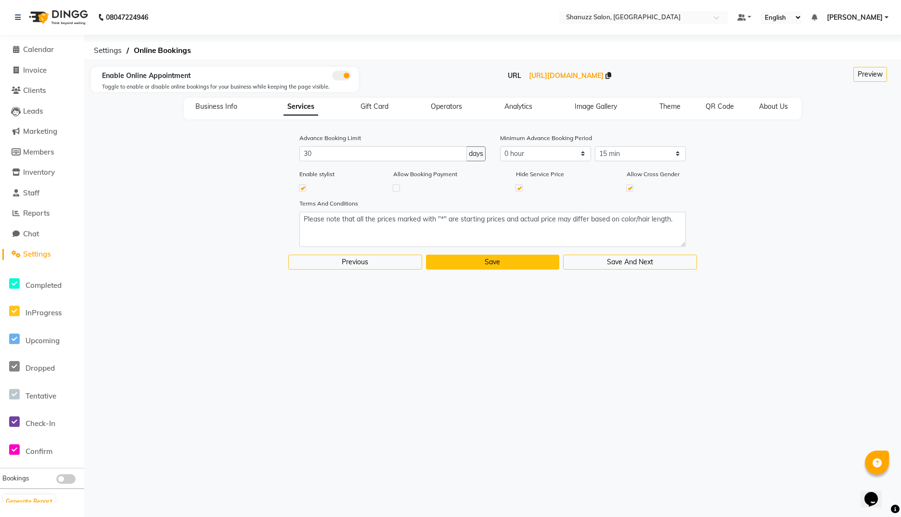
select select
select select "0: 0"
select select "15: 15"
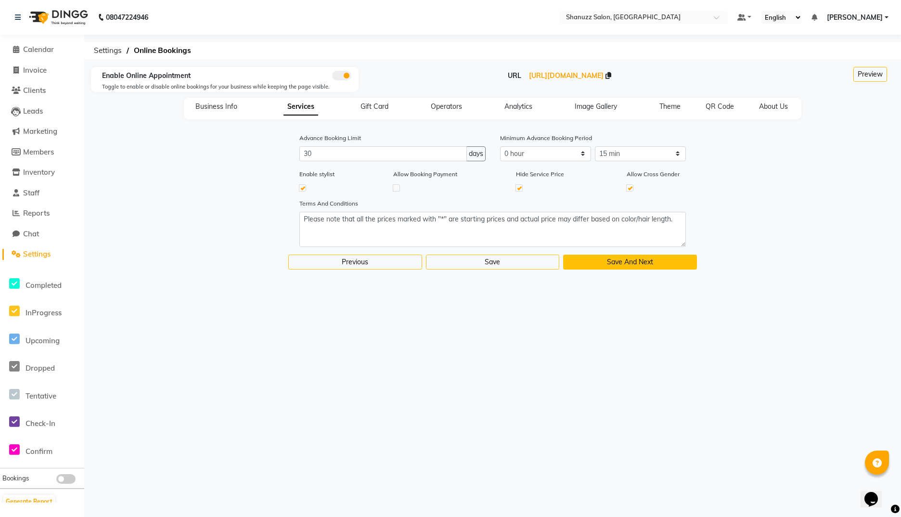
click at [608, 263] on button "Save And Next" at bounding box center [630, 262] width 134 height 15
select select
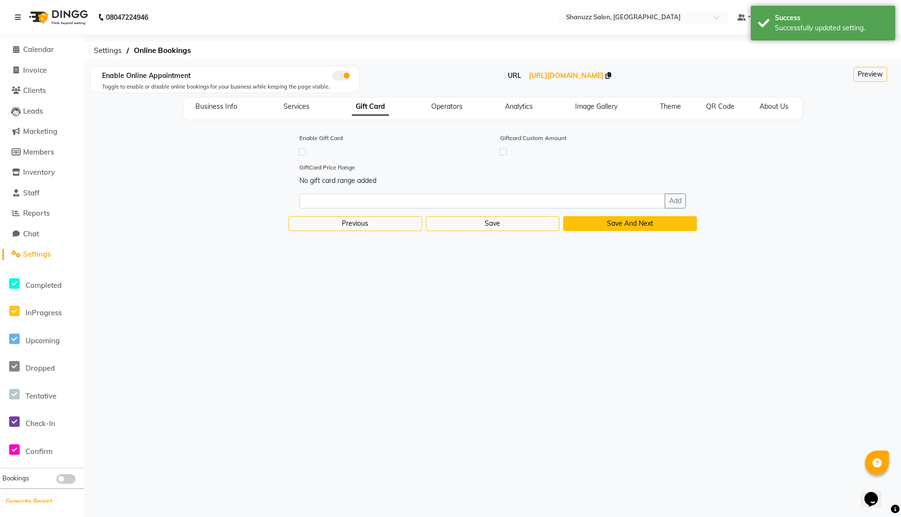
click at [619, 228] on button "Save And Next" at bounding box center [630, 223] width 134 height 15
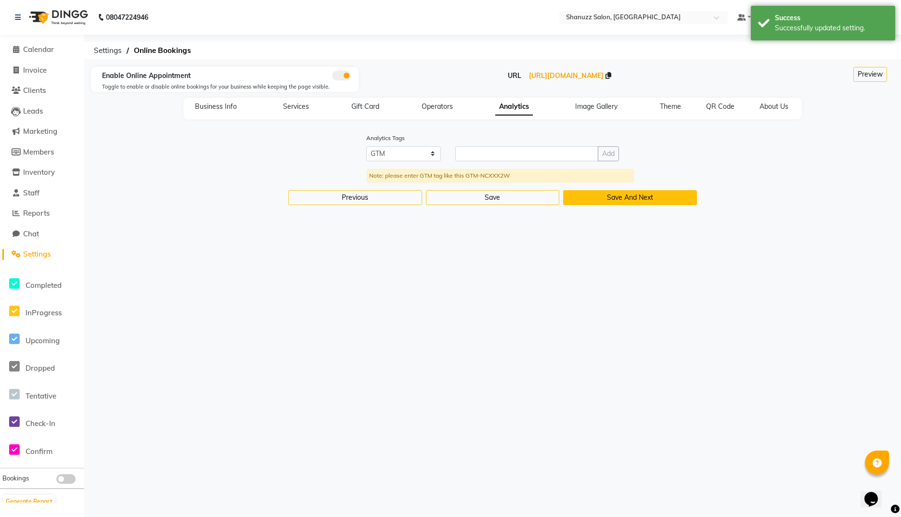
click at [630, 198] on button "Save And Next" at bounding box center [630, 197] width 134 height 15
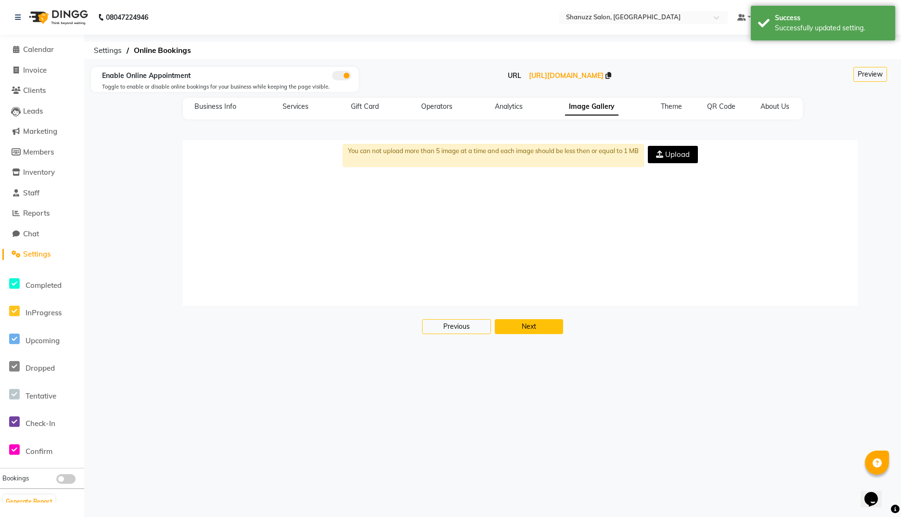
click at [529, 328] on button "Next" at bounding box center [529, 326] width 68 height 15
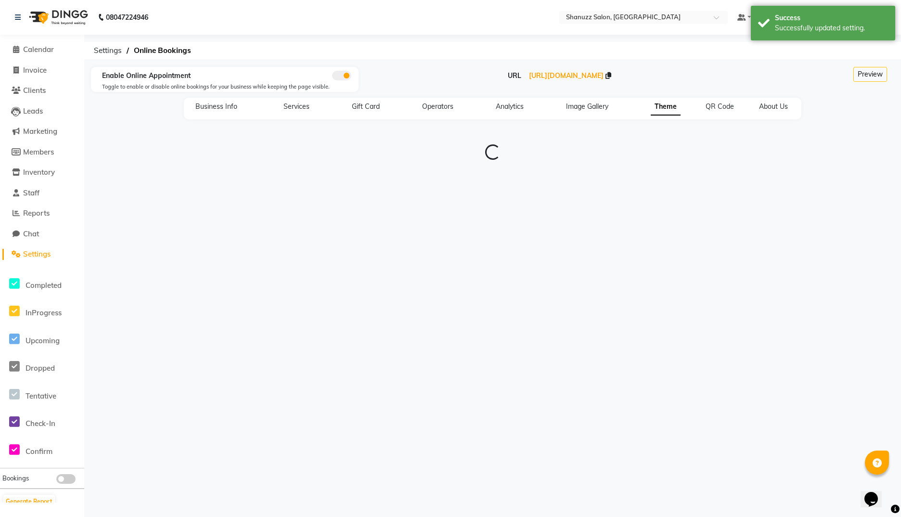
type input "#0f141a"
type input "#1e9cf1"
type input "#8dccf7"
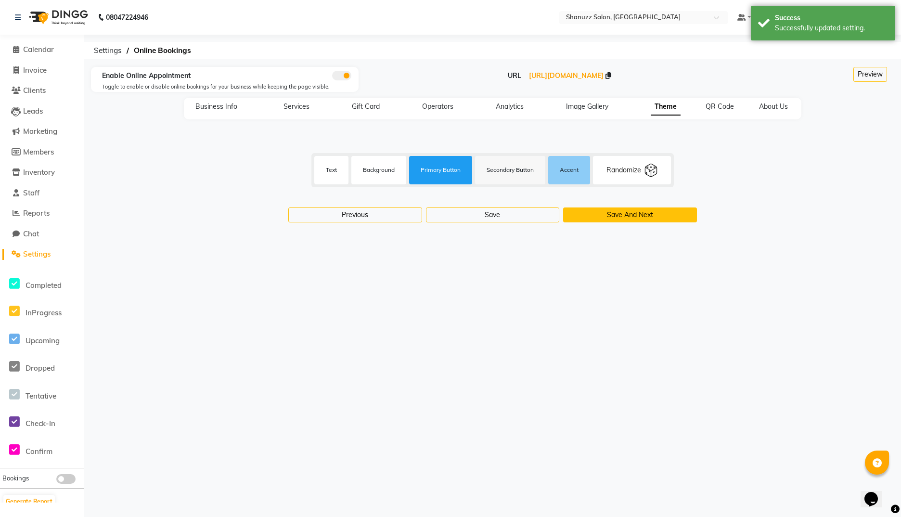
click at [622, 217] on button "Save And Next" at bounding box center [630, 214] width 134 height 15
select select "256"
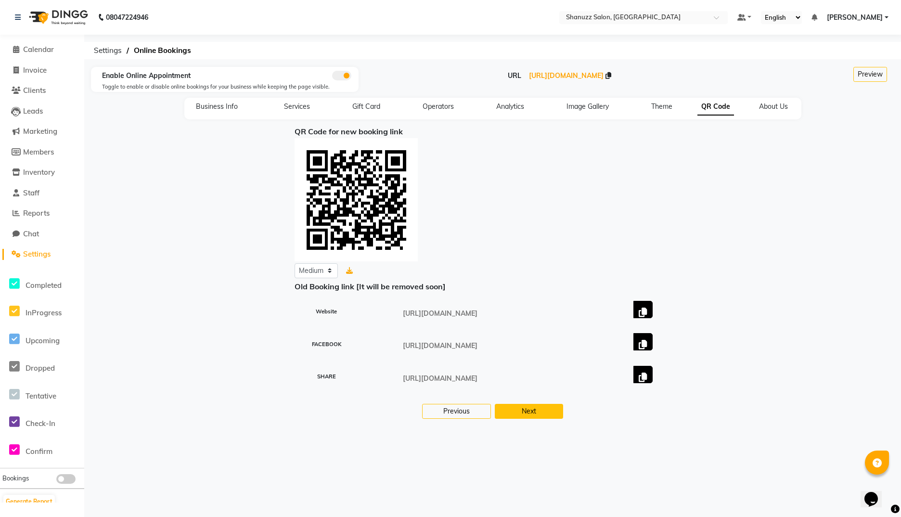
click at [522, 409] on button "Next" at bounding box center [529, 411] width 68 height 15
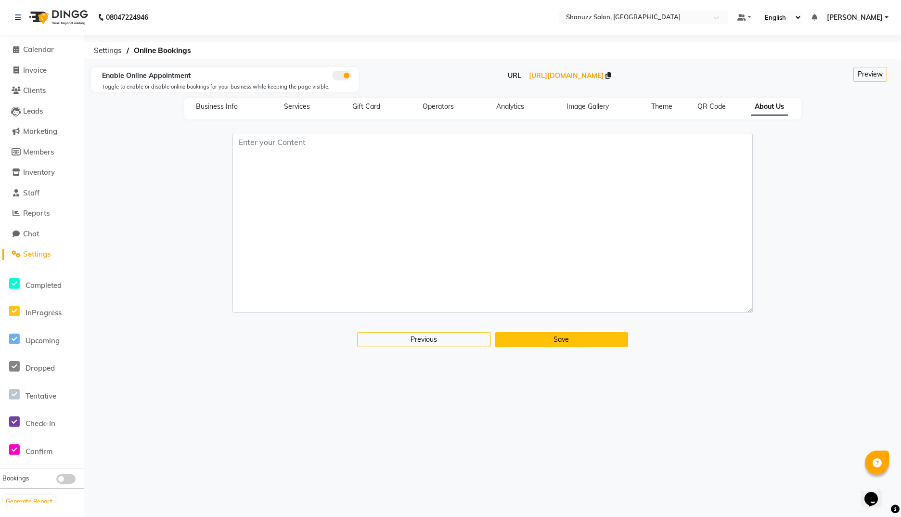
click at [547, 340] on button "Save" at bounding box center [562, 339] width 134 height 15
click at [698, 103] on span "QR Code" at bounding box center [711, 106] width 28 height 9
select select "256"
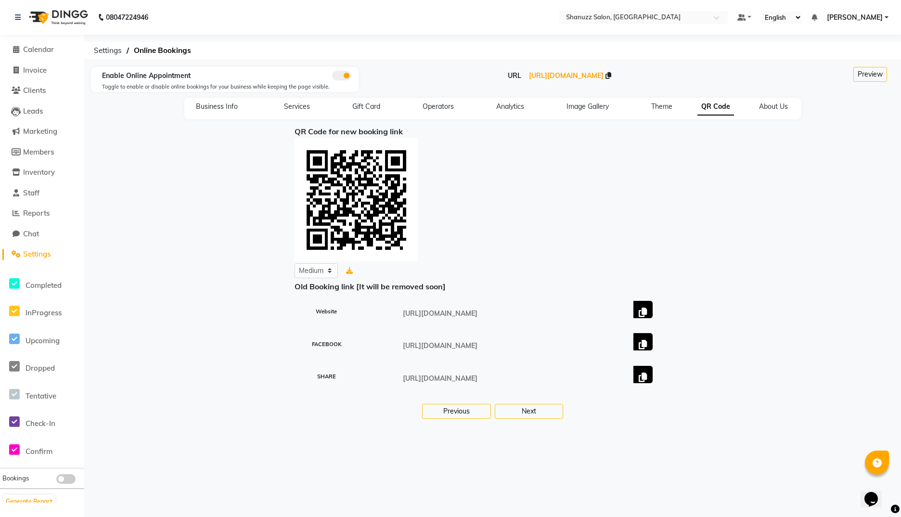
click at [38, 251] on span "Settings" at bounding box center [36, 253] width 27 height 9
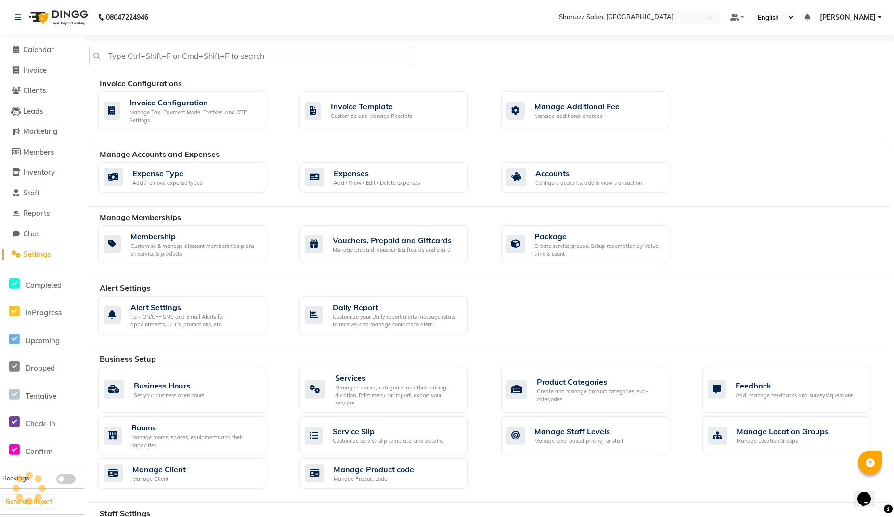
scroll to position [231, 0]
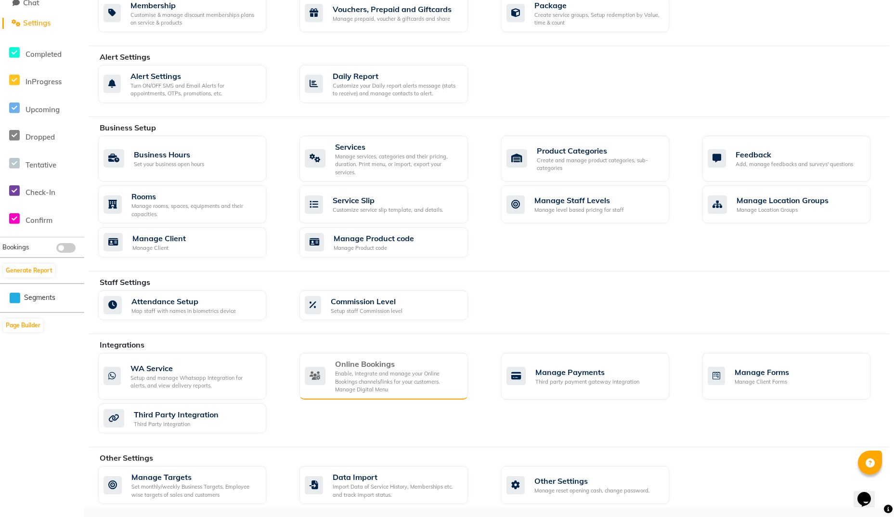
click at [346, 372] on div "Enable, integrate and manage your Online Bookings channels/links for your custo…" at bounding box center [397, 382] width 125 height 24
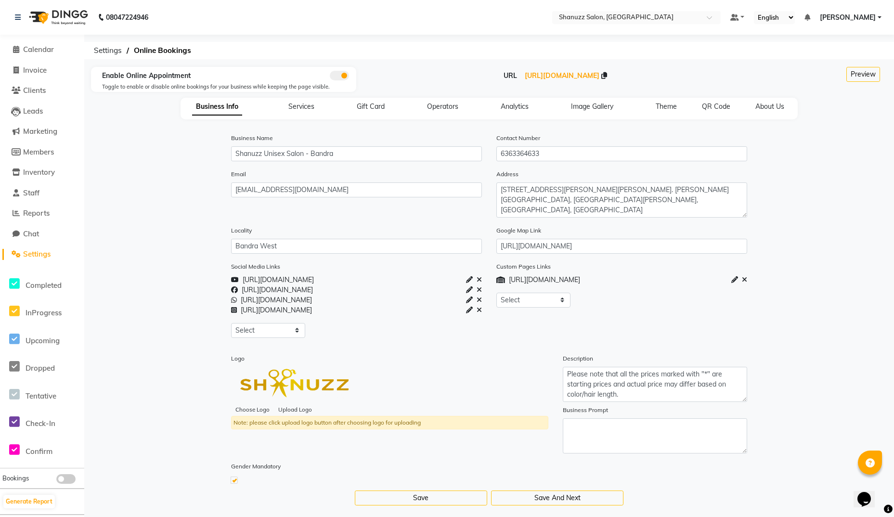
scroll to position [13, 0]
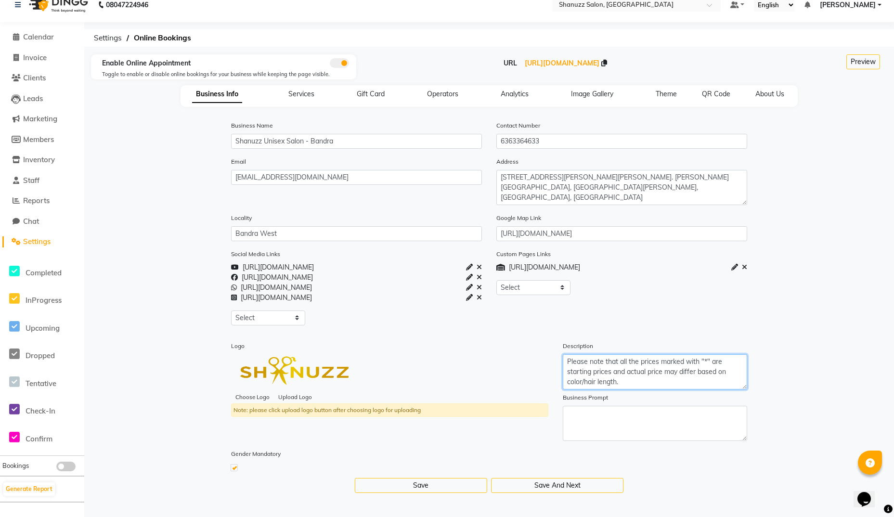
click at [620, 368] on textarea "Please note that all the prices marked with "*" are starting prices and actual …" at bounding box center [654, 371] width 184 height 35
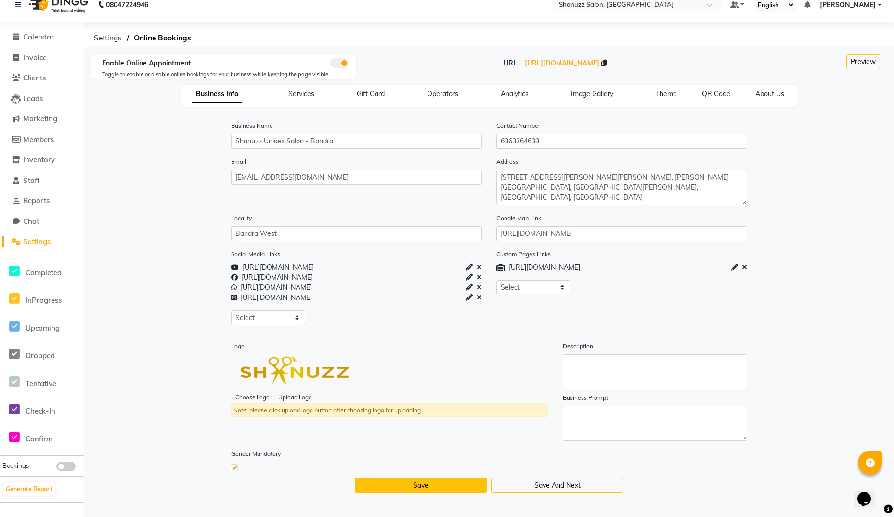
click at [449, 484] on button "Save" at bounding box center [421, 485] width 132 height 15
click at [303, 95] on span "Services" at bounding box center [301, 93] width 26 height 9
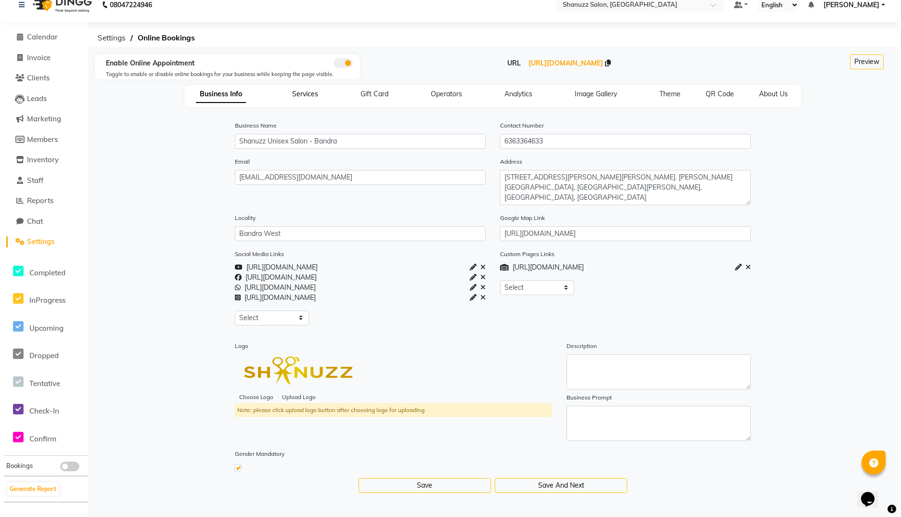
scroll to position [0, 0]
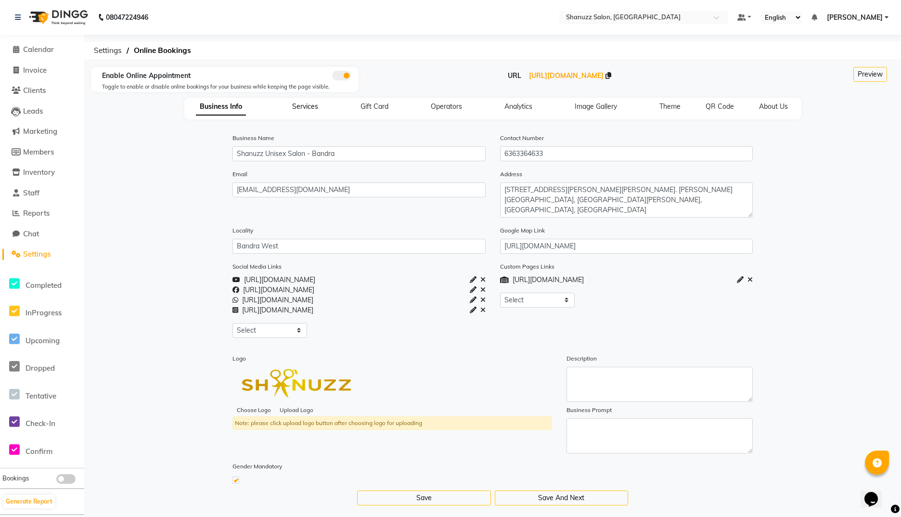
select select "15: 15"
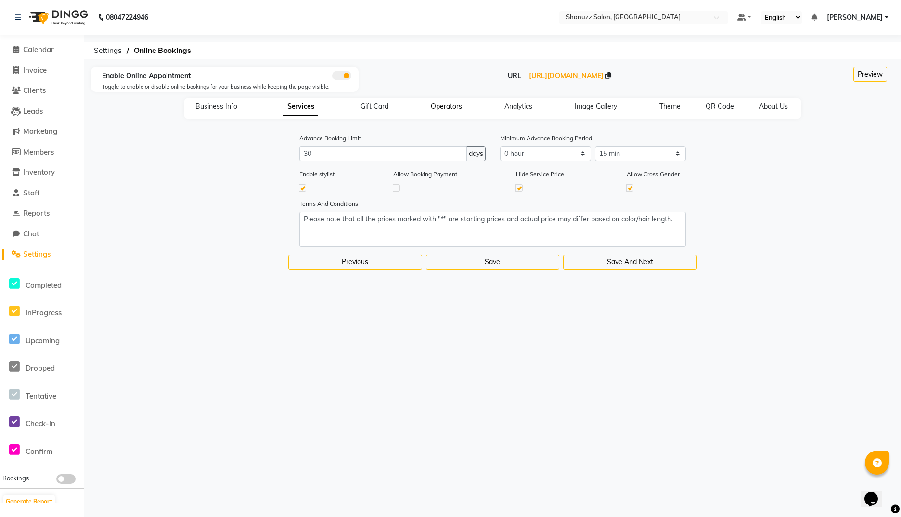
click at [449, 107] on span "Operators" at bounding box center [446, 106] width 31 height 9
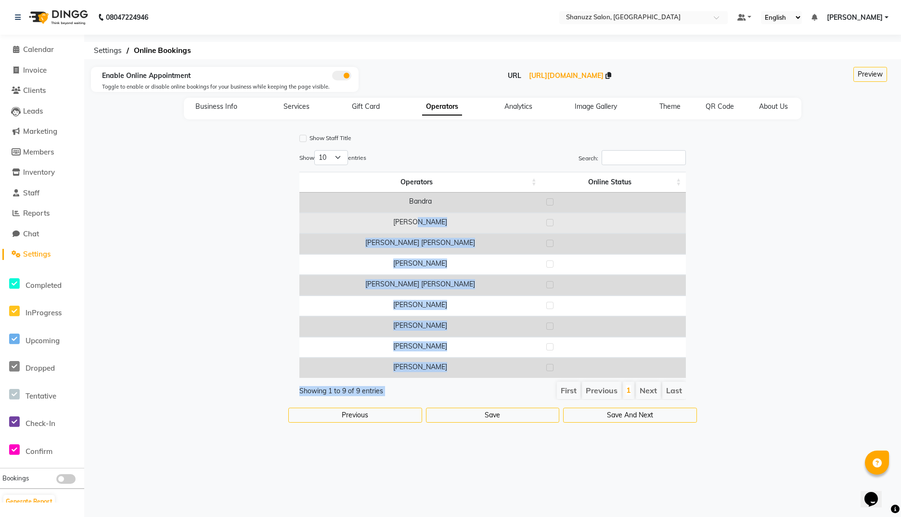
drag, startPoint x: 500, startPoint y: 381, endPoint x: 441, endPoint y: 228, distance: 163.6
click at [441, 228] on div "Show 10 25 50 100 entries Search: Operators Online Status Bandra Faijan Faizan …" at bounding box center [492, 275] width 387 height 250
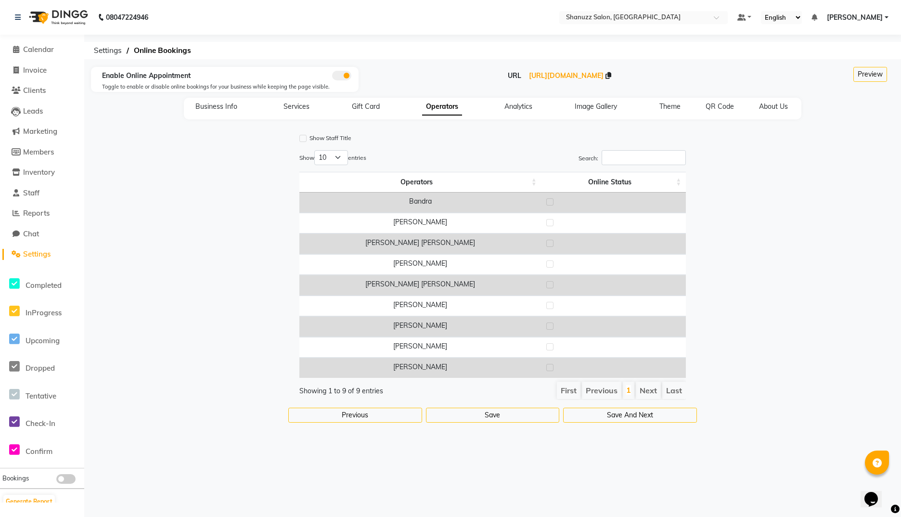
click at [317, 198] on td "Bandra" at bounding box center [420, 202] width 242 height 20
click at [302, 136] on label at bounding box center [302, 138] width 7 height 7
click at [302, 136] on input "checkbox" at bounding box center [302, 139] width 6 height 6
click at [302, 136] on label at bounding box center [302, 138] width 7 height 7
click at [302, 136] on input "checkbox" at bounding box center [302, 139] width 6 height 6
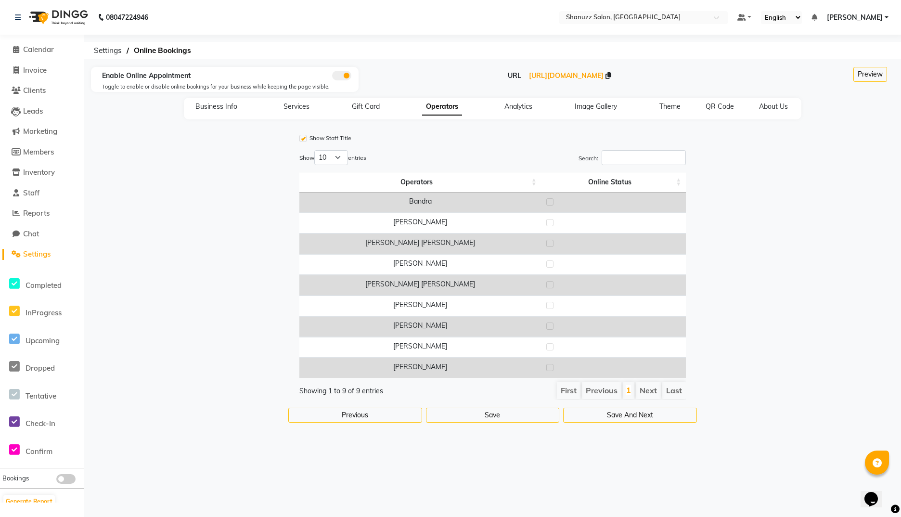
checkbox input "false"
click at [649, 394] on li "Next" at bounding box center [648, 390] width 25 height 17
click at [512, 102] on span "Analytics" at bounding box center [518, 106] width 28 height 9
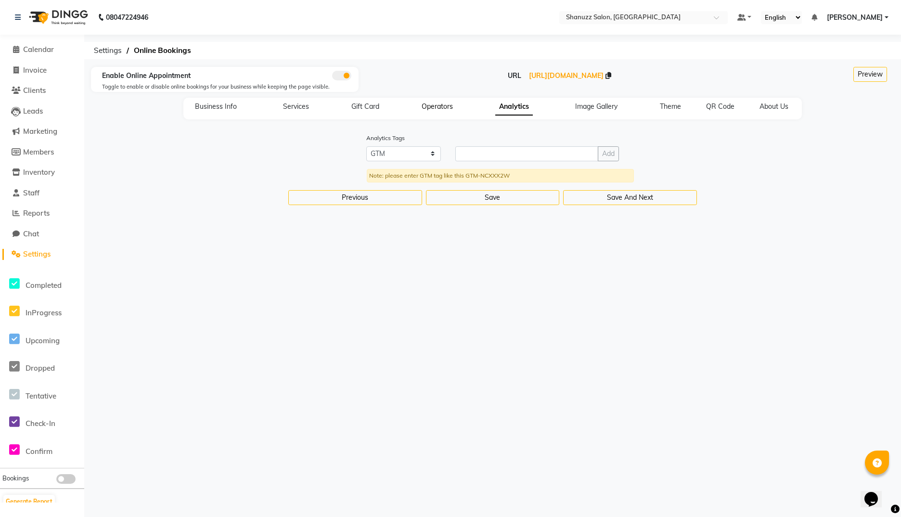
click at [451, 103] on span "Operators" at bounding box center [436, 106] width 31 height 9
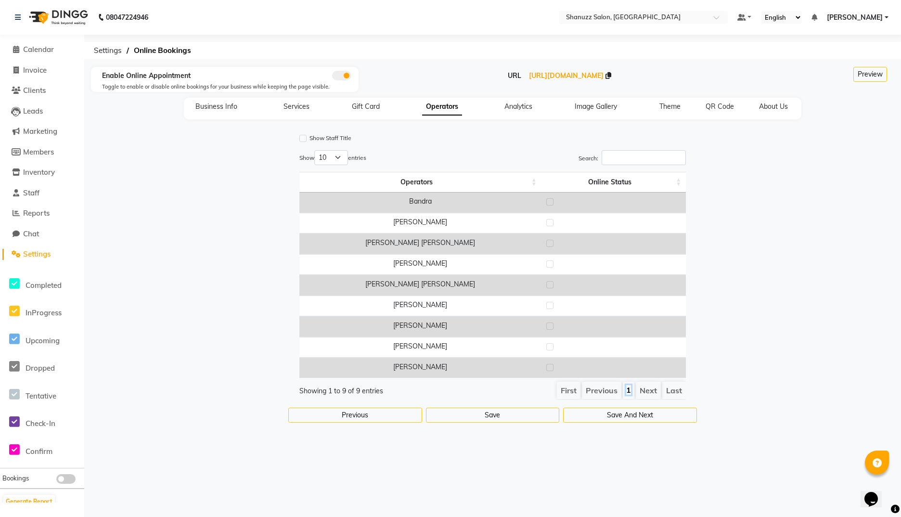
click at [629, 392] on link "1" at bounding box center [628, 390] width 5 height 10
click at [674, 391] on li "Last" at bounding box center [674, 390] width 24 height 17
click at [644, 389] on li "Next" at bounding box center [648, 390] width 25 height 17
click at [304, 140] on label at bounding box center [302, 138] width 7 height 7
click at [304, 140] on input "checkbox" at bounding box center [302, 139] width 6 height 6
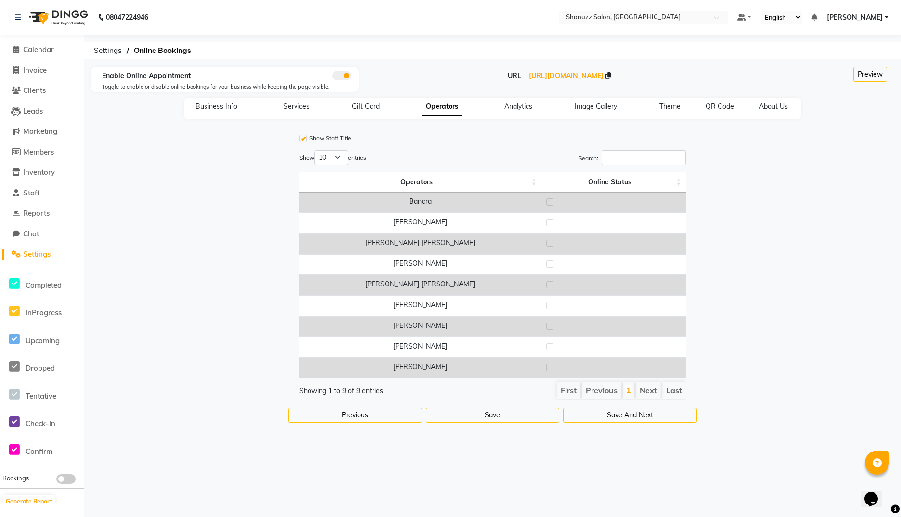
click at [304, 140] on label at bounding box center [302, 138] width 7 height 7
click at [304, 140] on input "checkbox" at bounding box center [302, 139] width 6 height 6
checkbox input "false"
click at [337, 157] on select "10 25 50 100" at bounding box center [331, 157] width 34 height 15
select select "25"
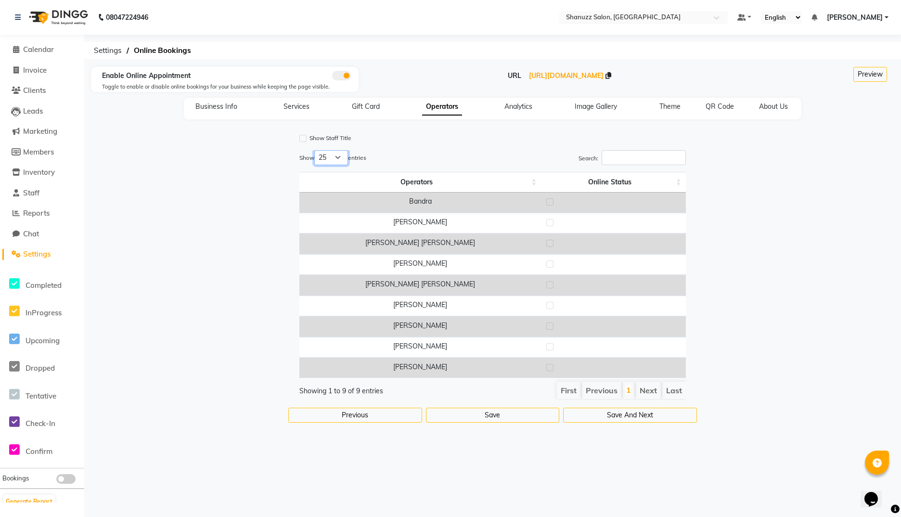
click at [316, 150] on select "10 25 50 100" at bounding box center [331, 157] width 34 height 15
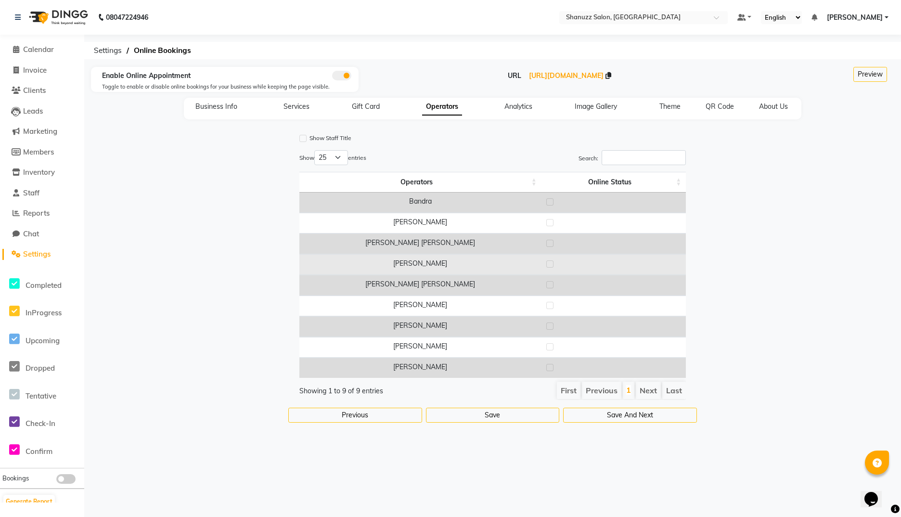
click at [552, 262] on label at bounding box center [549, 263] width 7 height 7
click at [552, 262] on input "checkbox" at bounding box center [549, 264] width 6 height 6
checkbox input "true"
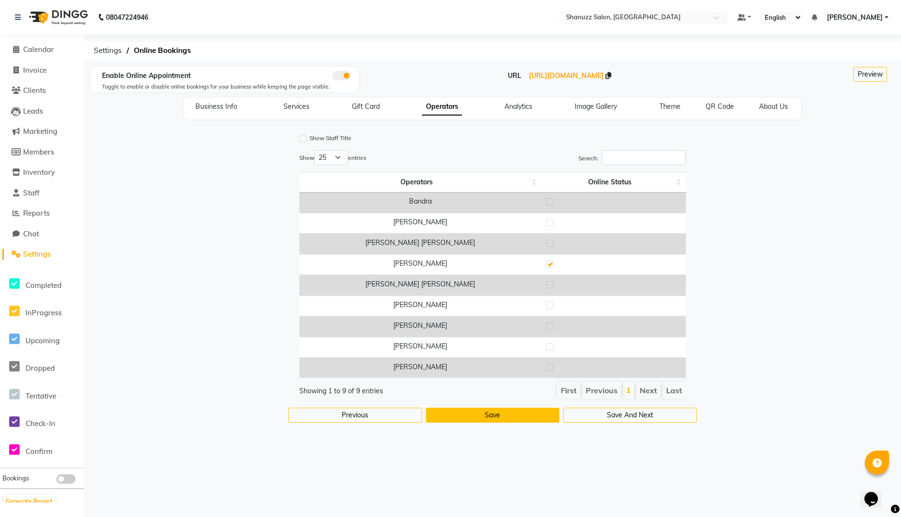
click at [508, 417] on button "Save" at bounding box center [493, 415] width 134 height 15
click at [360, 105] on span "Gift Card" at bounding box center [366, 106] width 28 height 9
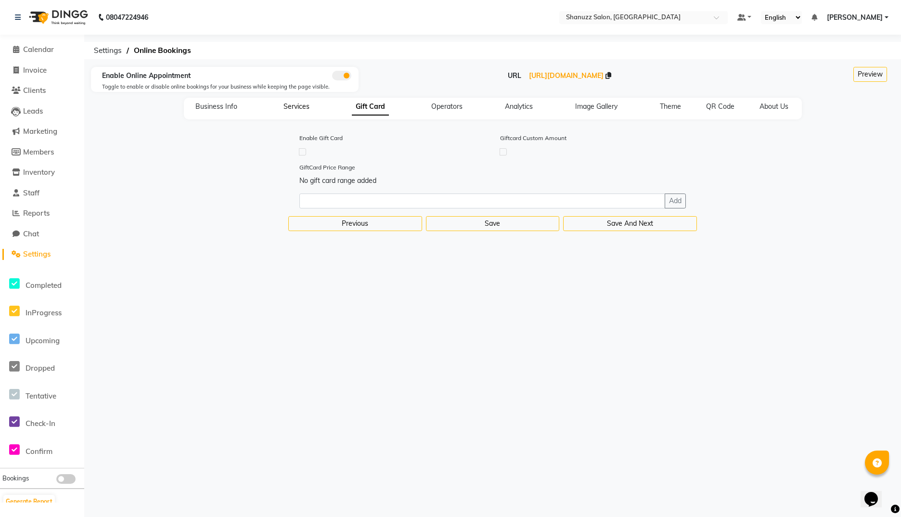
click at [290, 102] on span "Services" at bounding box center [296, 106] width 26 height 9
select select "15: 15"
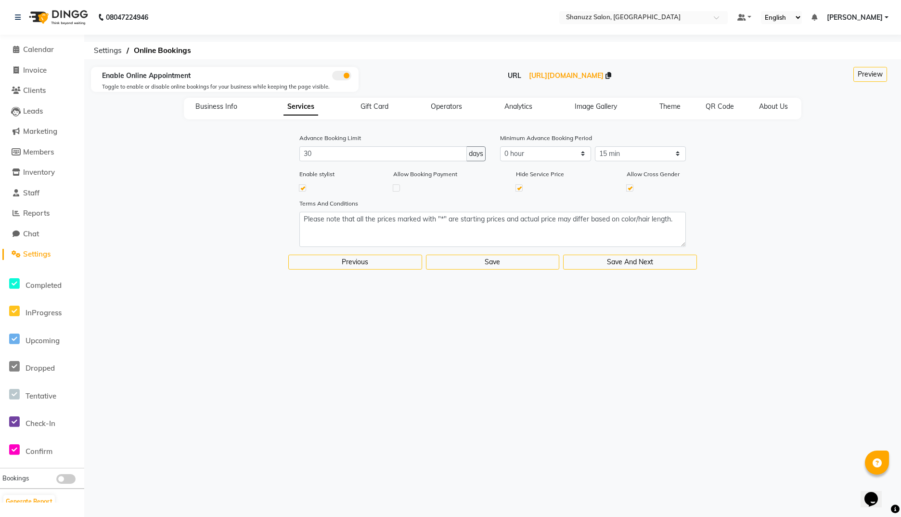
click at [304, 187] on label at bounding box center [302, 187] width 7 height 7
click at [304, 187] on input "checkbox" at bounding box center [302, 187] width 6 height 6
checkbox input "false"
click at [628, 187] on label at bounding box center [629, 187] width 7 height 7
click at [628, 187] on input "checkbox" at bounding box center [629, 187] width 6 height 6
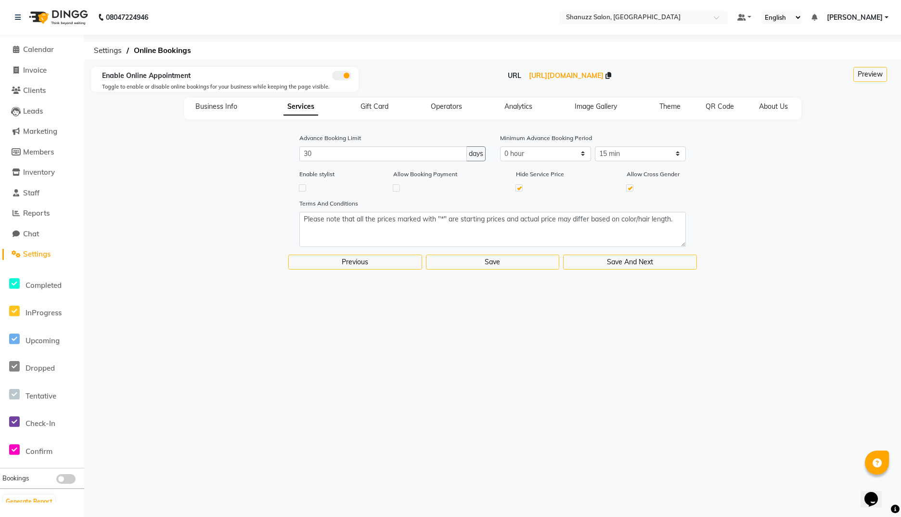
checkbox input "false"
click at [485, 260] on button "Save" at bounding box center [493, 262] width 134 height 15
select select
select select "0: 0"
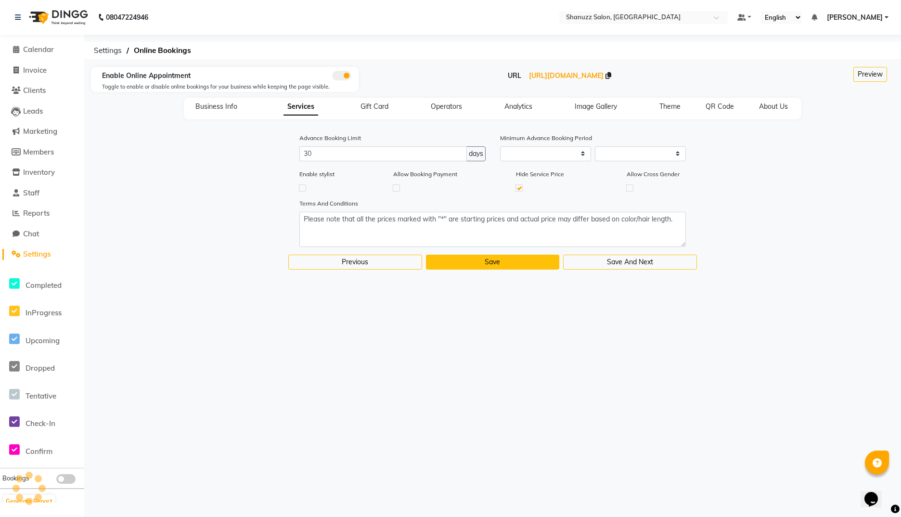
select select "15: 15"
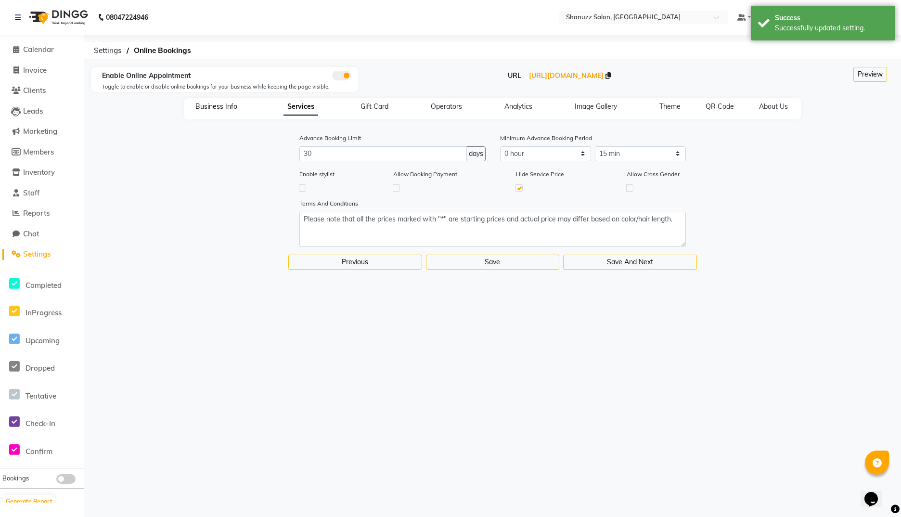
click at [213, 105] on span "Business Info" at bounding box center [216, 106] width 42 height 9
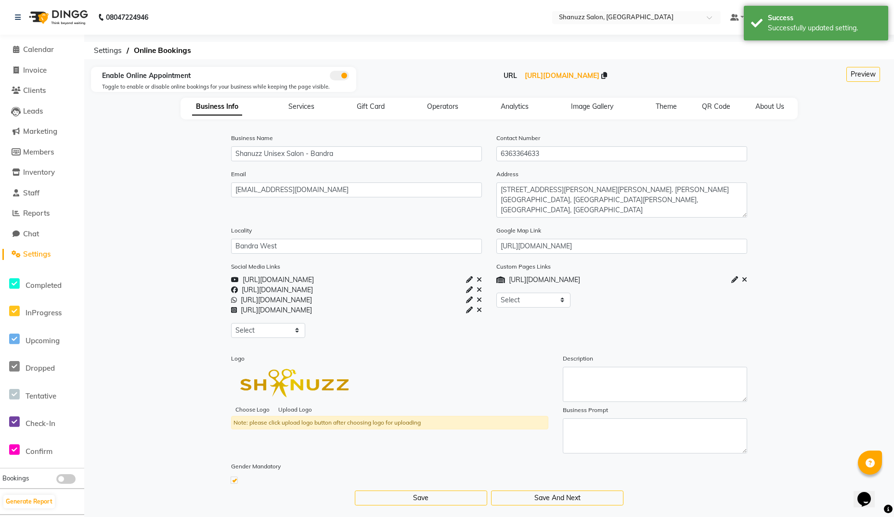
click at [233, 483] on label at bounding box center [233, 479] width 7 height 7
click at [233, 483] on input "checkbox" at bounding box center [234, 479] width 6 height 6
checkbox input "false"
click at [401, 496] on button "Save" at bounding box center [421, 497] width 132 height 15
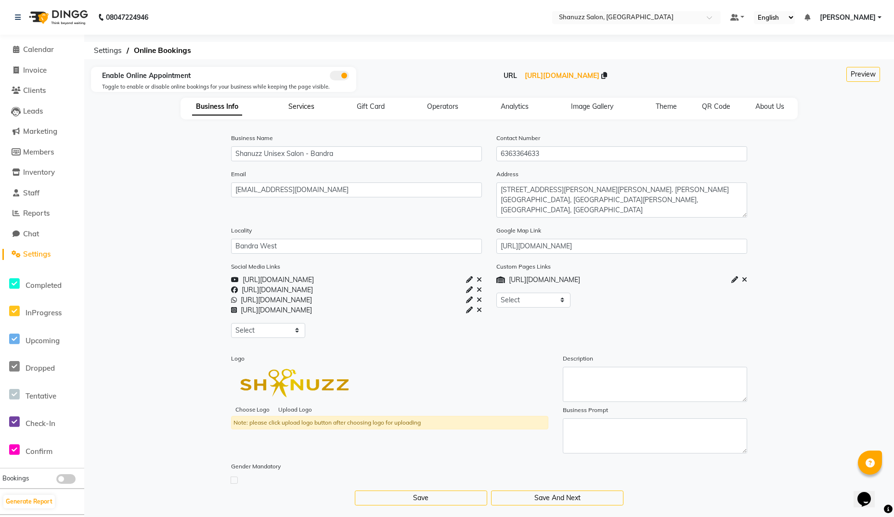
click at [304, 110] on span "Services" at bounding box center [301, 106] width 26 height 9
select select "15: 15"
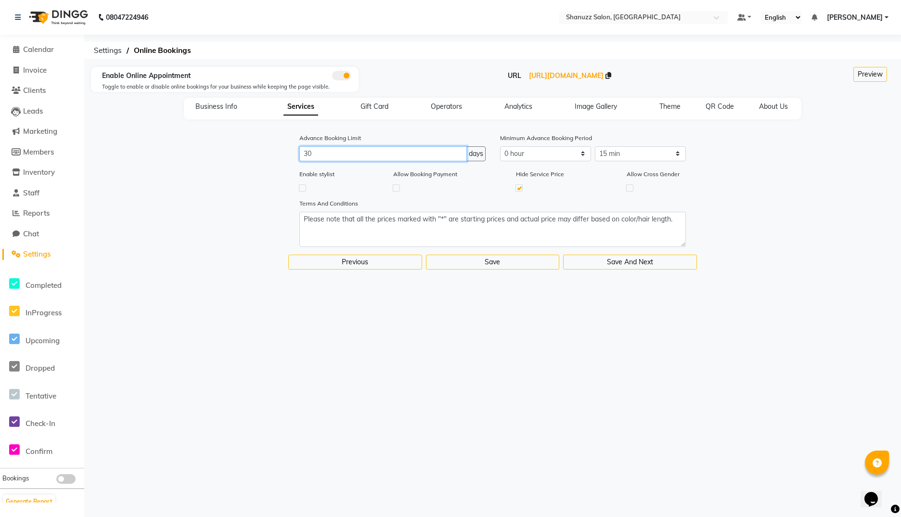
click at [414, 148] on input "30" at bounding box center [382, 153] width 167 height 15
click at [384, 109] on span "Gift Card" at bounding box center [374, 106] width 28 height 9
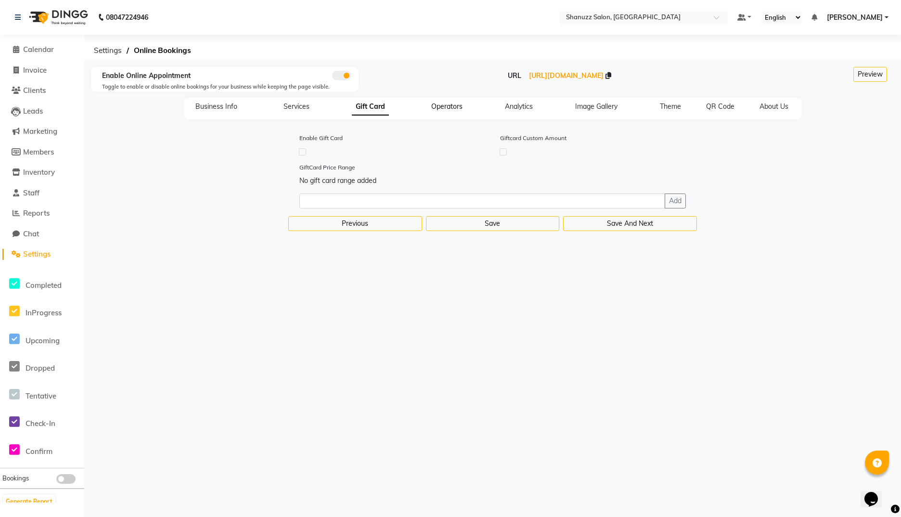
click at [434, 104] on span "Operators" at bounding box center [446, 106] width 31 height 9
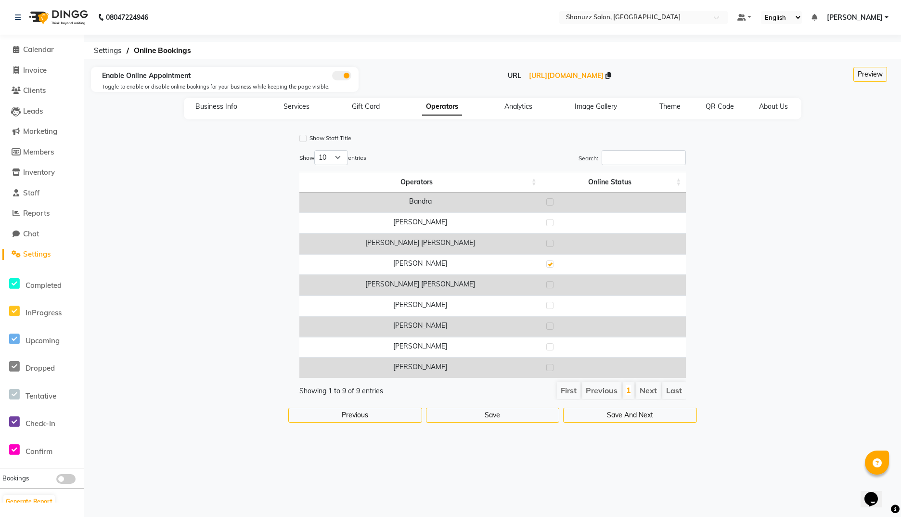
click at [516, 102] on div "Analytics" at bounding box center [518, 107] width 51 height 10
click at [590, 109] on span "Image Gallery" at bounding box center [596, 106] width 42 height 9
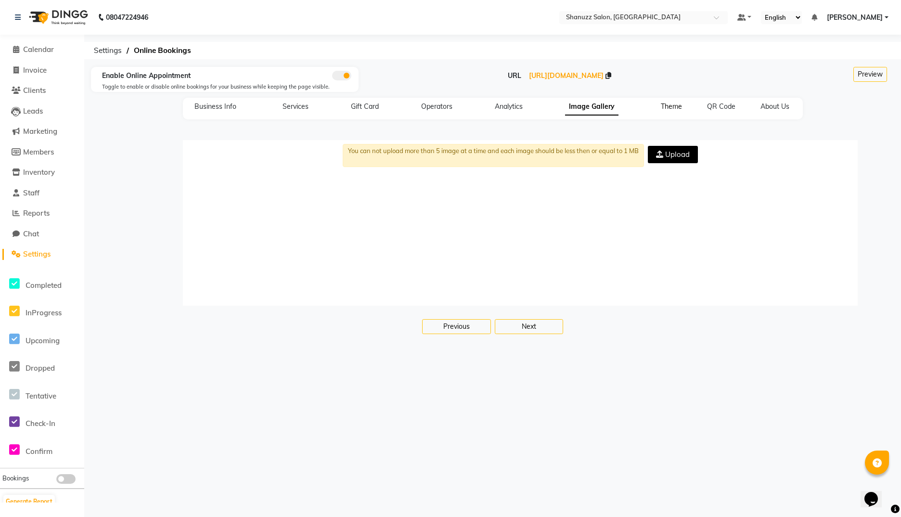
click at [664, 109] on span "Theme" at bounding box center [671, 106] width 21 height 9
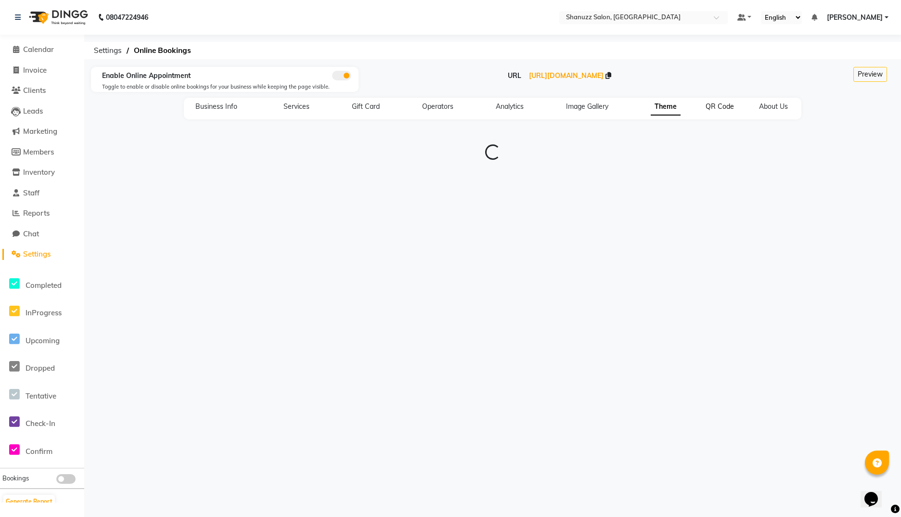
click at [713, 109] on span "QR Code" at bounding box center [719, 106] width 28 height 9
select select "256"
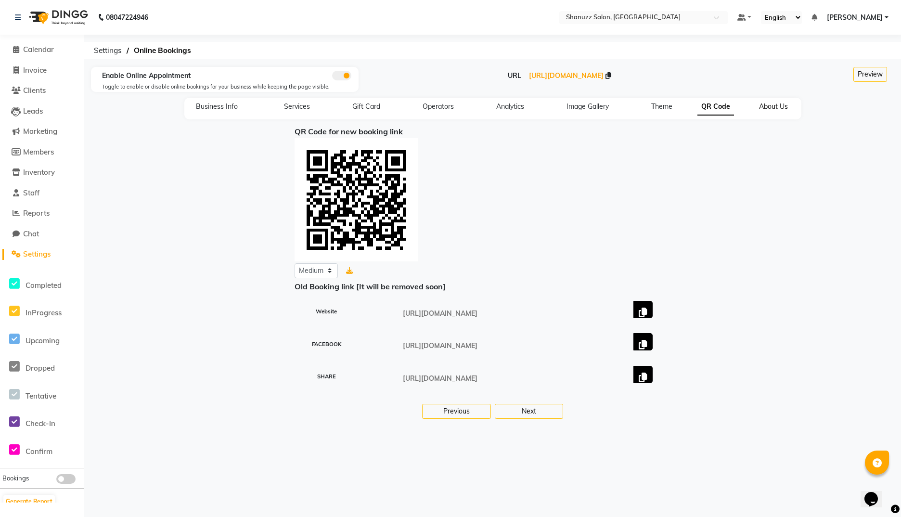
click at [713, 110] on span "About Us" at bounding box center [773, 106] width 29 height 9
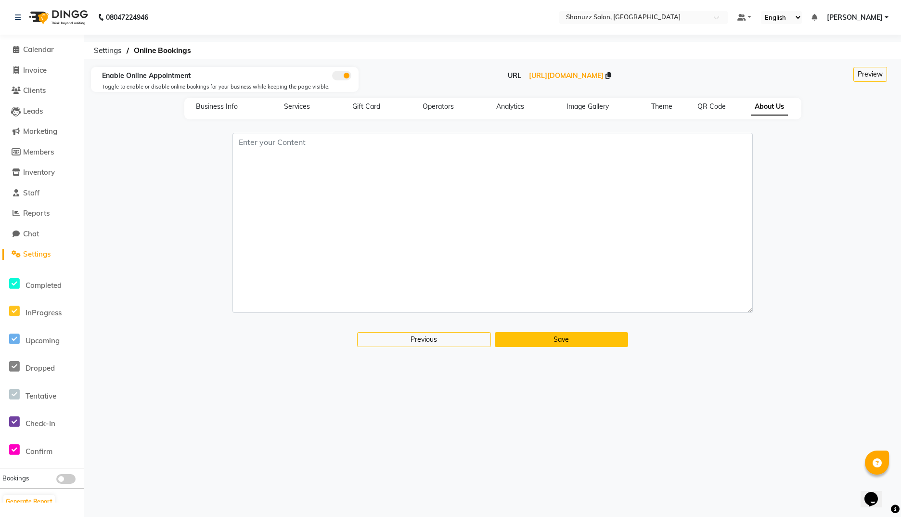
click at [521, 338] on button "Save" at bounding box center [562, 339] width 134 height 15
click at [108, 52] on span "Settings" at bounding box center [108, 50] width 38 height 17
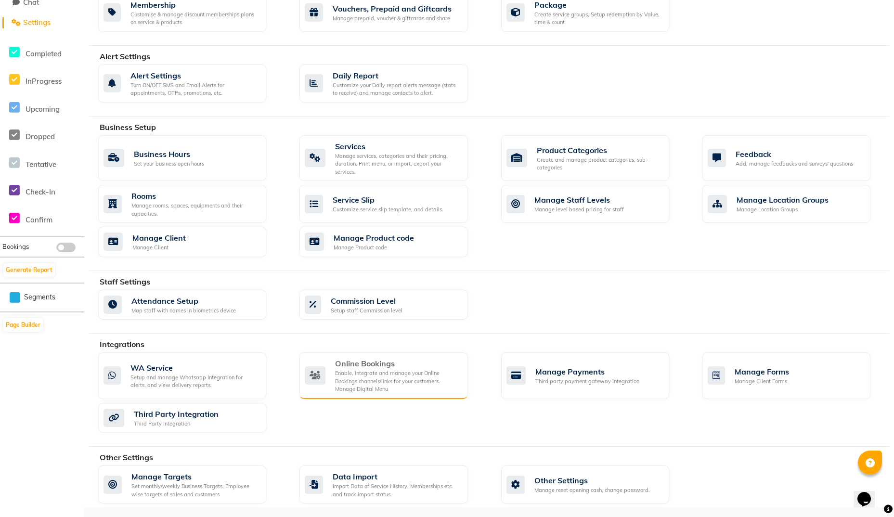
scroll to position [231, 0]
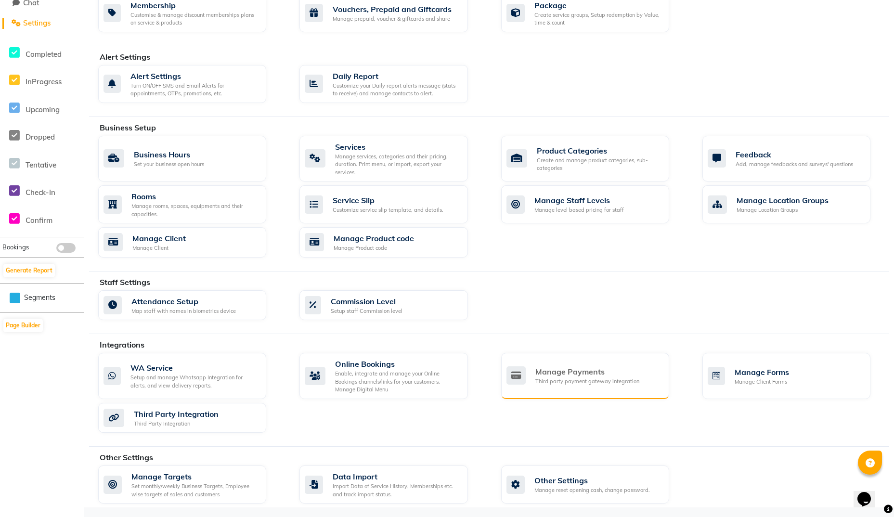
click at [571, 377] on div "Third party payment gateway integration" at bounding box center [587, 381] width 104 height 8
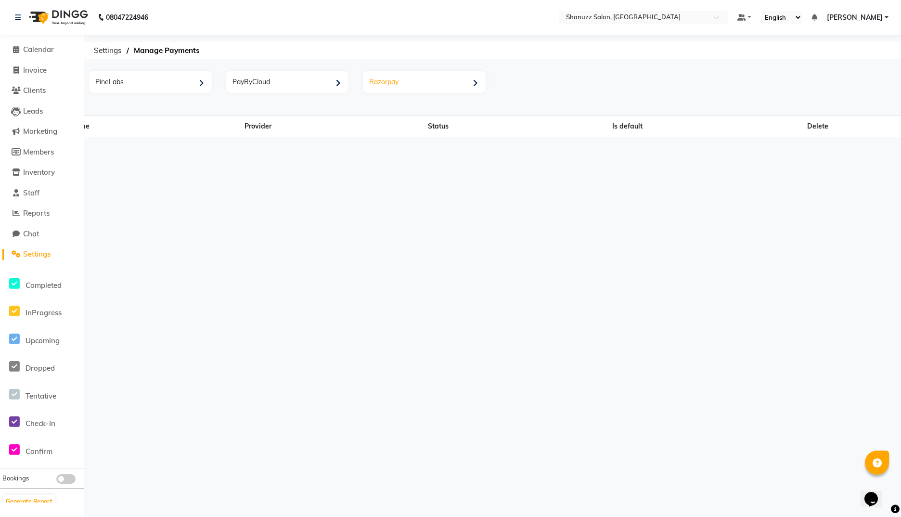
click at [396, 81] on div "Razorpay" at bounding box center [425, 83] width 120 height 20
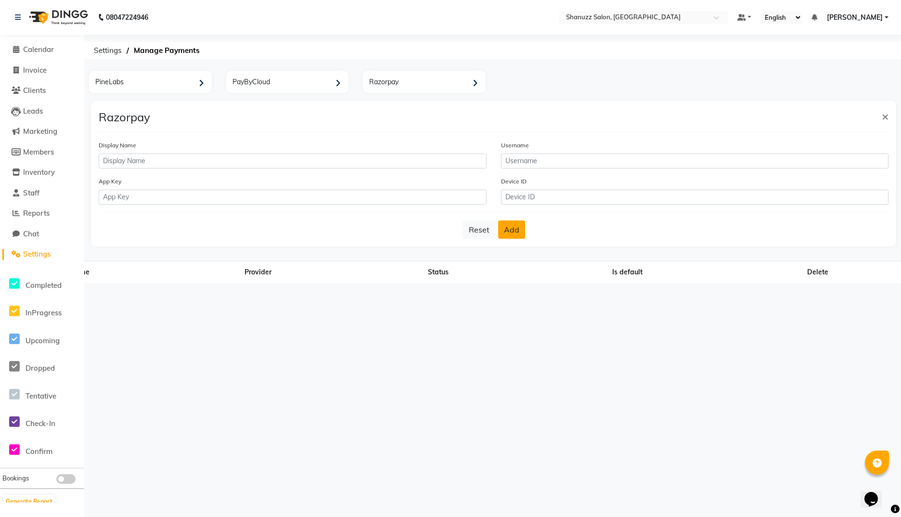
click at [506, 230] on button "Add" at bounding box center [511, 229] width 27 height 18
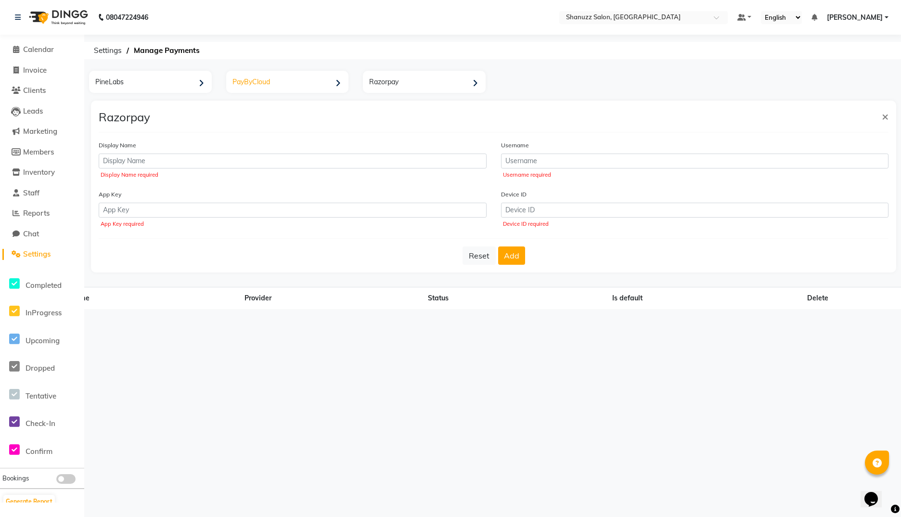
click at [248, 87] on div "PayByCloud" at bounding box center [289, 83] width 120 height 20
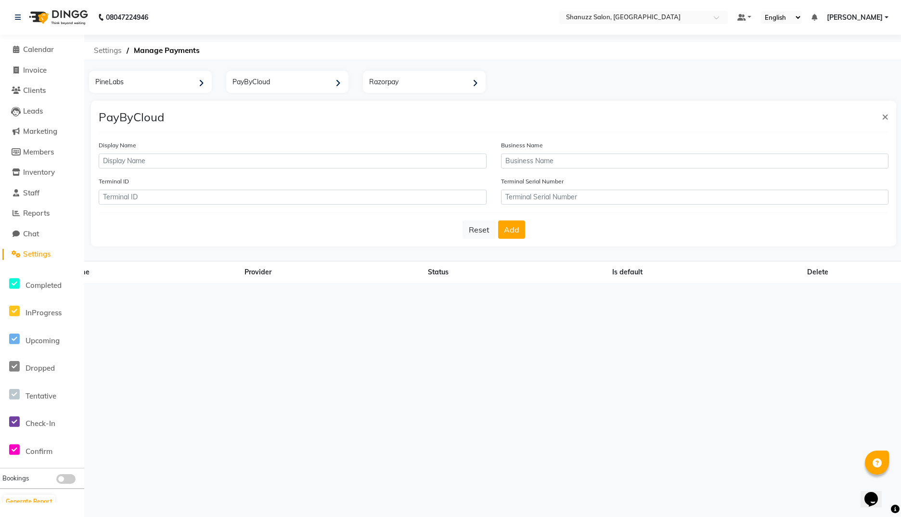
click at [112, 48] on span "Settings" at bounding box center [108, 50] width 38 height 17
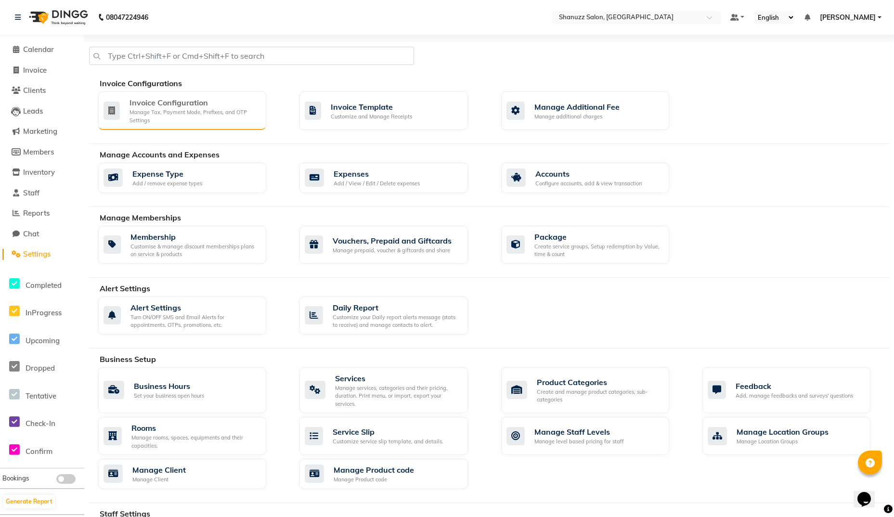
click at [191, 101] on div "Invoice Configuration" at bounding box center [193, 103] width 129 height 12
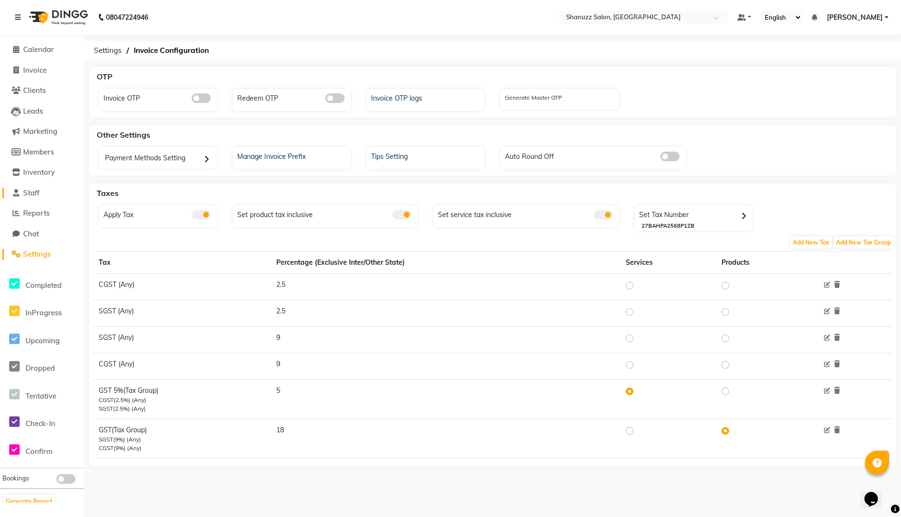
click at [36, 193] on span "Staff" at bounding box center [31, 192] width 16 height 9
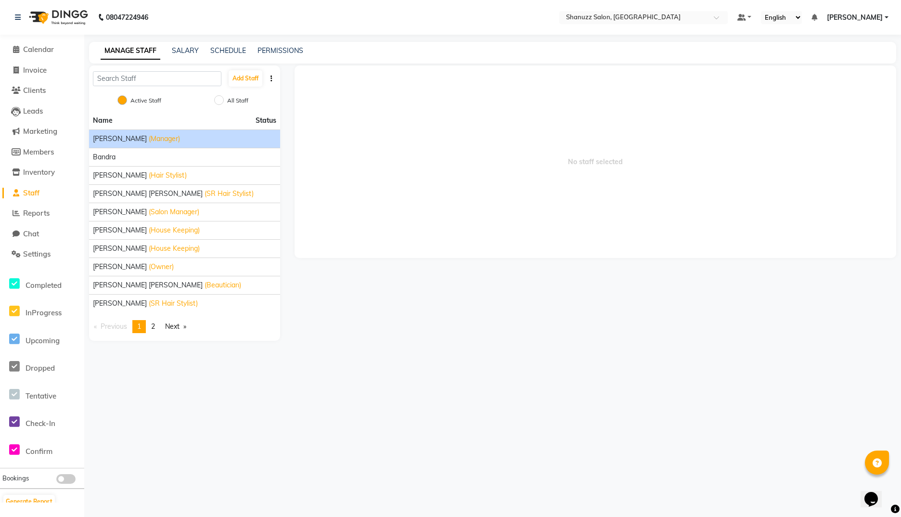
click at [121, 139] on span "Aishwarya Joshi" at bounding box center [120, 139] width 54 height 10
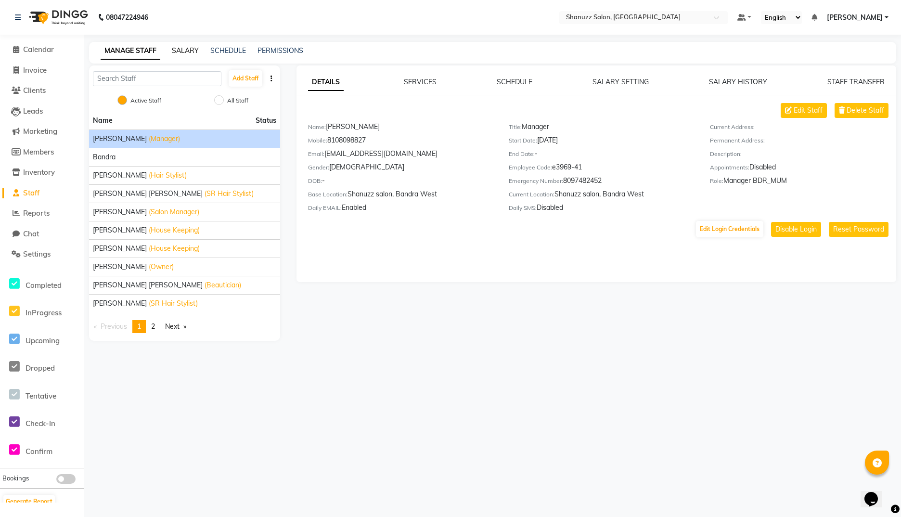
click at [186, 53] on link "SALARY" at bounding box center [185, 50] width 27 height 9
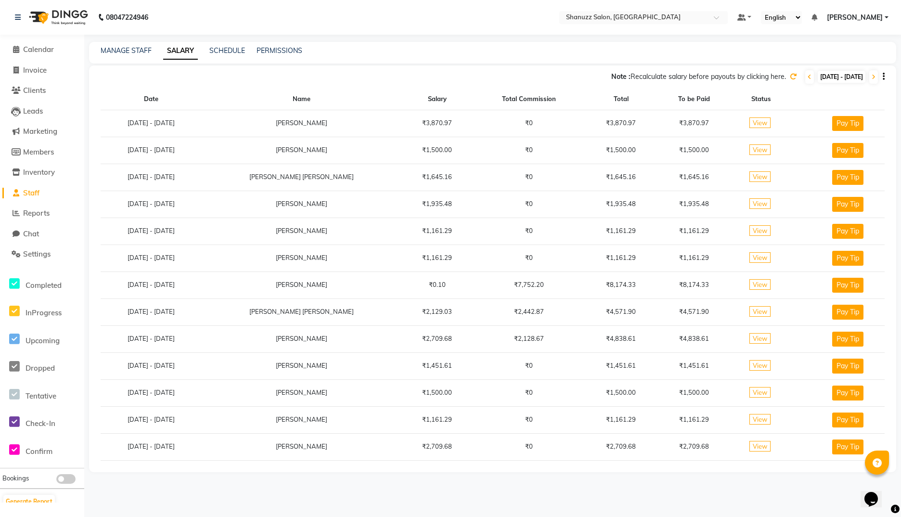
click at [713, 120] on button "Pay Tip" at bounding box center [847, 123] width 31 height 15
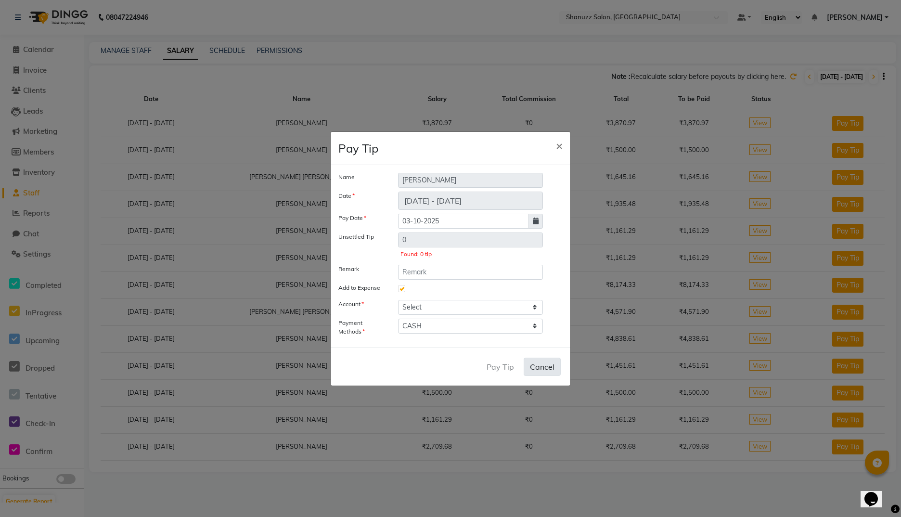
click at [543, 362] on button "Cancel" at bounding box center [542, 367] width 37 height 18
checkbox input "false"
select select
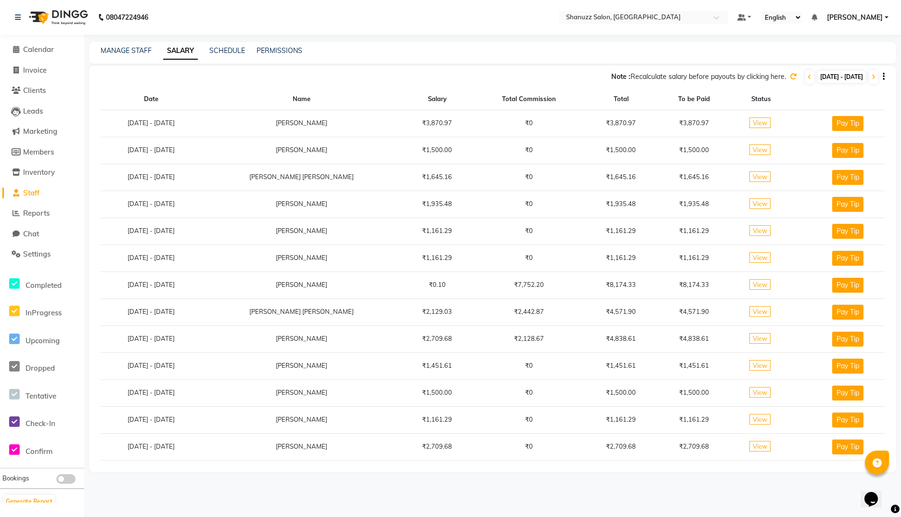
click at [713, 334] on button "Pay Tip" at bounding box center [847, 339] width 31 height 15
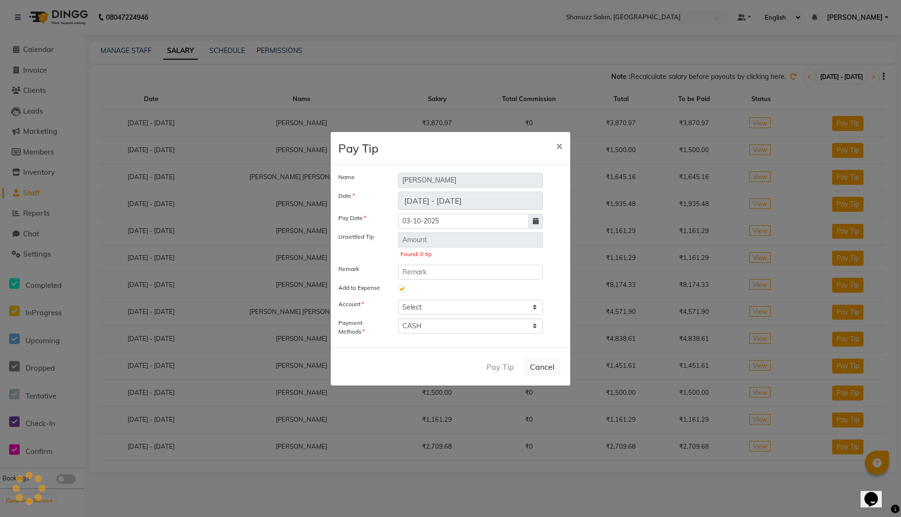
type input "0"
click at [440, 308] on select "Select Petty cash Default account Shanuzz Cash" at bounding box center [470, 307] width 145 height 15
click at [543, 364] on button "Cancel" at bounding box center [542, 367] width 37 height 18
checkbox input "false"
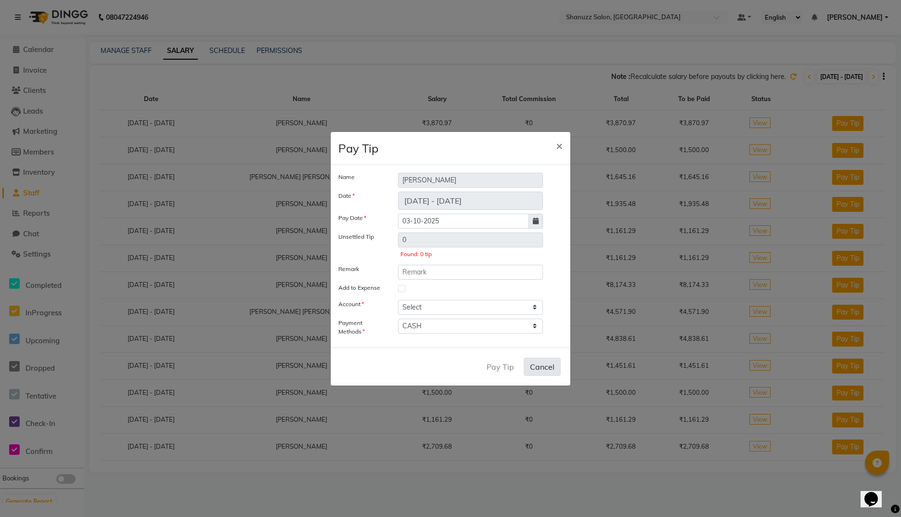
select select
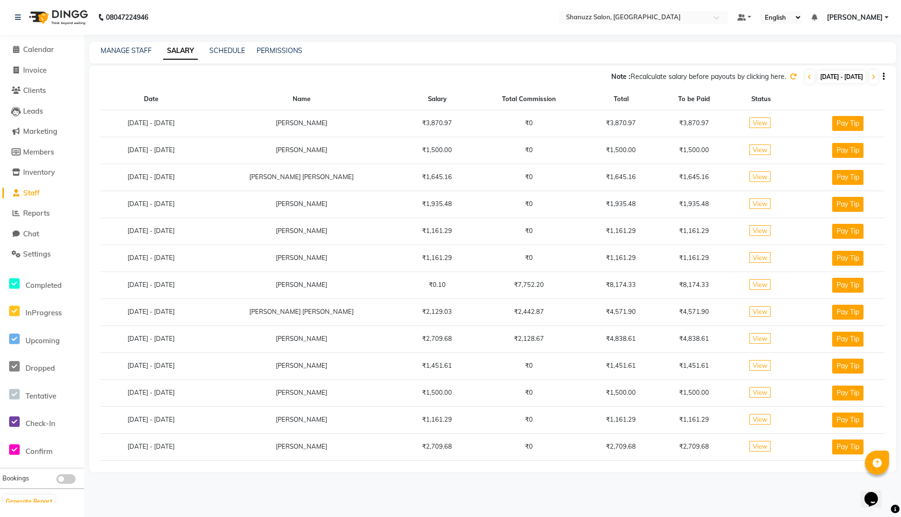
click at [713, 338] on span "View" at bounding box center [759, 338] width 21 height 11
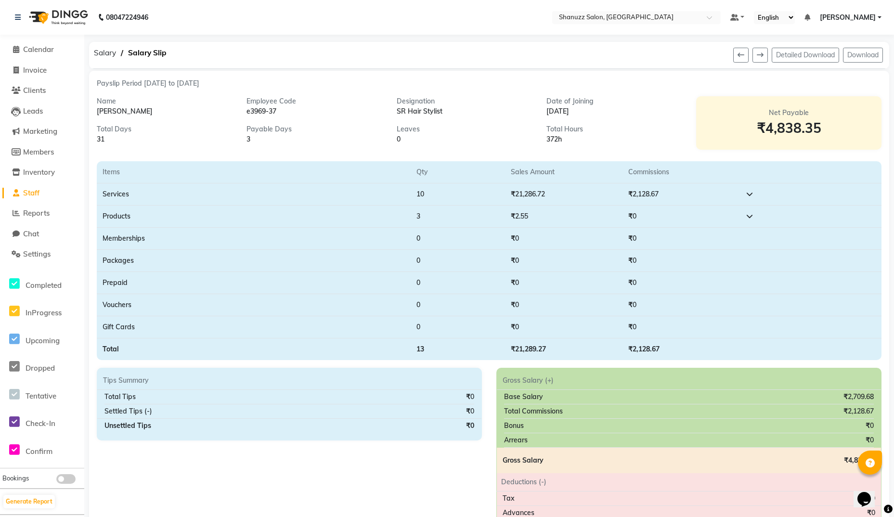
click at [713, 197] on span at bounding box center [749, 194] width 7 height 9
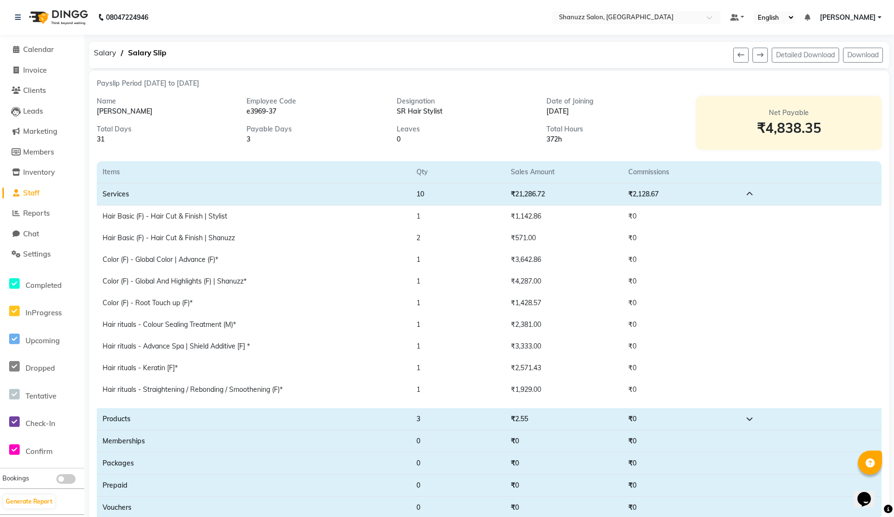
click at [713, 197] on span at bounding box center [749, 194] width 7 height 9
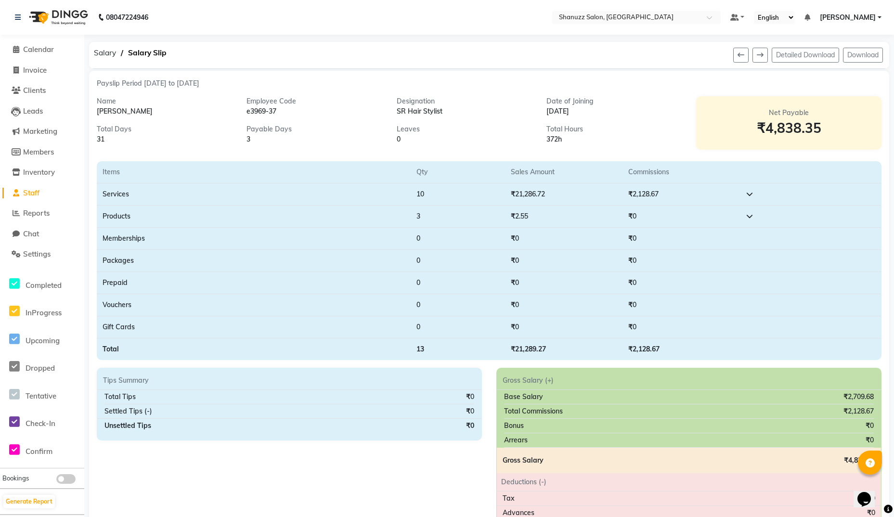
click at [713, 215] on icon at bounding box center [749, 216] width 7 height 7
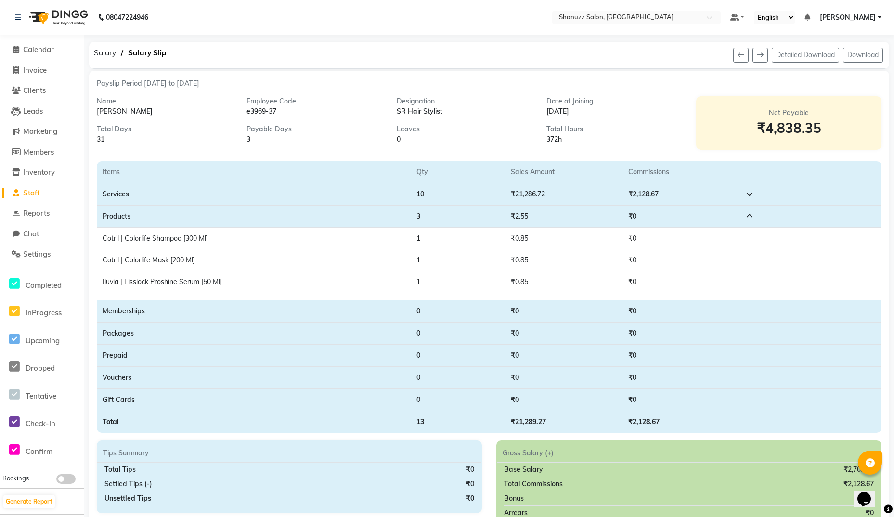
click at [713, 215] on icon at bounding box center [749, 216] width 7 height 7
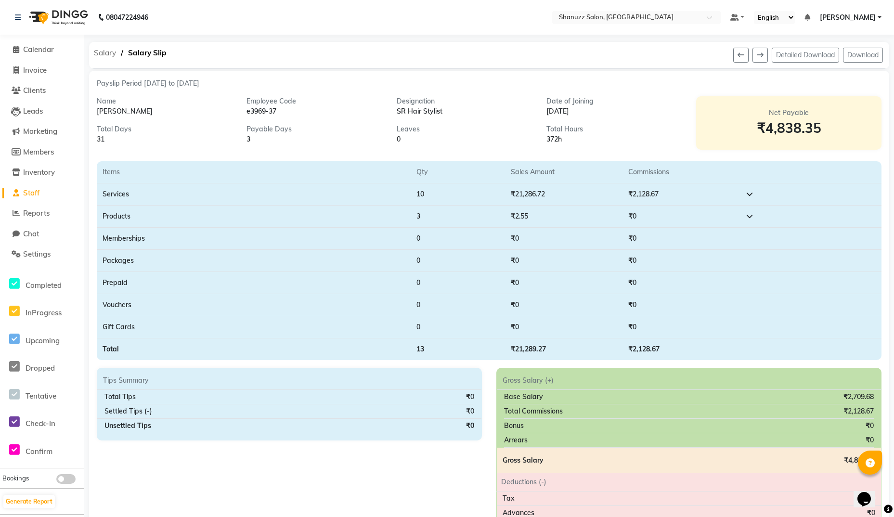
click at [110, 56] on span "Salary" at bounding box center [105, 52] width 32 height 17
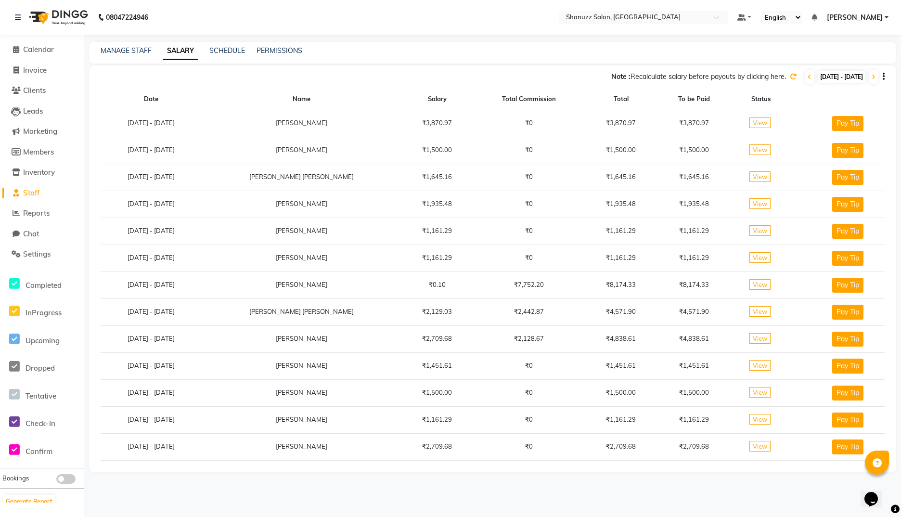
click at [713, 78] on icon at bounding box center [793, 76] width 7 height 7
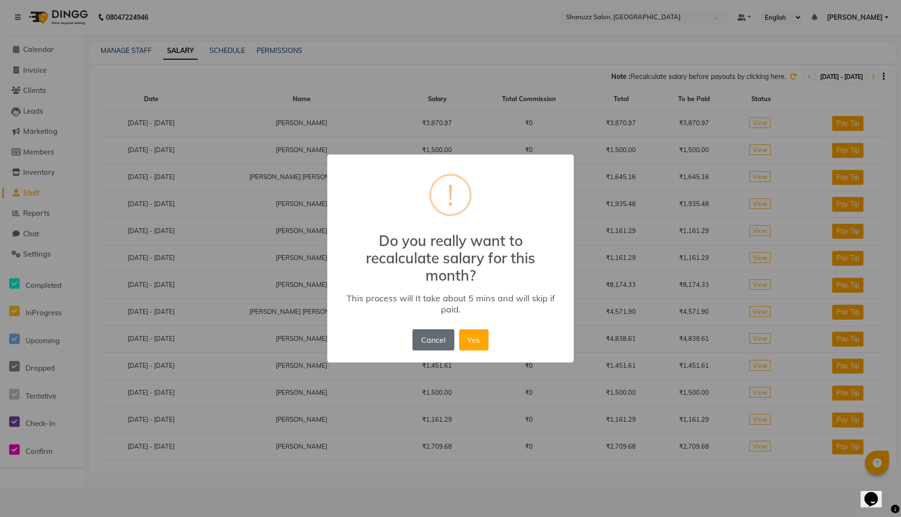
click at [440, 337] on button "Cancel" at bounding box center [432, 339] width 41 height 21
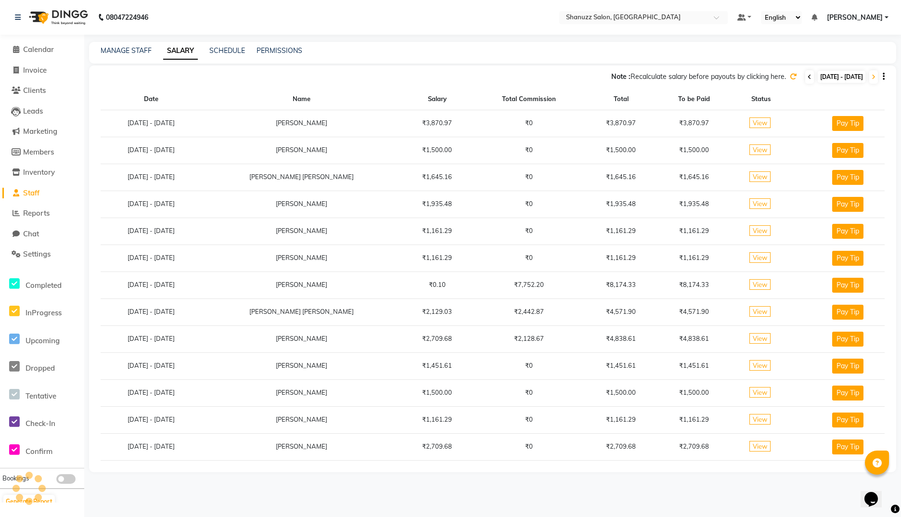
click at [713, 79] on icon at bounding box center [809, 77] width 4 height 6
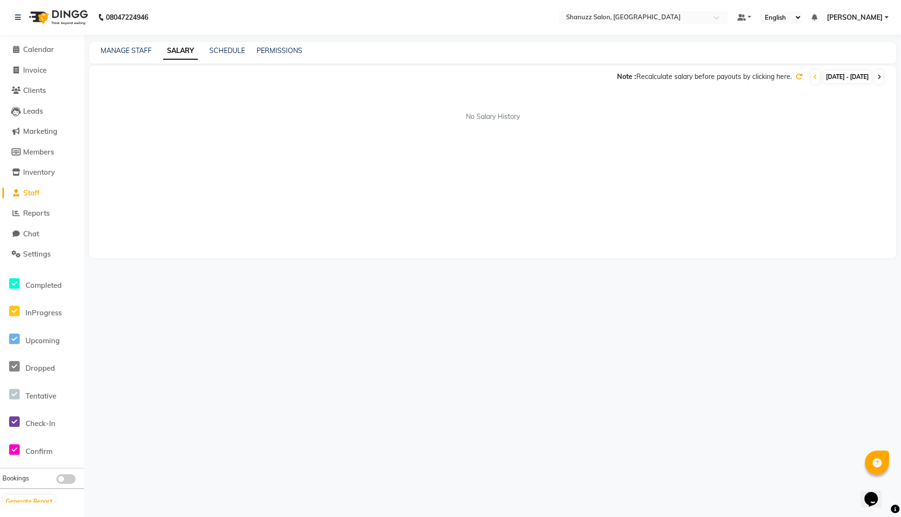
click at [713, 75] on icon at bounding box center [879, 77] width 4 height 6
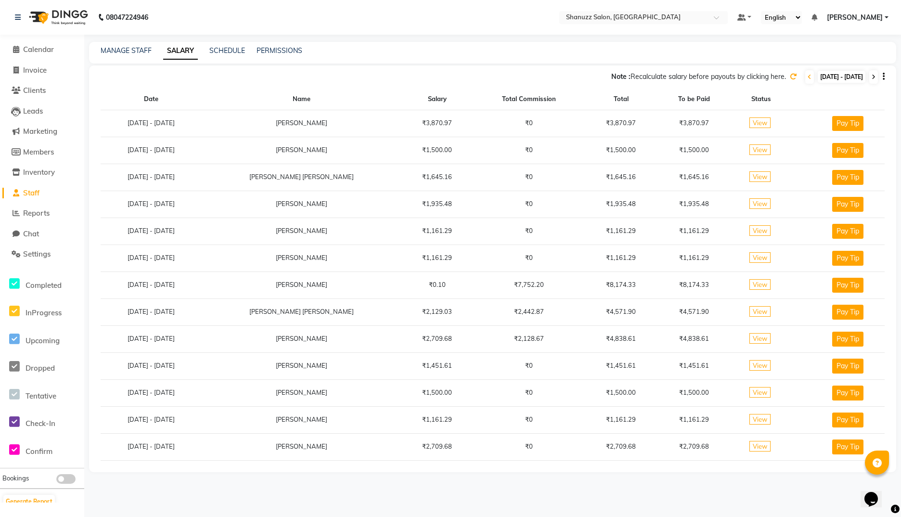
click at [713, 75] on button "button" at bounding box center [882, 77] width 6 height 10
click at [713, 42] on div "MANAGE STAFF SALARY SCHEDULE PERMISSIONS" at bounding box center [492, 53] width 807 height 22
click at [713, 77] on span at bounding box center [873, 76] width 9 height 13
click at [713, 80] on span at bounding box center [873, 76] width 9 height 13
click at [216, 51] on link "SCHEDULE" at bounding box center [227, 50] width 36 height 9
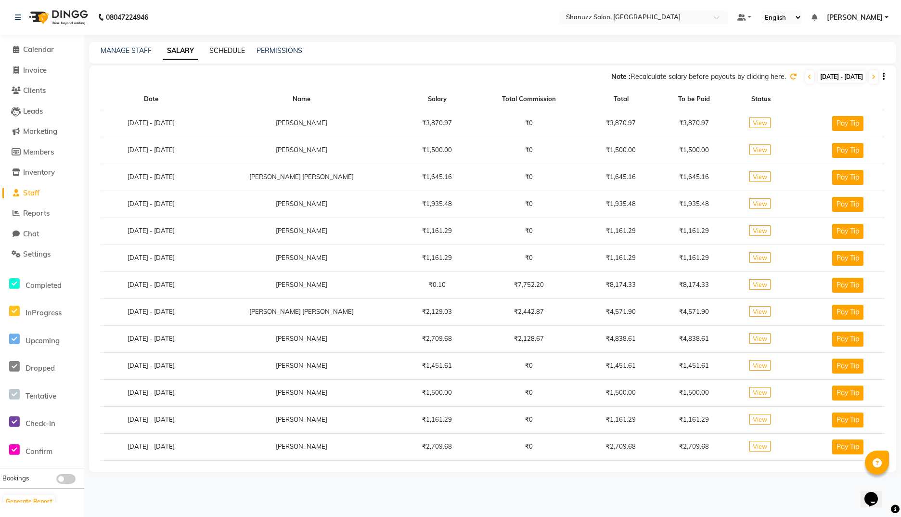
click at [226, 52] on link "SCHEDULE" at bounding box center [227, 50] width 36 height 9
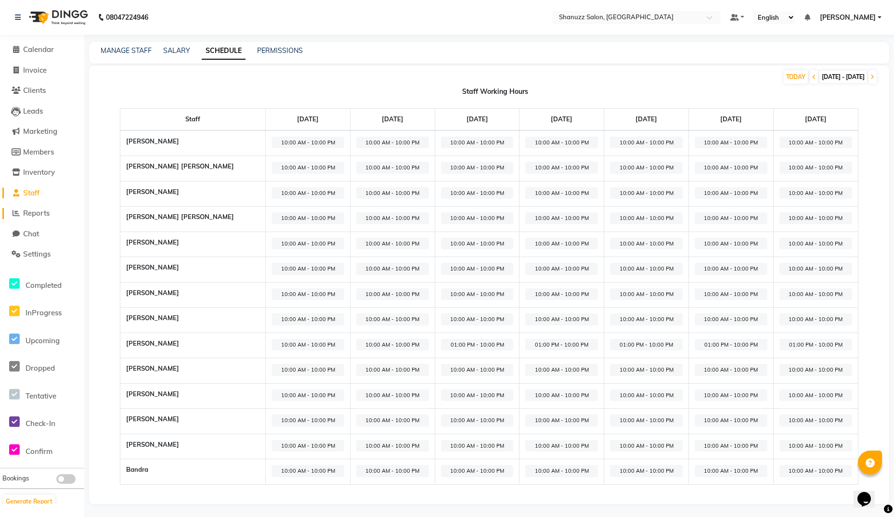
click at [34, 214] on span "Reports" at bounding box center [36, 212] width 26 height 9
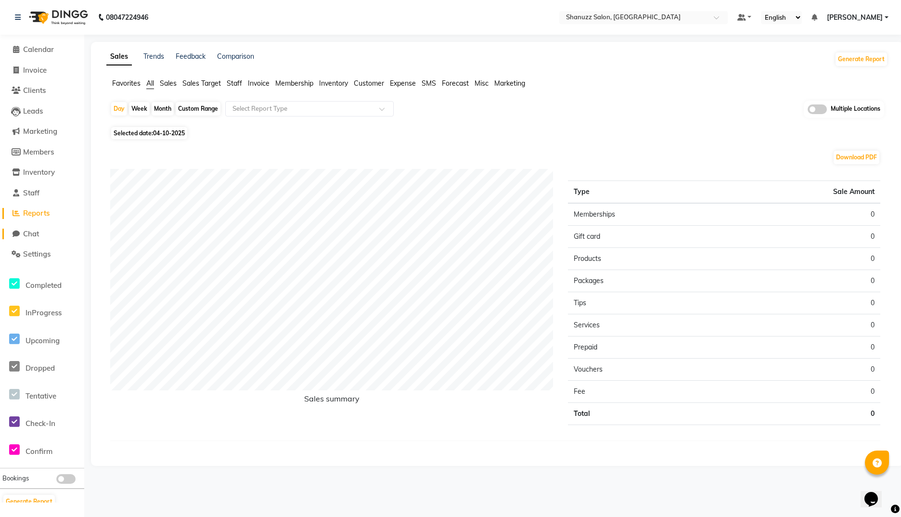
click at [39, 232] on span "Chat" at bounding box center [31, 233] width 16 height 9
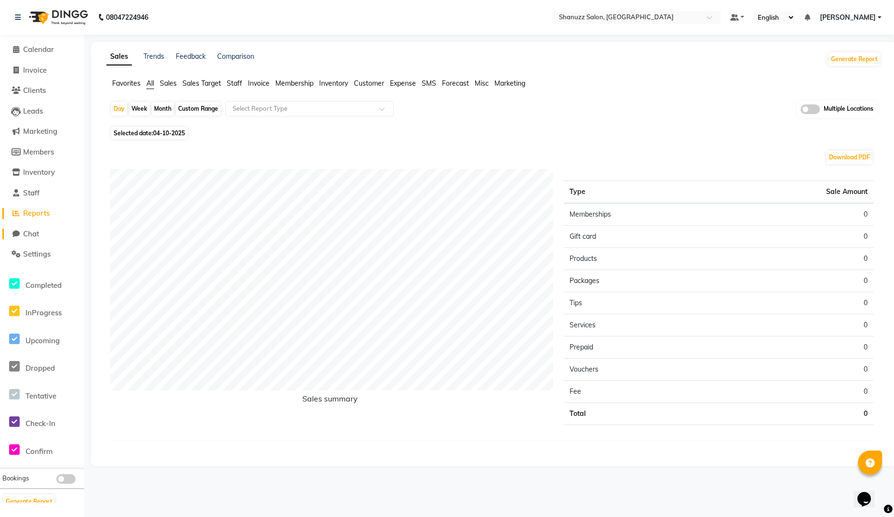
select select "100"
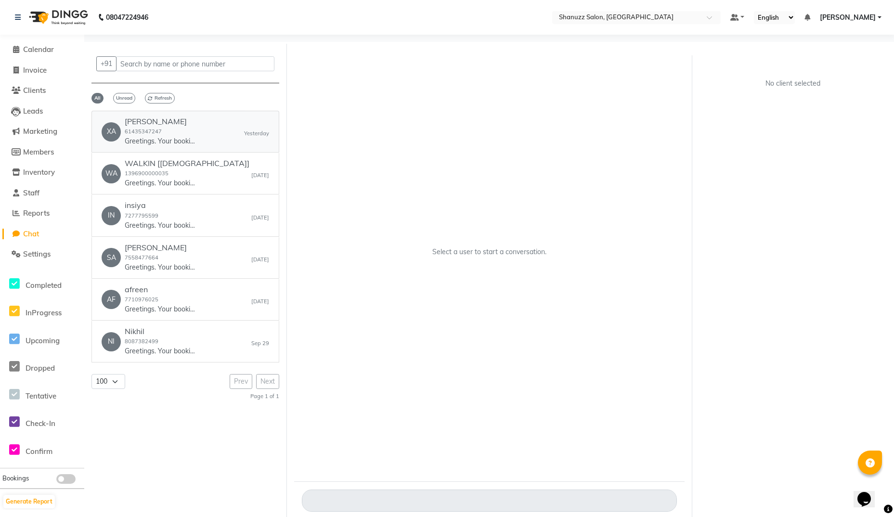
click at [153, 134] on small "61435347247" at bounding box center [143, 131] width 37 height 7
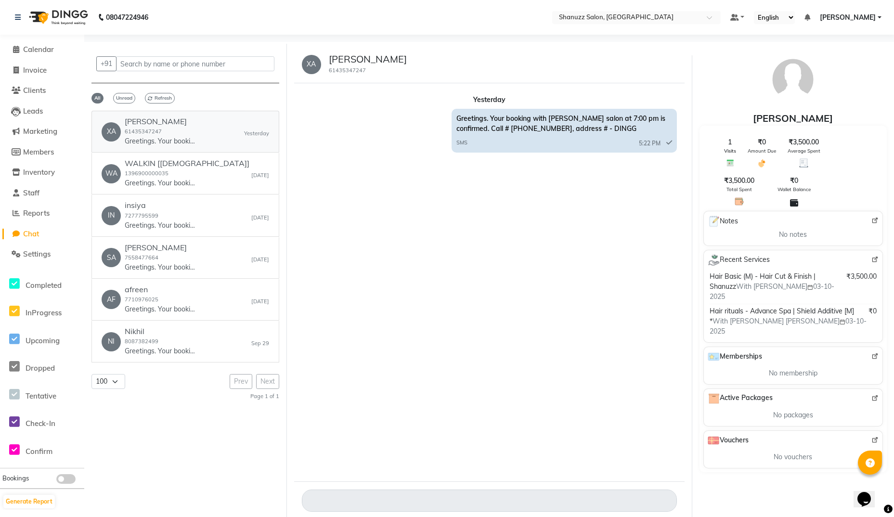
scroll to position [7, 0]
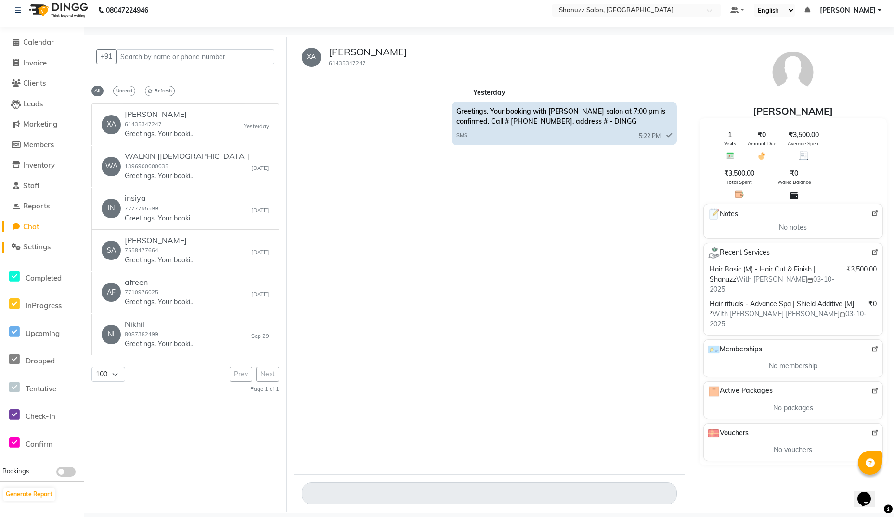
click at [33, 244] on span "Settings" at bounding box center [36, 246] width 27 height 9
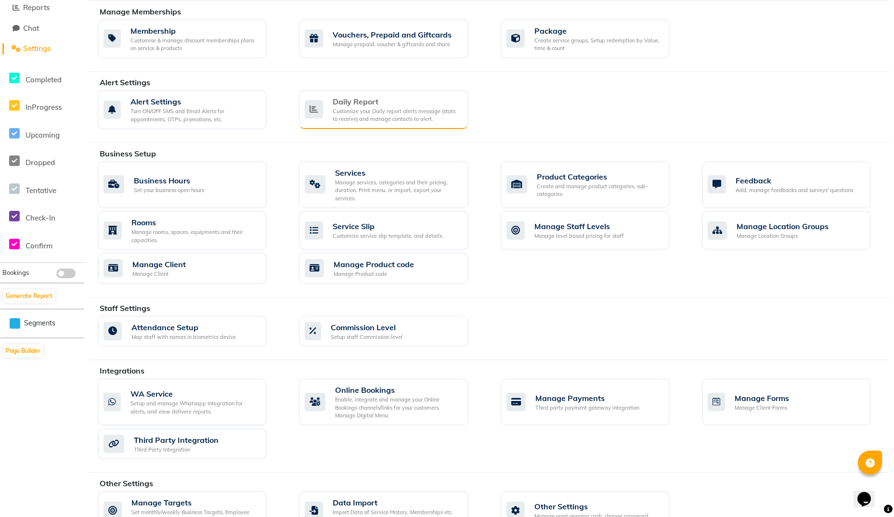
scroll to position [206, 0]
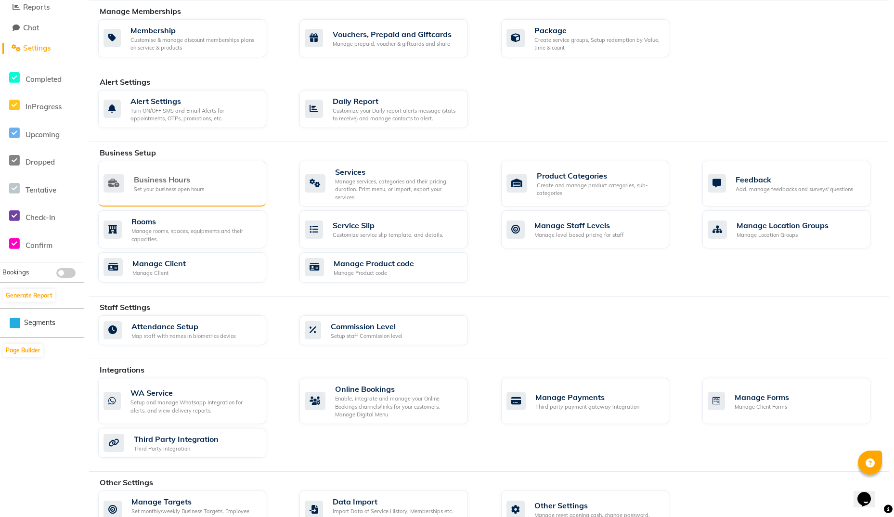
click at [199, 168] on div "Business Hours Set your business open hours" at bounding box center [182, 184] width 168 height 46
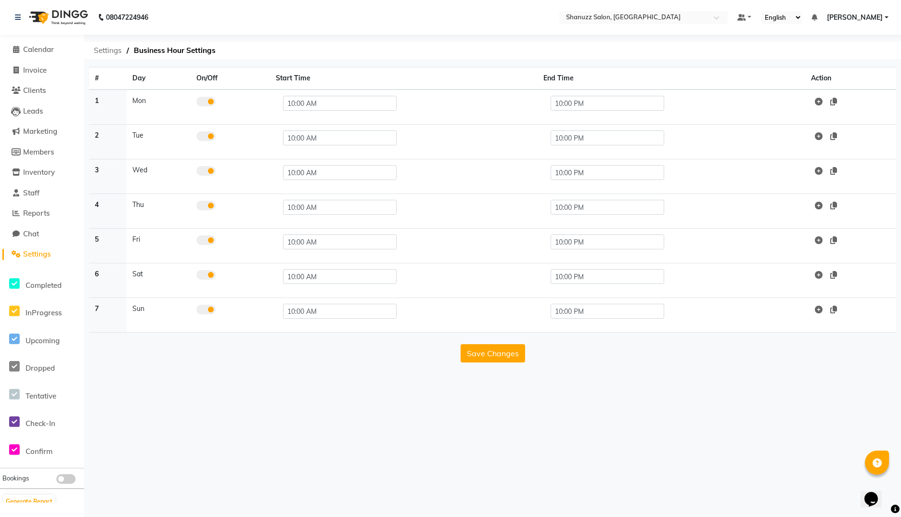
click at [104, 57] on span "Settings" at bounding box center [108, 50] width 38 height 17
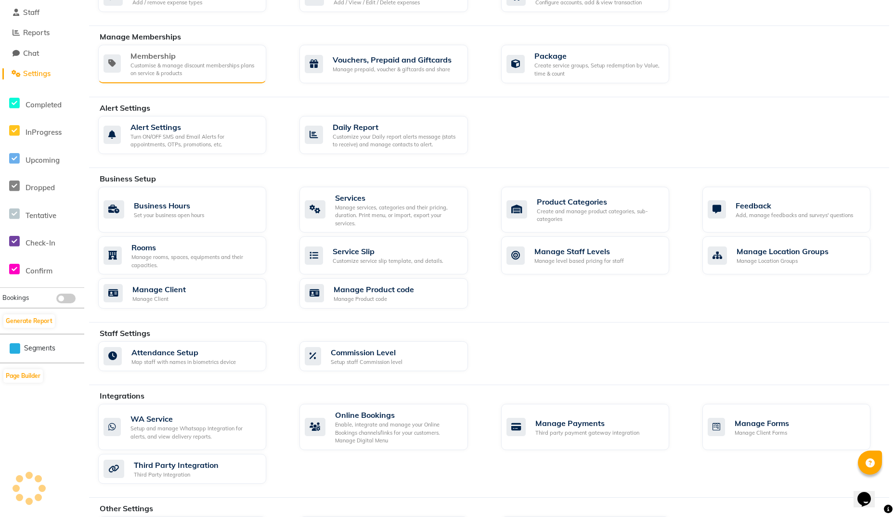
scroll to position [181, 0]
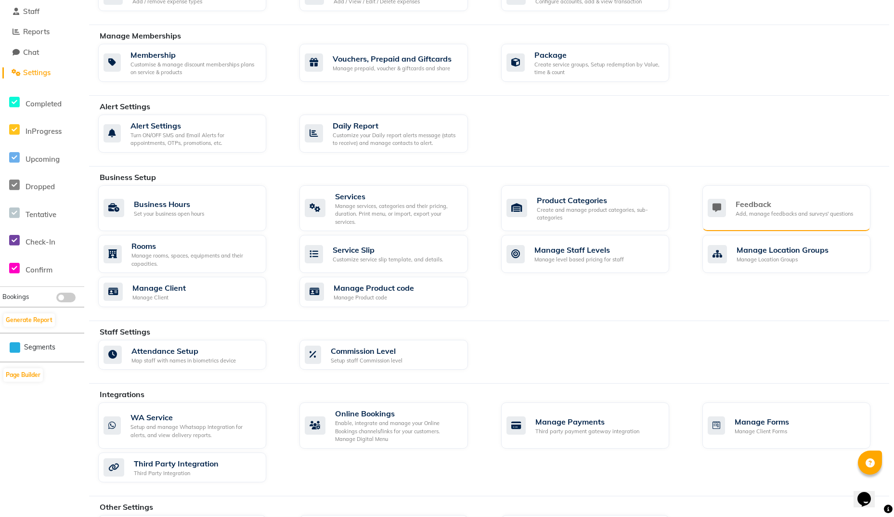
click at [713, 204] on div "Feedback" at bounding box center [793, 204] width 117 height 12
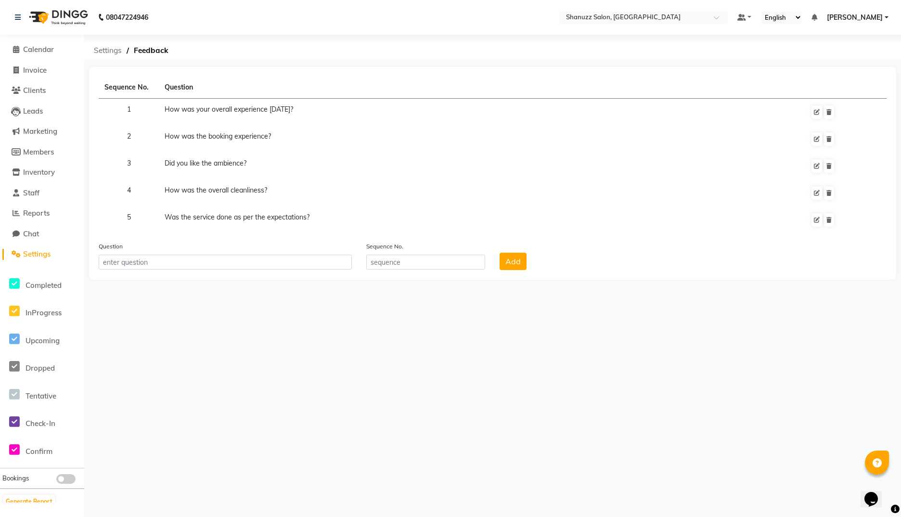
click at [106, 48] on span "Settings" at bounding box center [108, 50] width 38 height 17
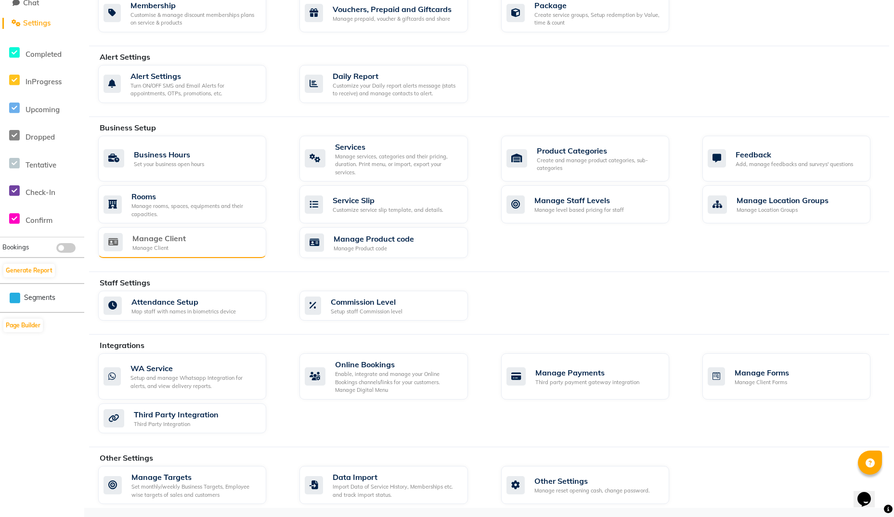
scroll to position [231, 0]
click at [160, 244] on div "Manage Client" at bounding box center [158, 247] width 53 height 8
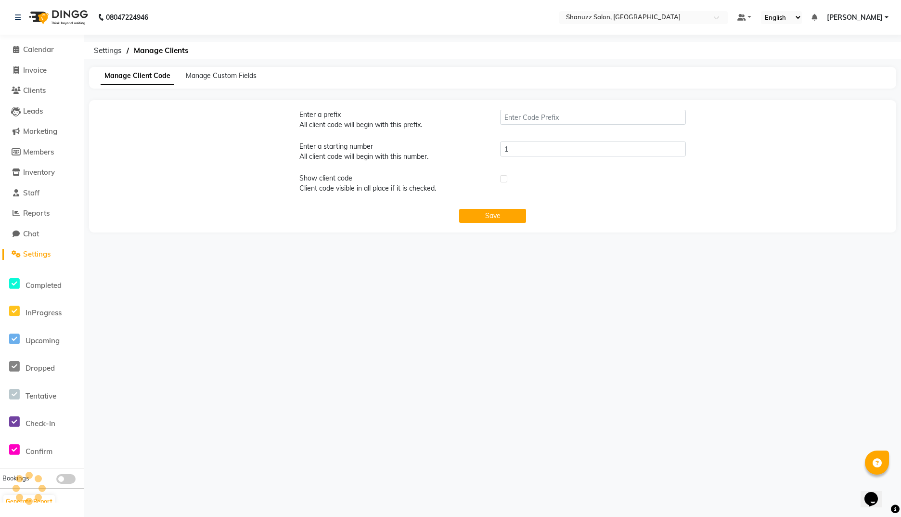
type input "SBA"
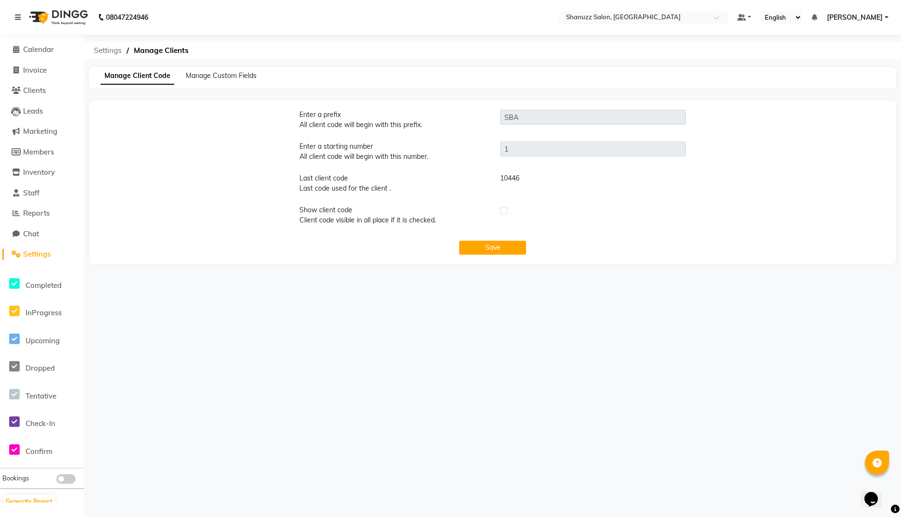
click at [105, 50] on span "Settings" at bounding box center [108, 50] width 38 height 17
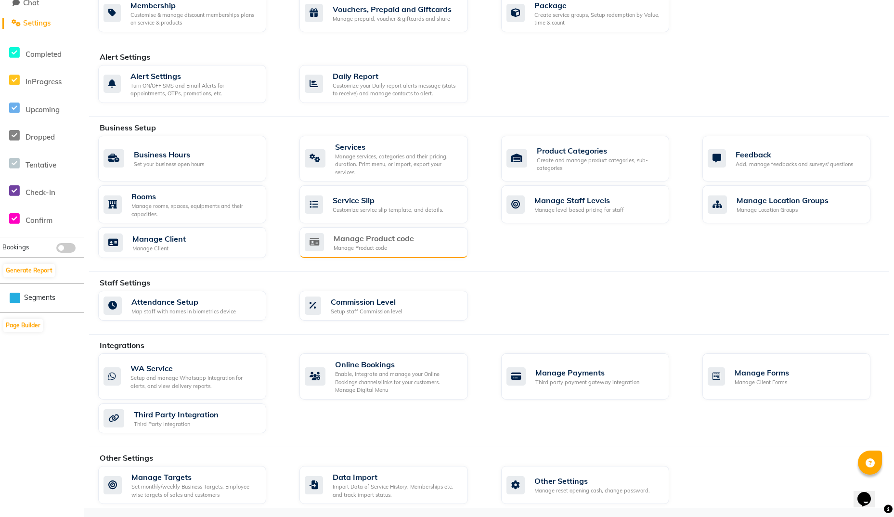
scroll to position [231, 0]
click at [343, 236] on div "Manage Product code" at bounding box center [373, 238] width 80 height 12
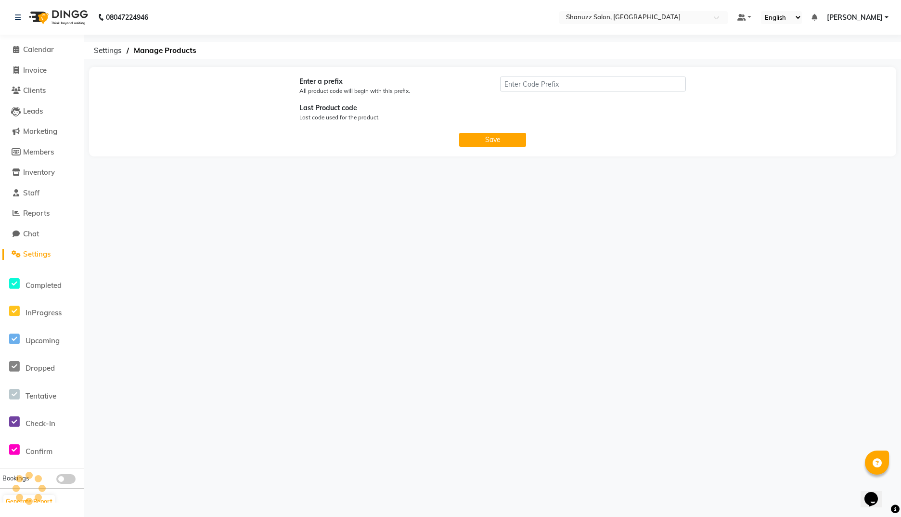
type input "P"
click at [112, 51] on span "Settings" at bounding box center [108, 50] width 38 height 17
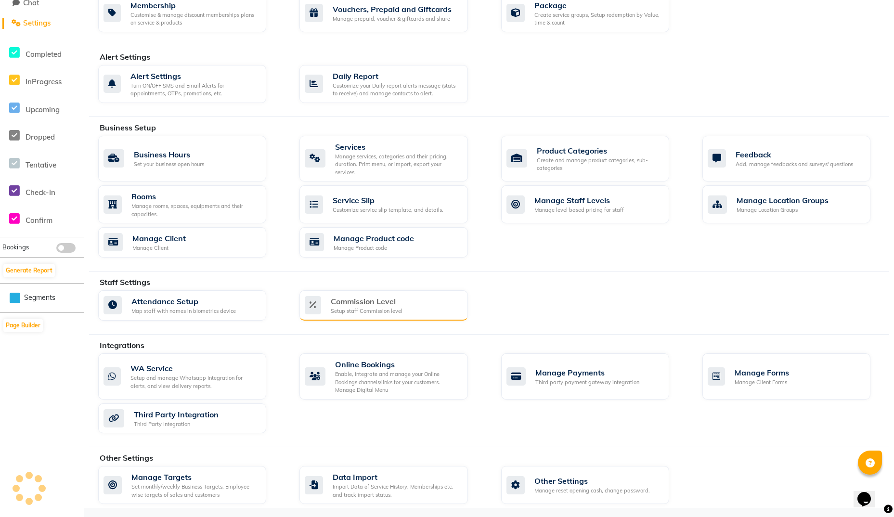
scroll to position [231, 0]
click at [171, 306] on div "Attendance Setup" at bounding box center [183, 301] width 104 height 12
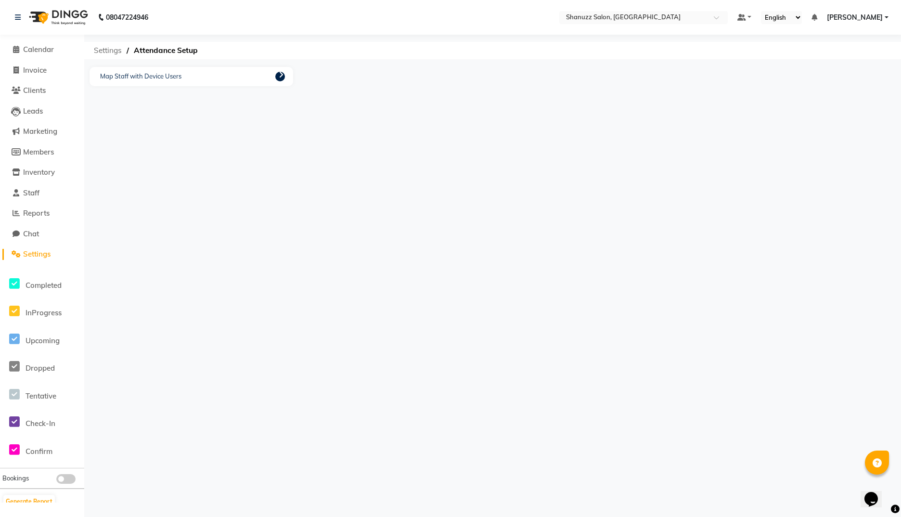
click at [105, 48] on span "Settings" at bounding box center [108, 50] width 38 height 17
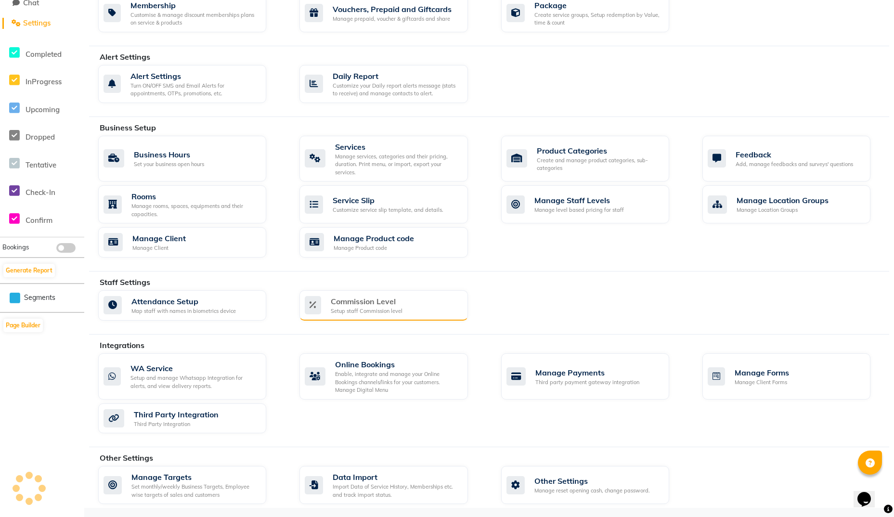
scroll to position [231, 0]
click at [351, 307] on div "Setup staff Commission level" at bounding box center [367, 311] width 72 height 8
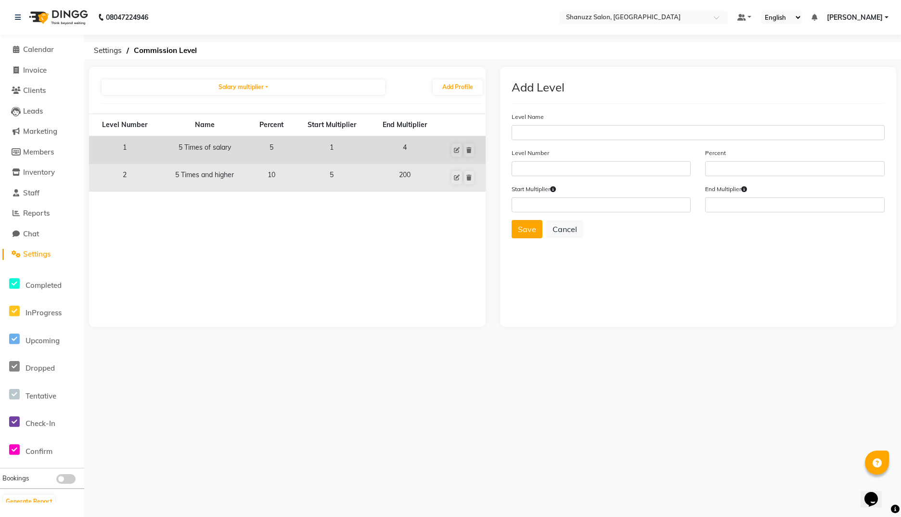
click at [198, 171] on td "5 Times and higher" at bounding box center [205, 177] width 89 height 27
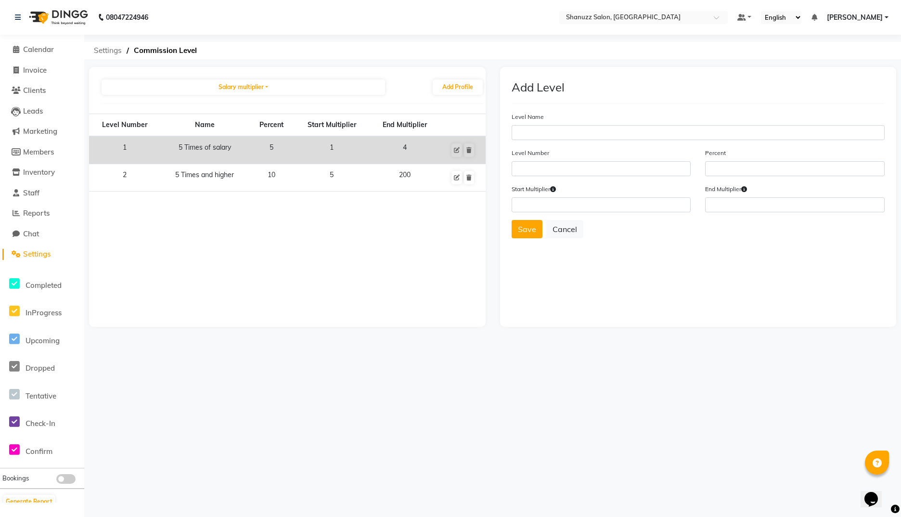
click at [109, 51] on span "Settings" at bounding box center [108, 50] width 38 height 17
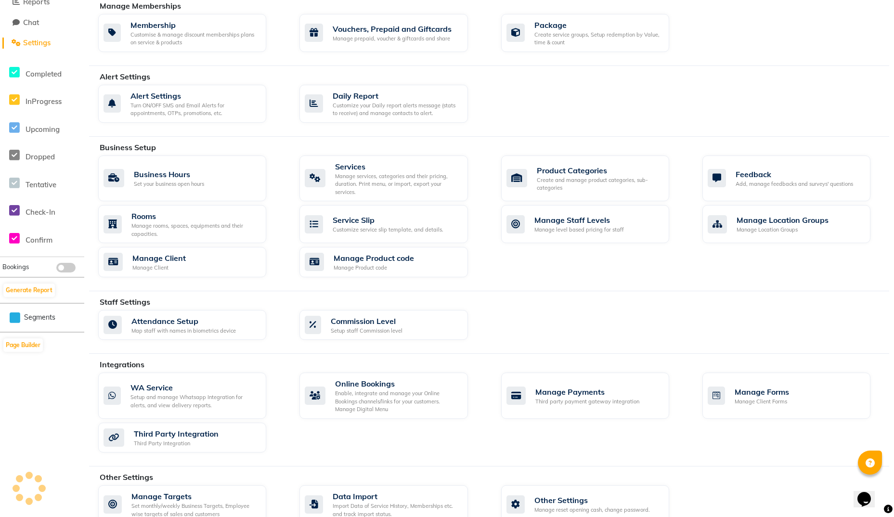
scroll to position [231, 0]
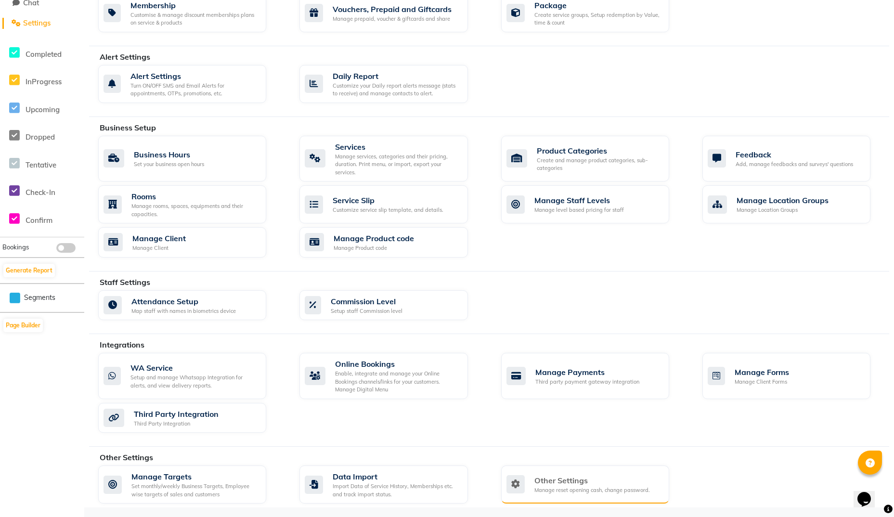
click at [544, 487] on div "Manage reset opening cash, change password." at bounding box center [591, 490] width 115 height 8
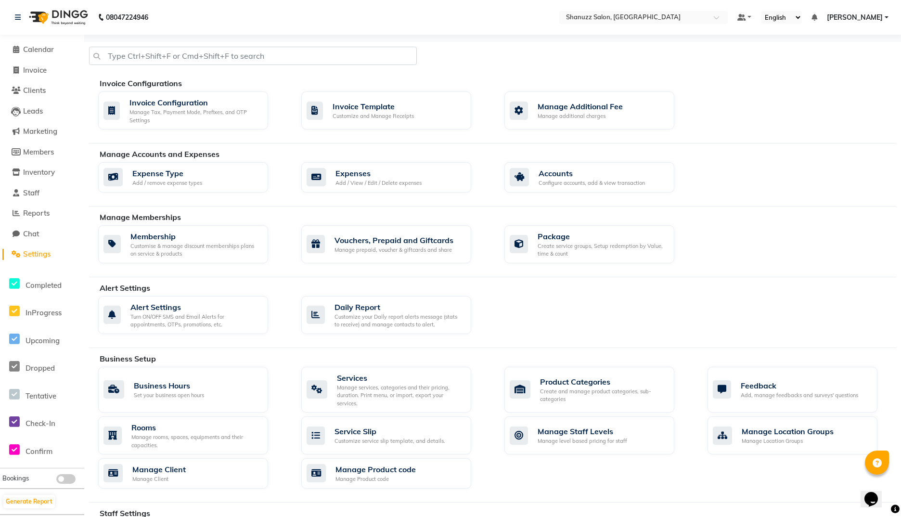
select select "2: 15"
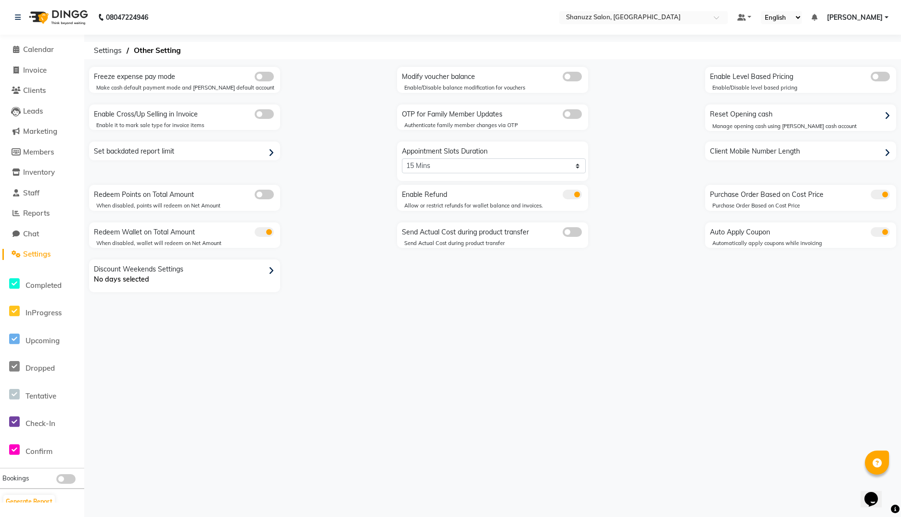
click at [713, 117] on icon at bounding box center [886, 116] width 5 height 9
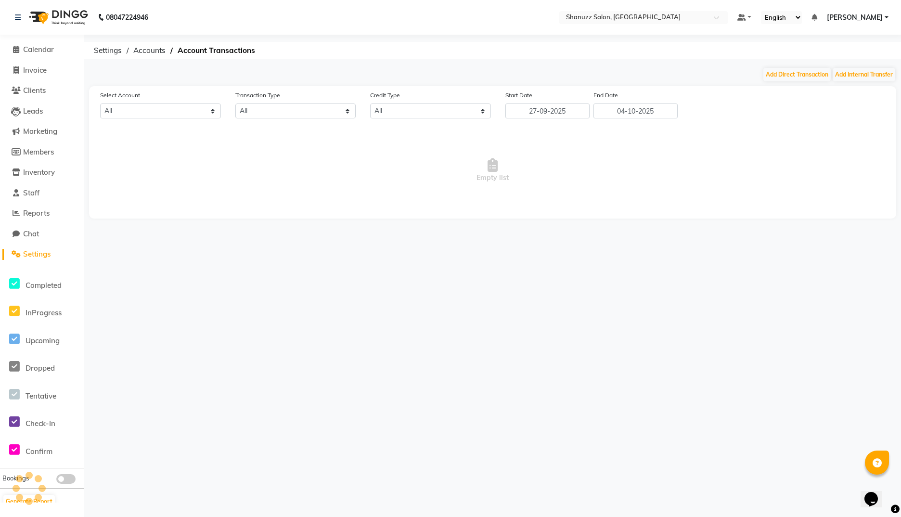
select select "8329"
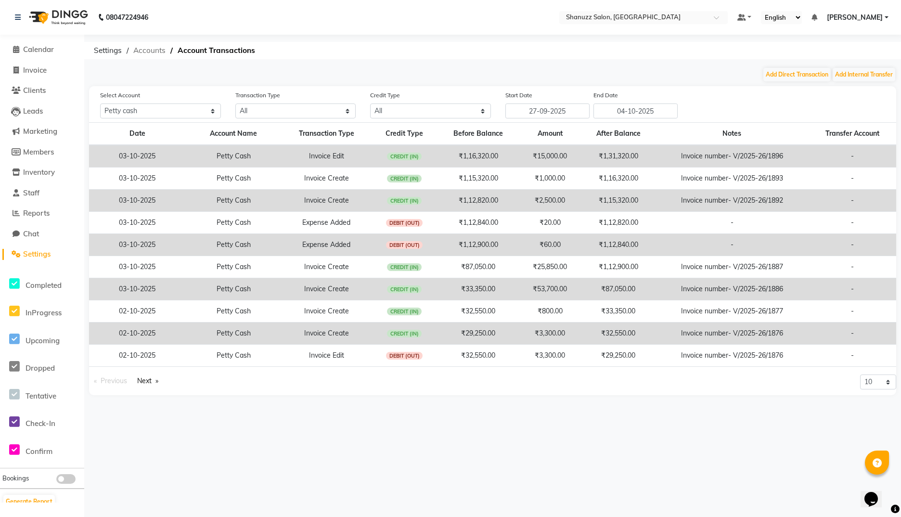
click at [149, 53] on span "Accounts" at bounding box center [149, 50] width 42 height 17
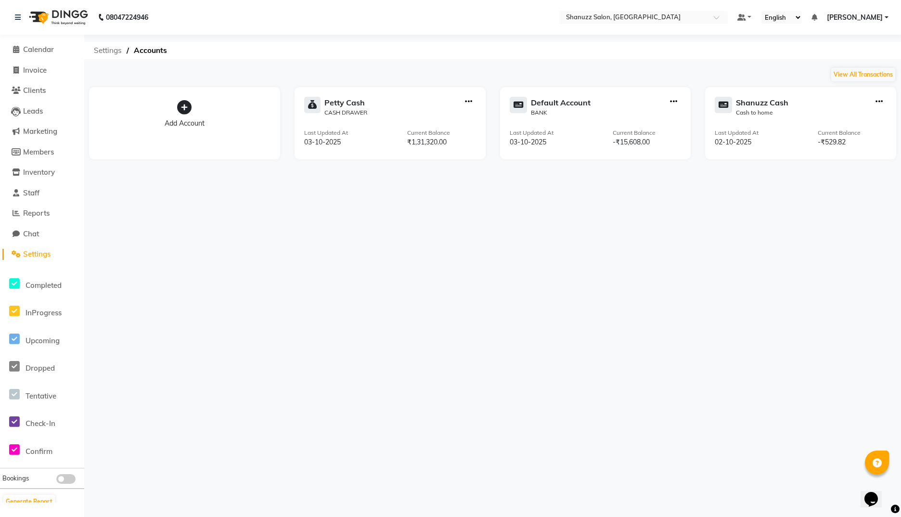
click at [106, 52] on span "Settings" at bounding box center [108, 50] width 38 height 17
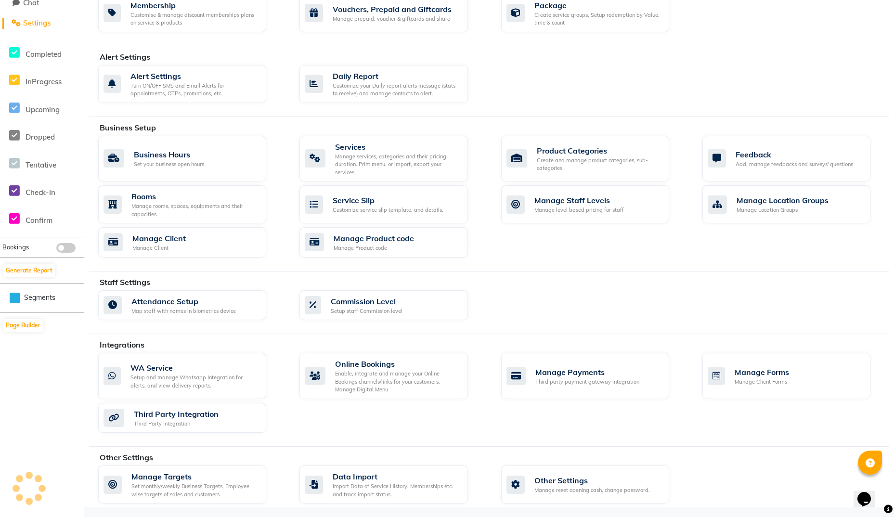
scroll to position [231, 0]
click at [531, 482] on div "Other Settings Manage reset opening cash, change password." at bounding box center [583, 484] width 155 height 20
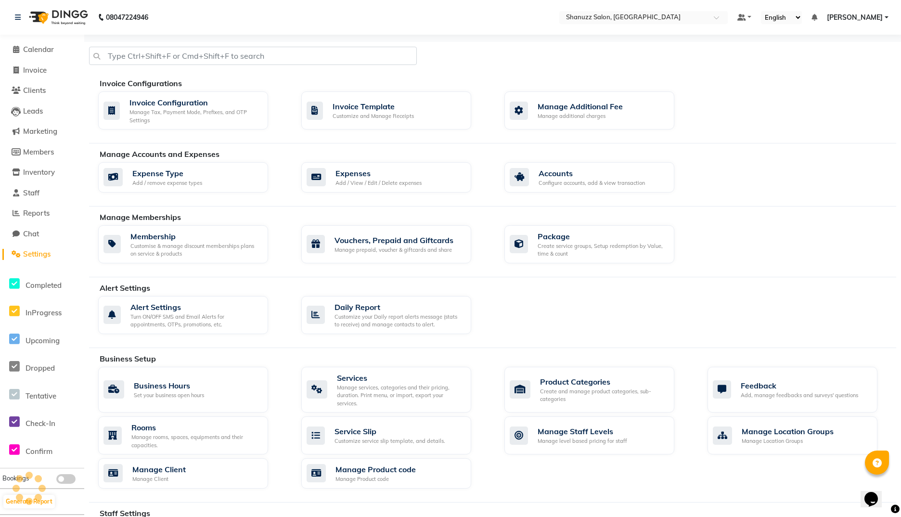
select select "2: 15"
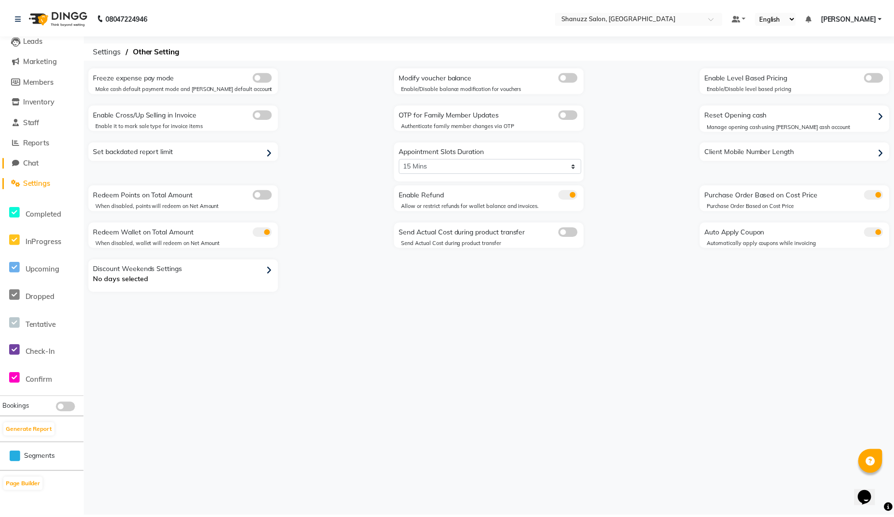
scroll to position [71, 0]
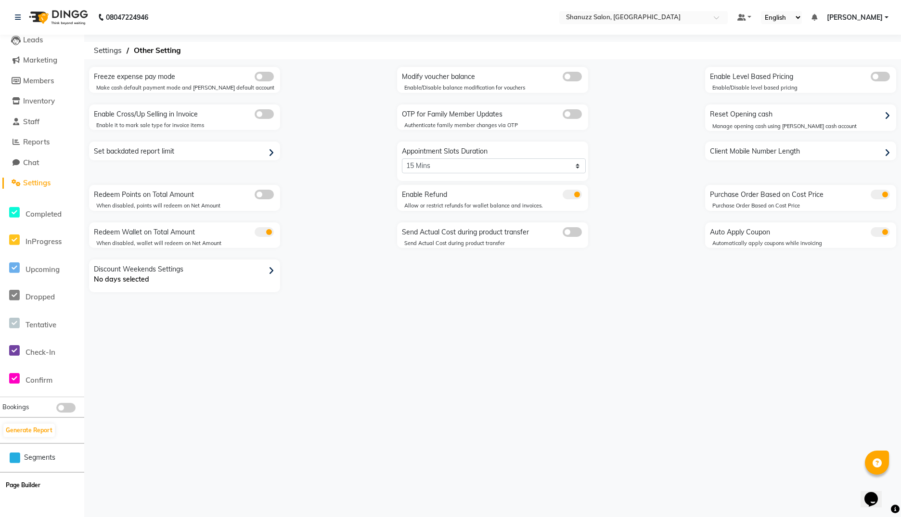
click at [25, 489] on button "Page Builder" at bounding box center [22, 484] width 39 height 13
click at [108, 53] on span "Settings" at bounding box center [108, 50] width 38 height 17
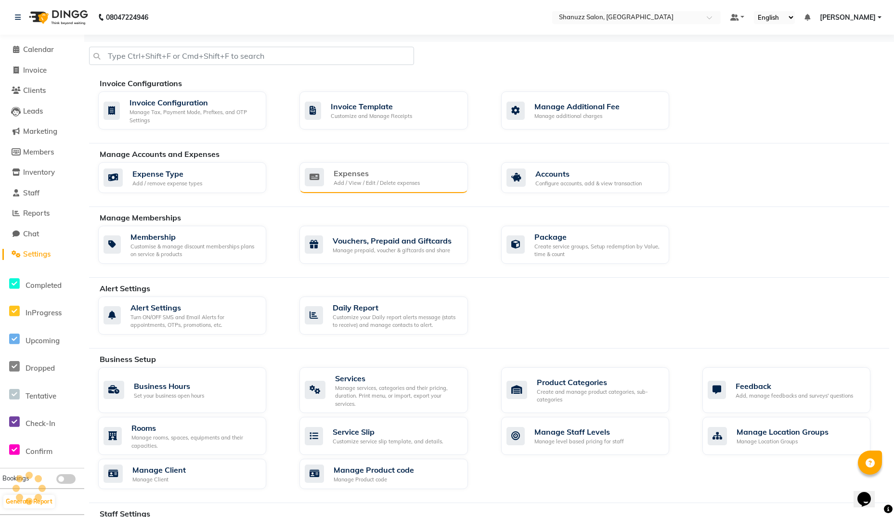
click at [420, 188] on div "Expenses Add / View / Edit / Delete expenses" at bounding box center [383, 177] width 168 height 31
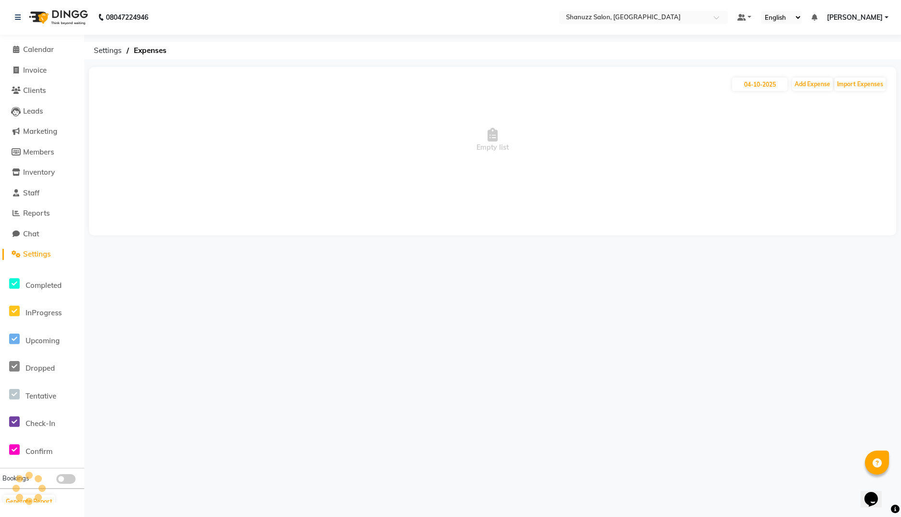
click at [713, 22] on span "[PERSON_NAME]" at bounding box center [855, 18] width 56 height 10
click at [713, 17] on select "English ENGLISH Español العربية मराठी हिंदी ગુજરાતી தமிழ் 中文" at bounding box center [781, 17] width 41 height 13
click at [713, 18] on link at bounding box center [744, 18] width 14 height 10
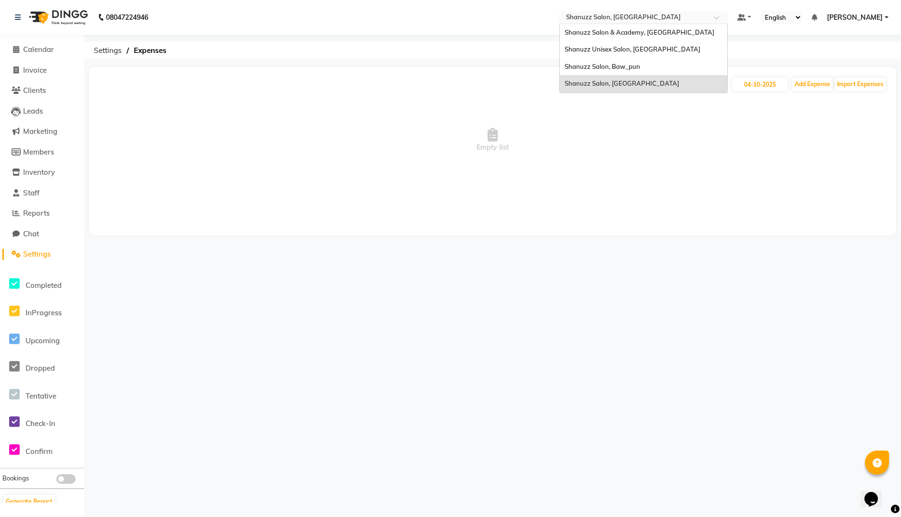
click at [713, 15] on div at bounding box center [643, 18] width 168 height 10
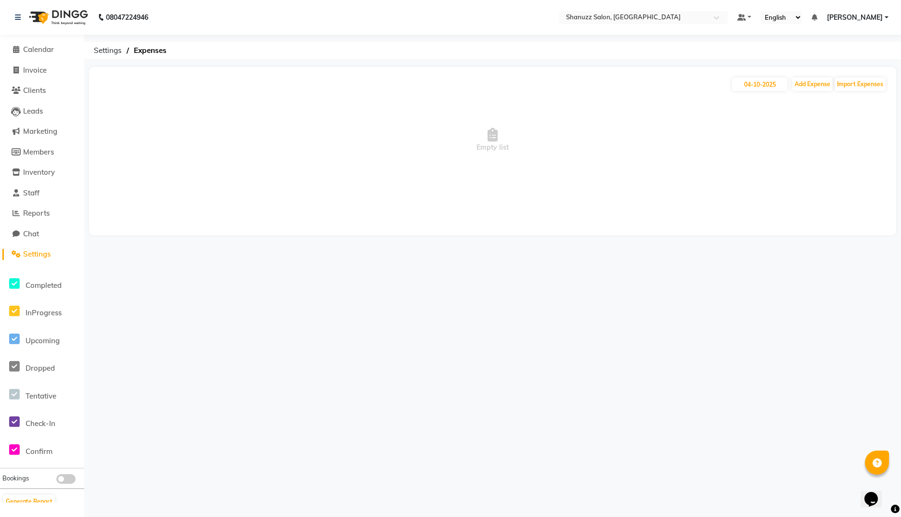
click at [426, 66] on div "08047224946 Select Location × Shanuzz Salon, Bandra West Default Panel My Panel…" at bounding box center [450, 258] width 901 height 517
click at [713, 88] on button "Import Expenses" at bounding box center [859, 83] width 51 height 13
drag, startPoint x: 863, startPoint y: 88, endPoint x: 459, endPoint y: 68, distance: 404.7
click at [459, 68] on div "Choose a file *accepted formats .xlsx, .xls, .csv" at bounding box center [492, 67] width 807 height 50
click at [111, 49] on span "Settings" at bounding box center [108, 50] width 38 height 17
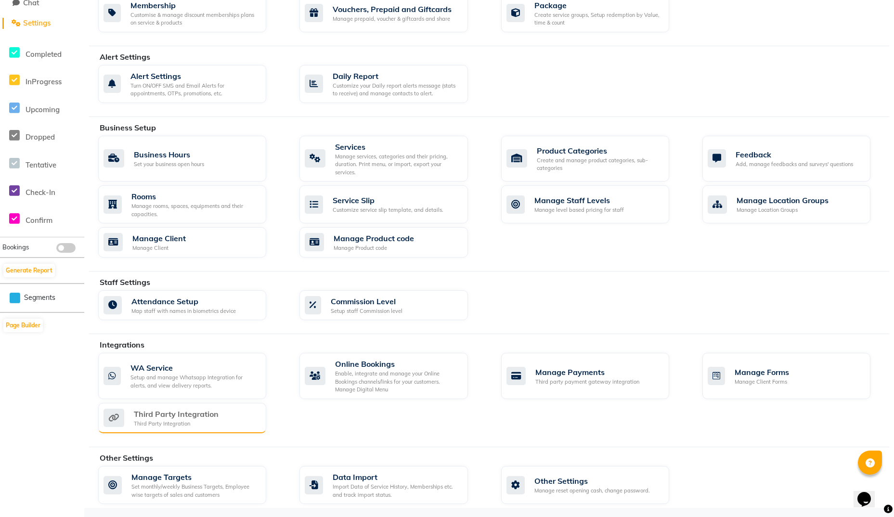
scroll to position [231, 0]
click at [204, 415] on div "Third Party Integration" at bounding box center [176, 414] width 85 height 12
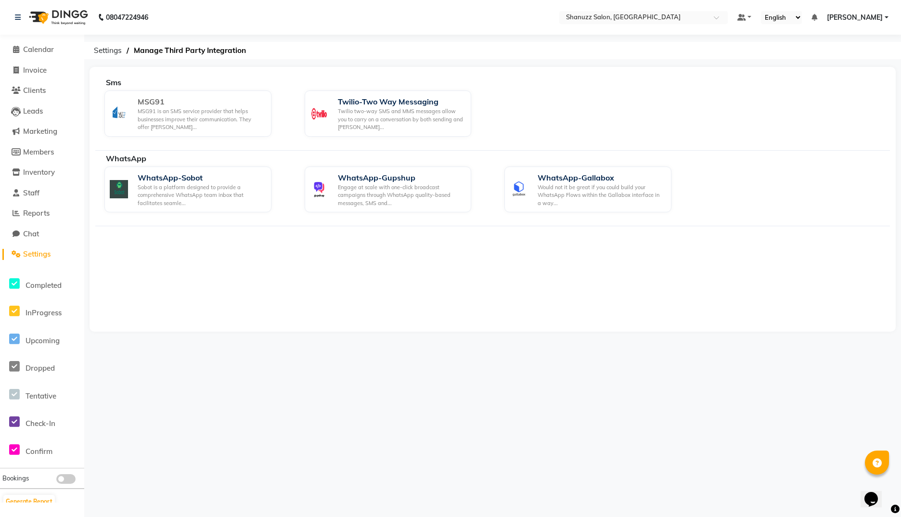
click at [193, 120] on div "MSG91 is an SMS service provider that helps businesses improve their communicat…" at bounding box center [201, 119] width 126 height 24
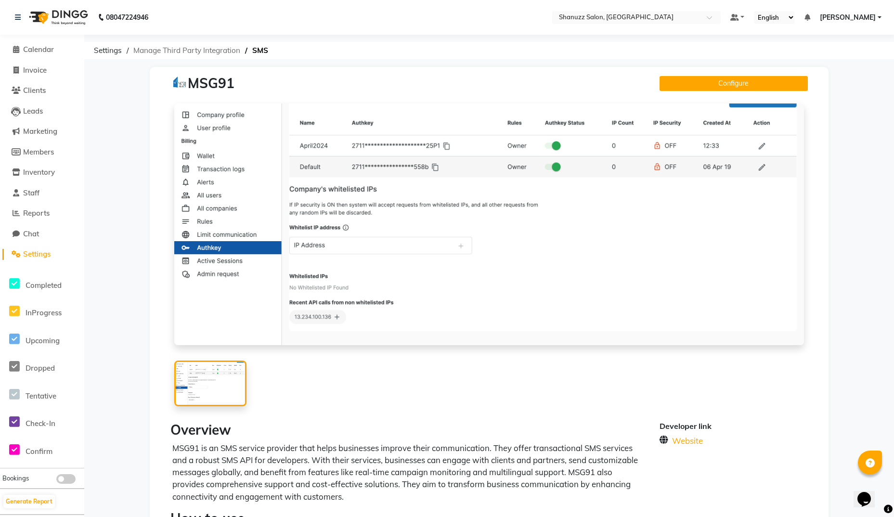
click at [218, 52] on span "Manage Third Party Integration" at bounding box center [186, 50] width 116 height 17
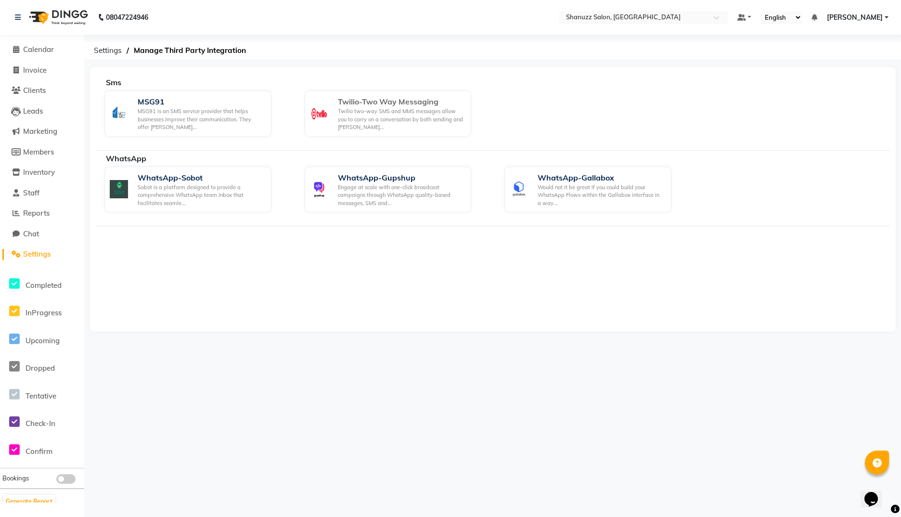
click at [346, 133] on div "Twilio-Two Way Messaging Twilio two-way SMS and MMS messages allow you to carry…" at bounding box center [388, 113] width 167 height 46
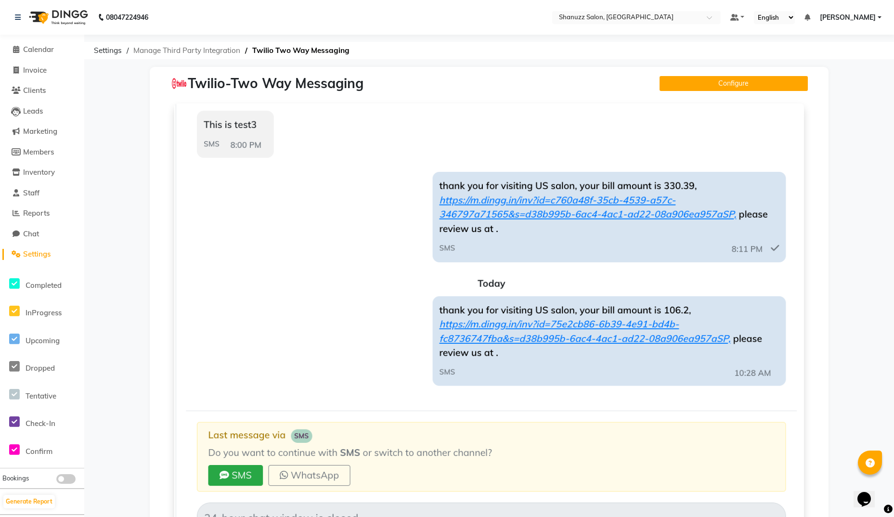
click at [154, 51] on span "Manage Third Party Integration" at bounding box center [186, 50] width 116 height 17
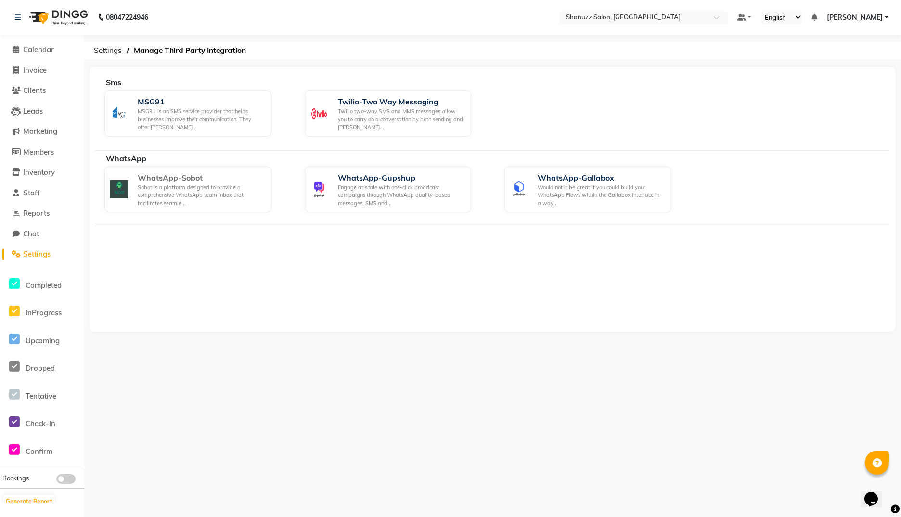
click at [183, 189] on div "Sobot is a platform designed to provide a comprehensive WhatsApp team inbox tha…" at bounding box center [201, 195] width 126 height 24
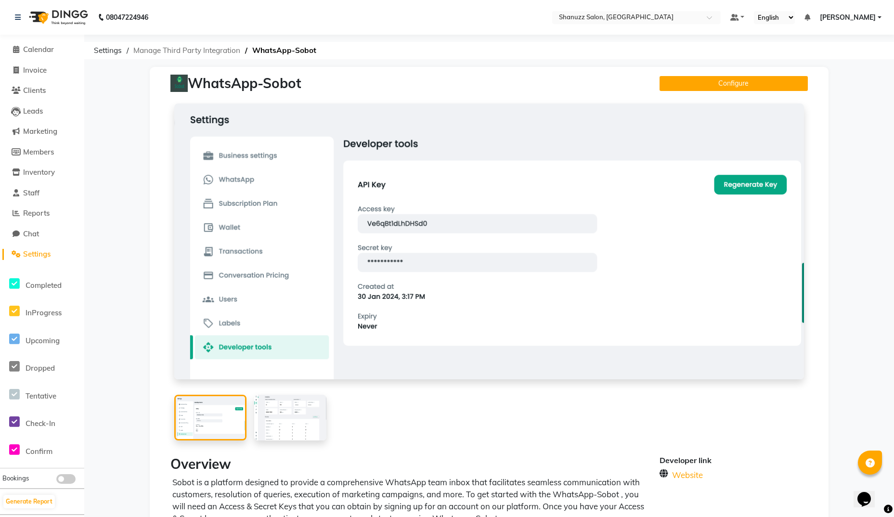
click at [230, 50] on span "Manage Third Party Integration" at bounding box center [186, 50] width 116 height 17
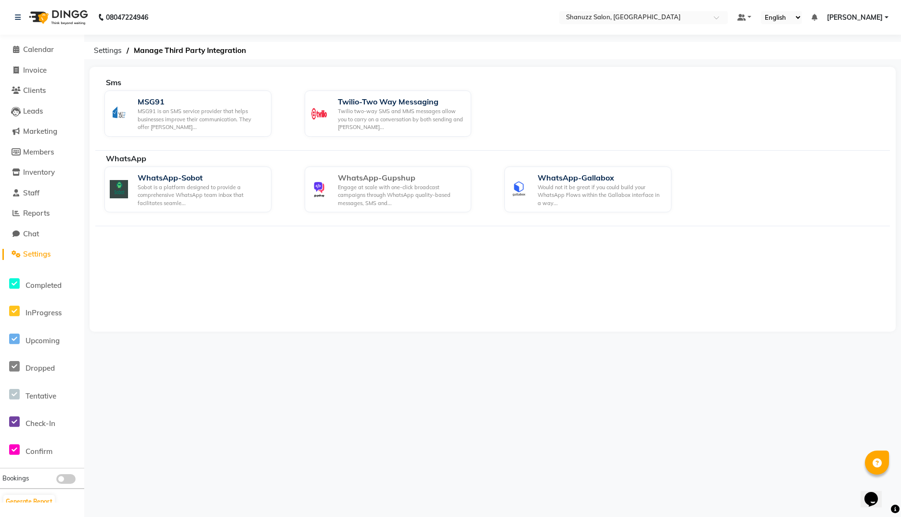
click at [384, 184] on div "Engage at scale with one-click broadcast campaigns through WhatsApp quality-bas…" at bounding box center [401, 195] width 126 height 24
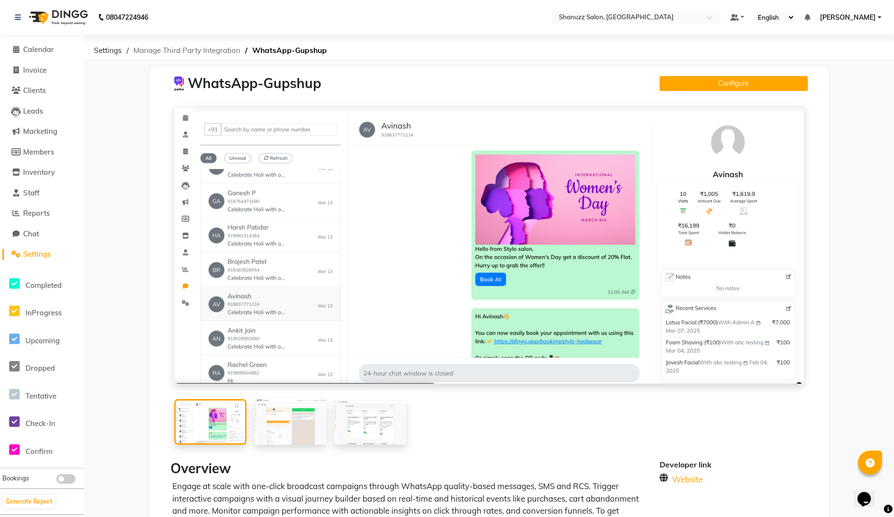
click at [226, 55] on span "Manage Third Party Integration" at bounding box center [186, 50] width 116 height 17
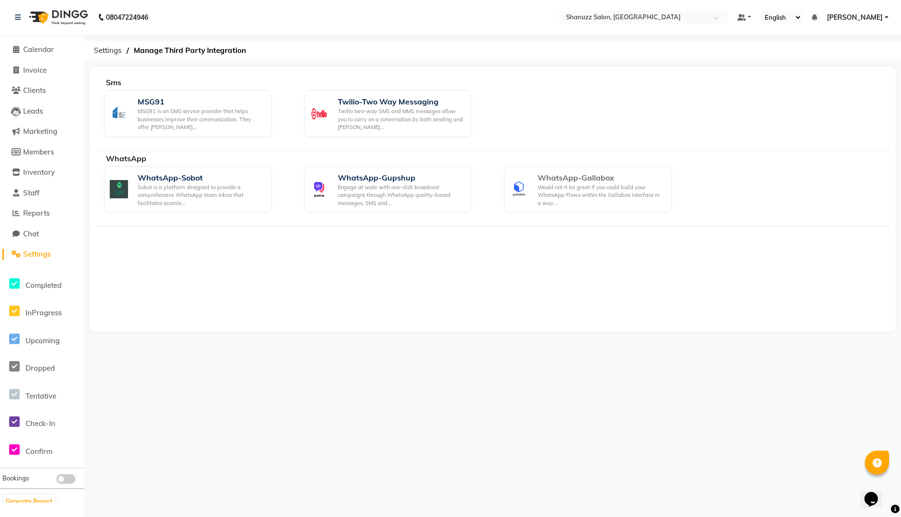
click at [557, 200] on div "Would not it be great if you could build your WhatsApp Flows within the Gallabo…" at bounding box center [600, 195] width 126 height 24
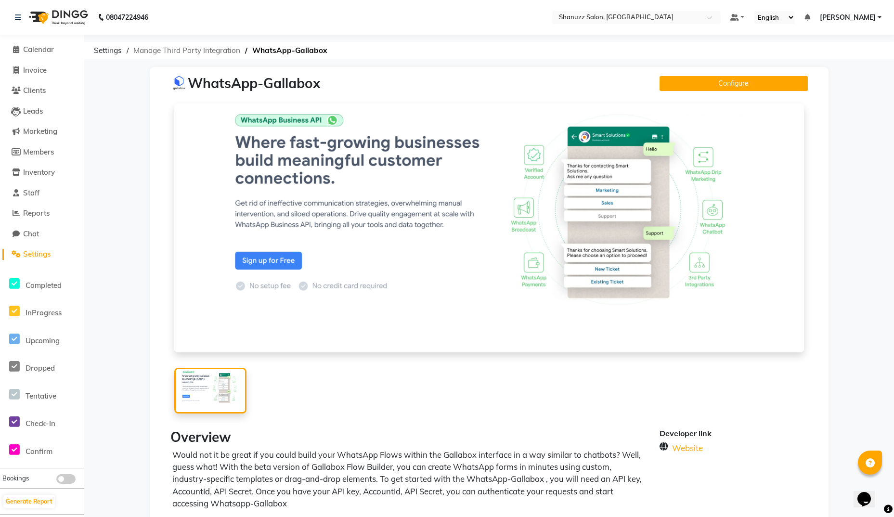
click at [196, 51] on span "Manage Third Party Integration" at bounding box center [186, 50] width 116 height 17
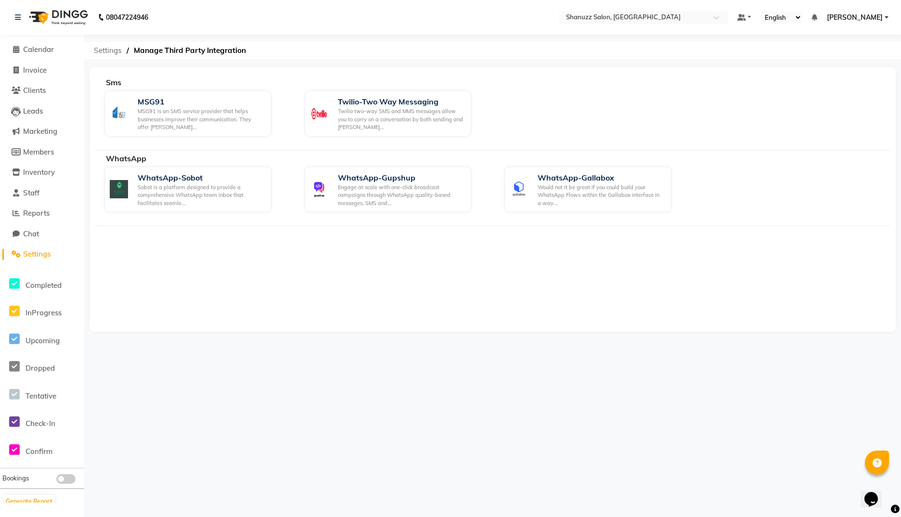
click at [104, 53] on span "Settings" at bounding box center [108, 50] width 38 height 17
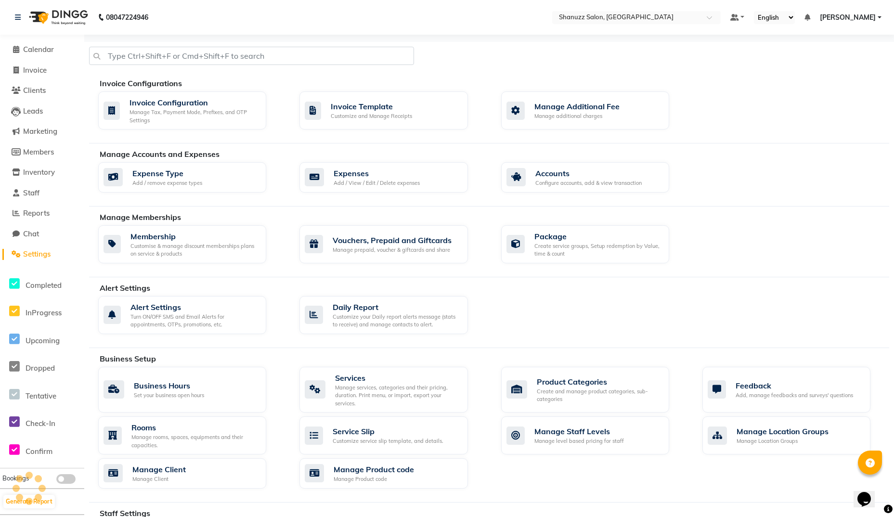
click at [45, 13] on img at bounding box center [58, 17] width 66 height 27
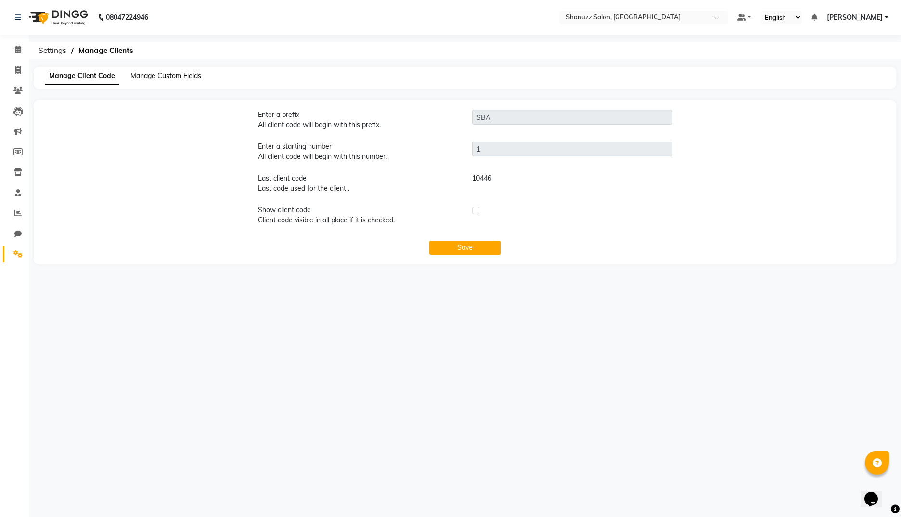
click at [170, 74] on span "Manage Custom Fields" at bounding box center [165, 75] width 71 height 9
